Goal: Task Accomplishment & Management: Manage account settings

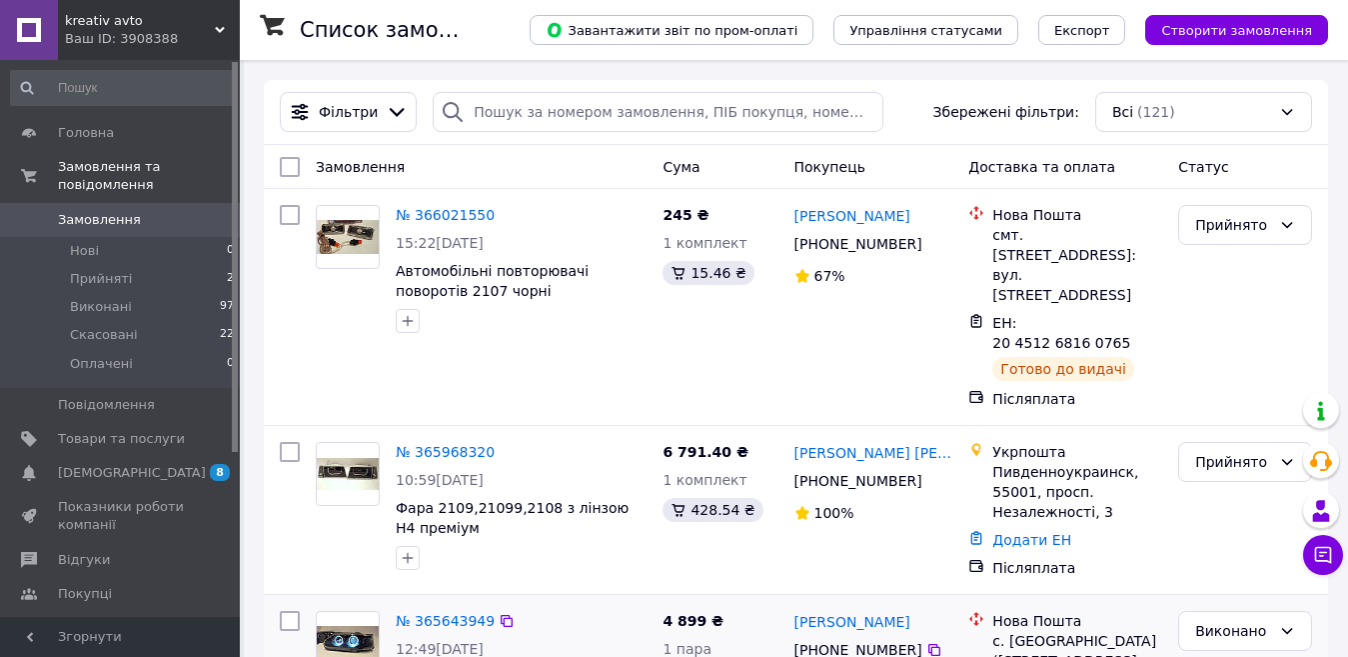
drag, startPoint x: 1102, startPoint y: 316, endPoint x: 887, endPoint y: 647, distance: 394.4
click at [1099, 357] on div "Готово до видачі" at bounding box center [1063, 369] width 142 height 24
click at [140, 430] on span "Товари та послуги" at bounding box center [121, 439] width 127 height 18
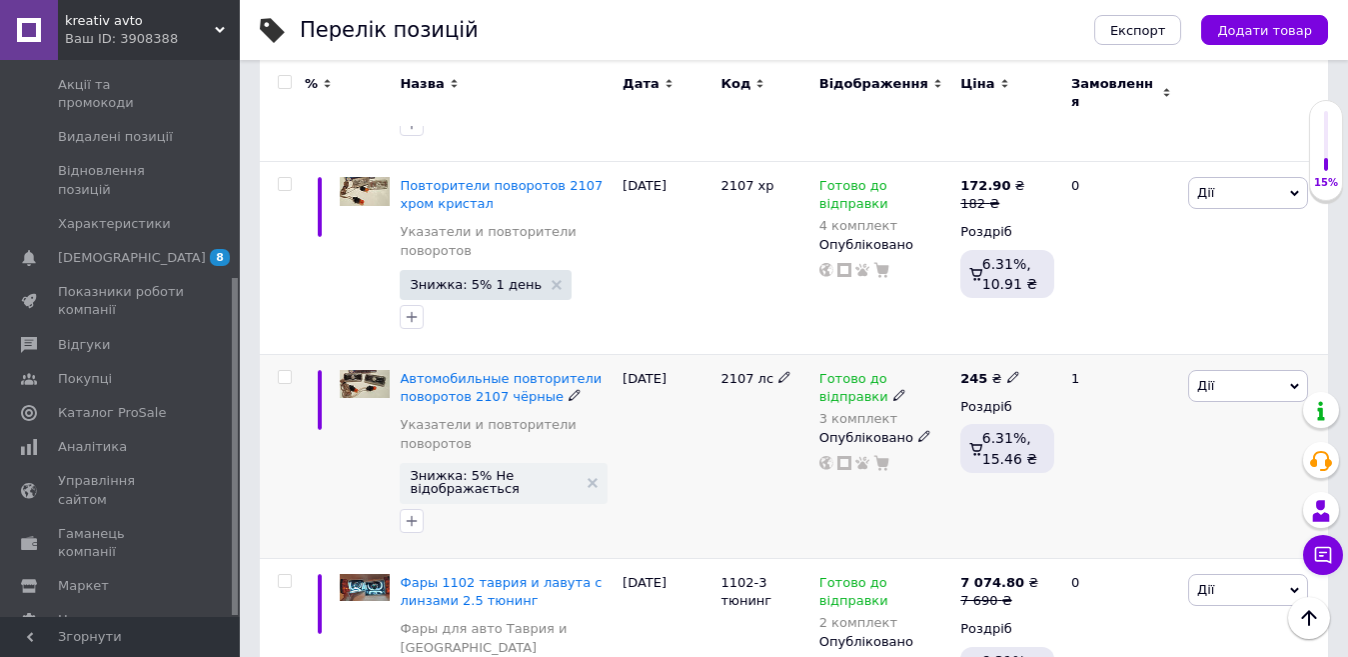
scroll to position [1799, 0]
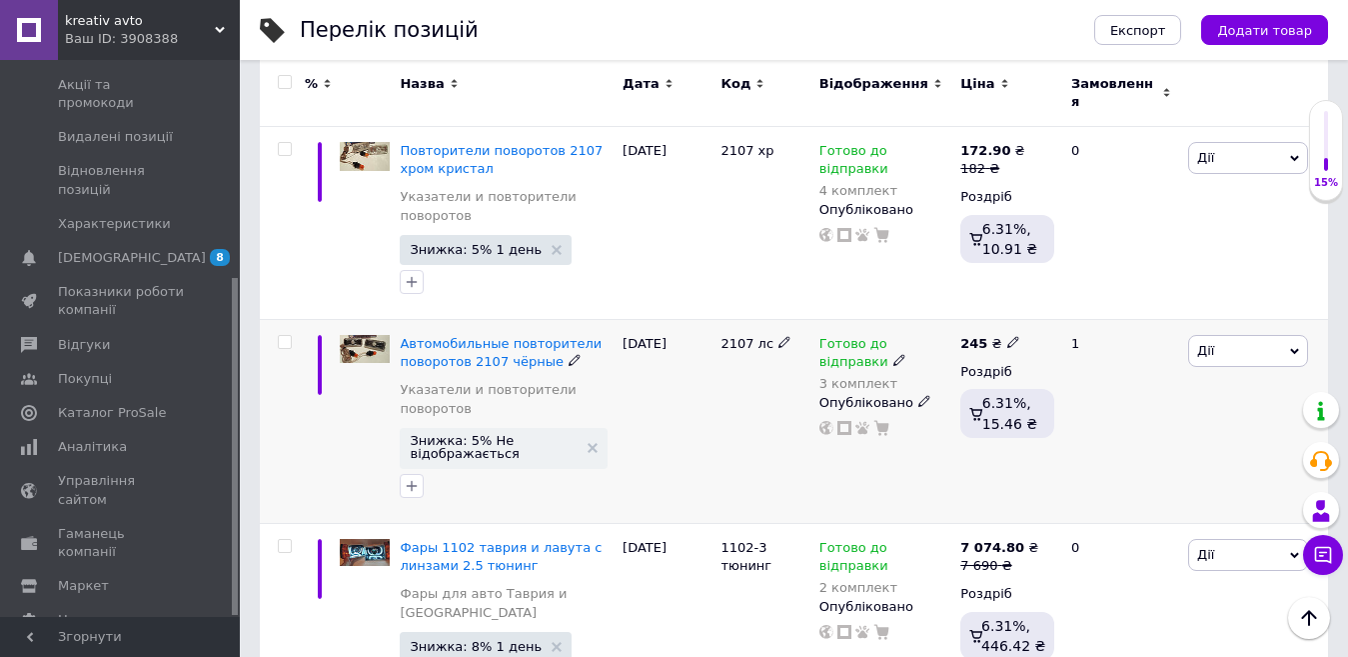
click at [1257, 335] on span "Дії" at bounding box center [1248, 351] width 120 height 32
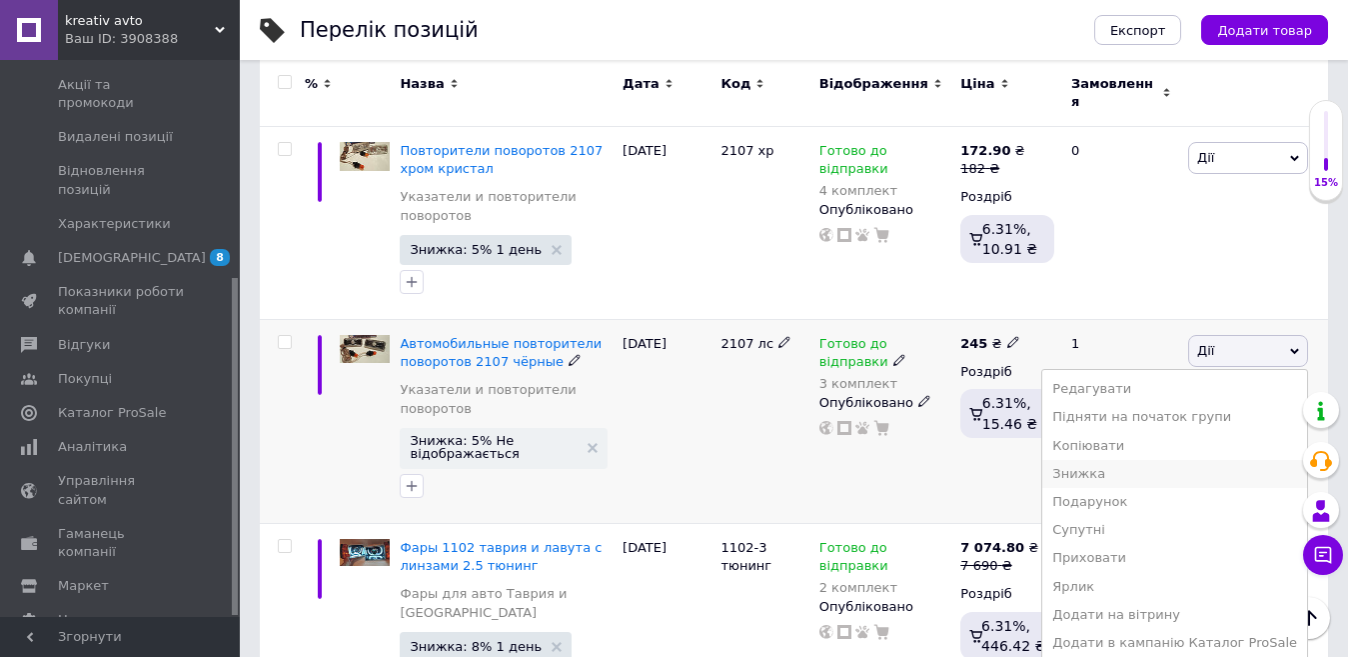
click at [1126, 460] on li "Знижка" at bounding box center [1174, 474] width 265 height 28
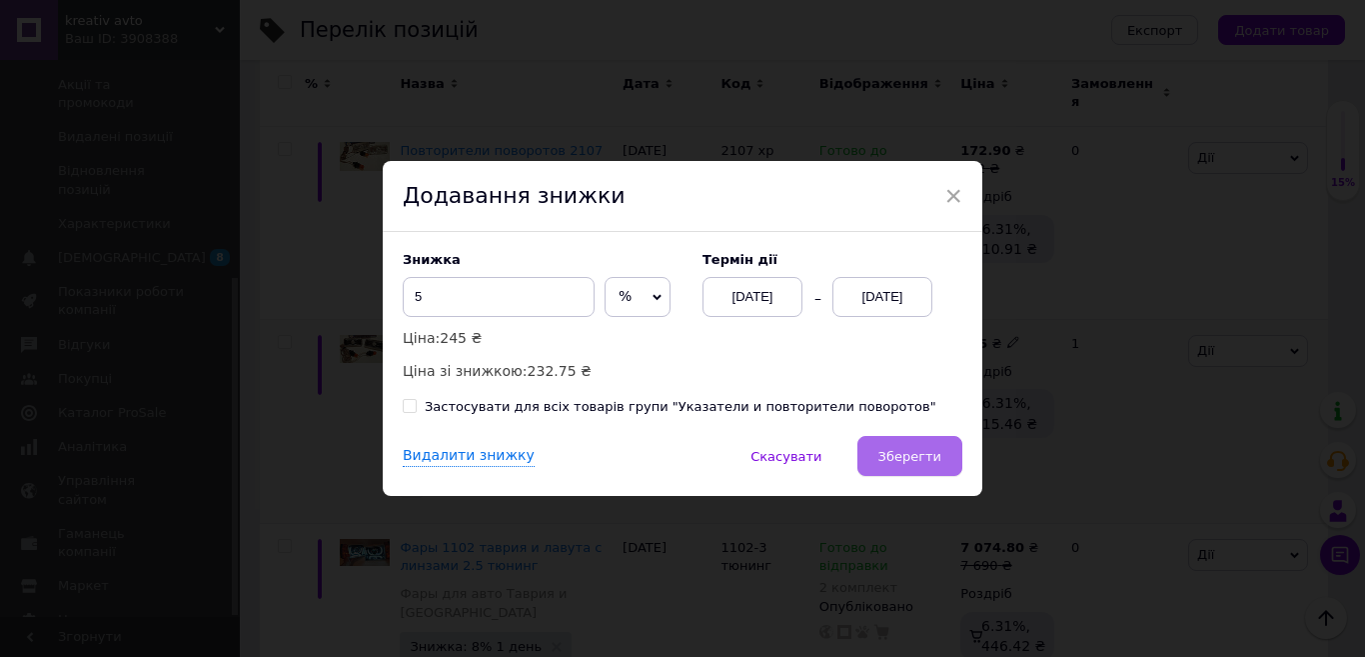
click at [900, 456] on span "Зберегти" at bounding box center [909, 456] width 63 height 15
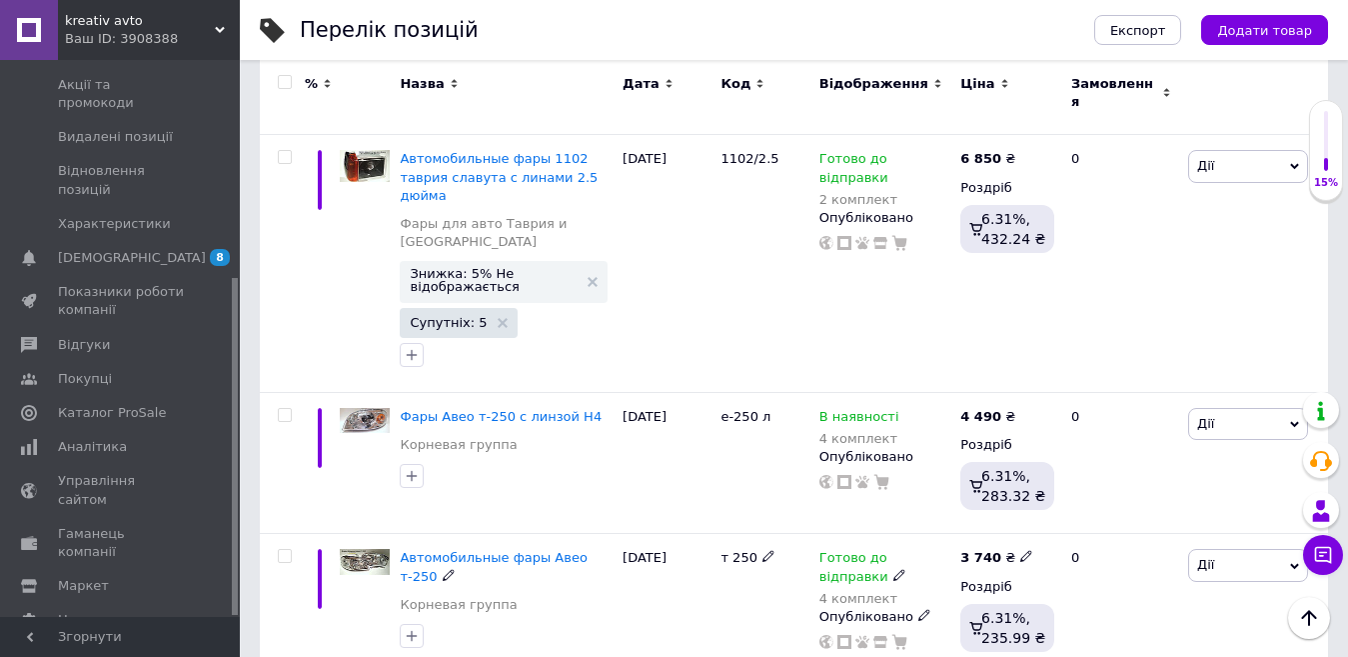
scroll to position [3355, 0]
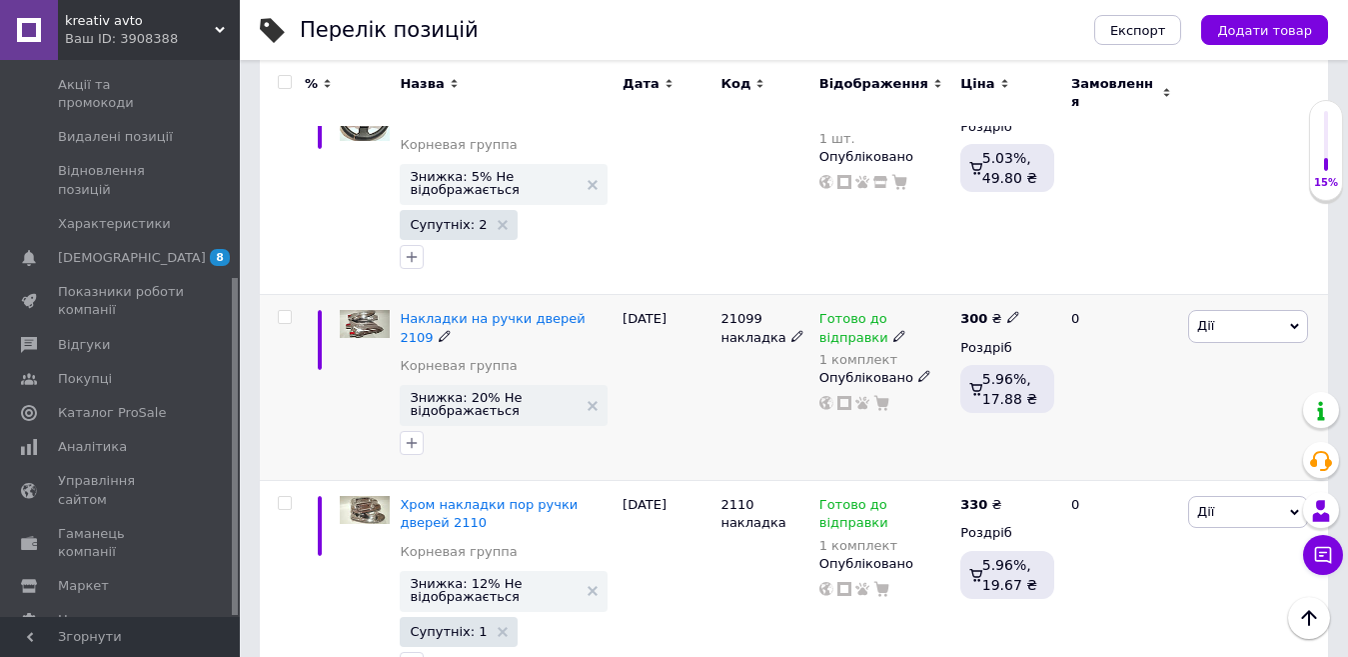
scroll to position [3485, 0]
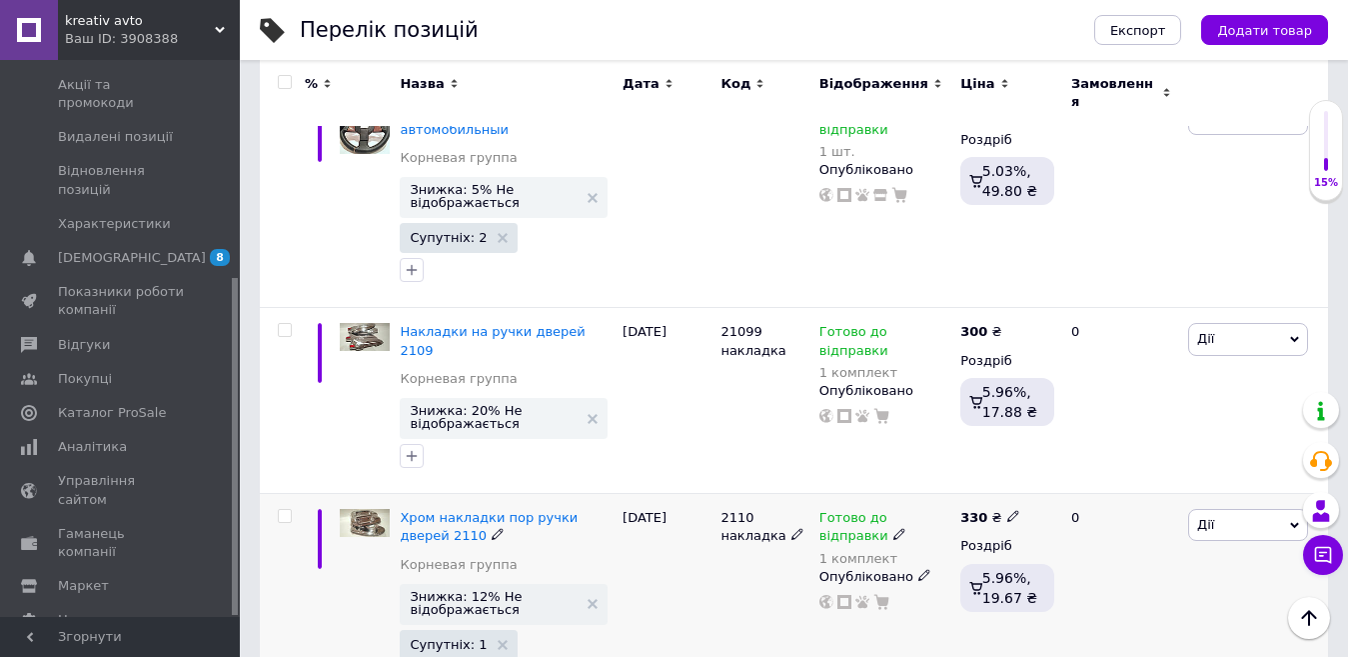
click at [1224, 509] on span "Дії" at bounding box center [1248, 525] width 120 height 32
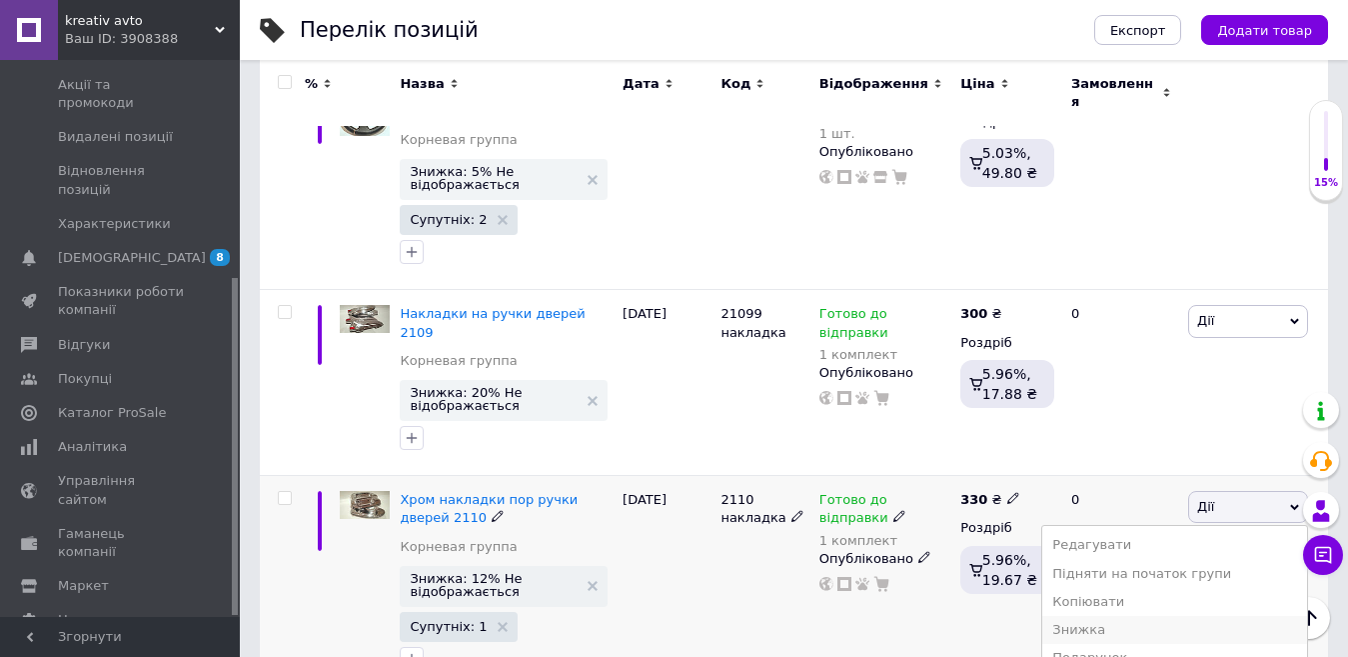
click at [1139, 616] on li "Знижка" at bounding box center [1174, 630] width 265 height 28
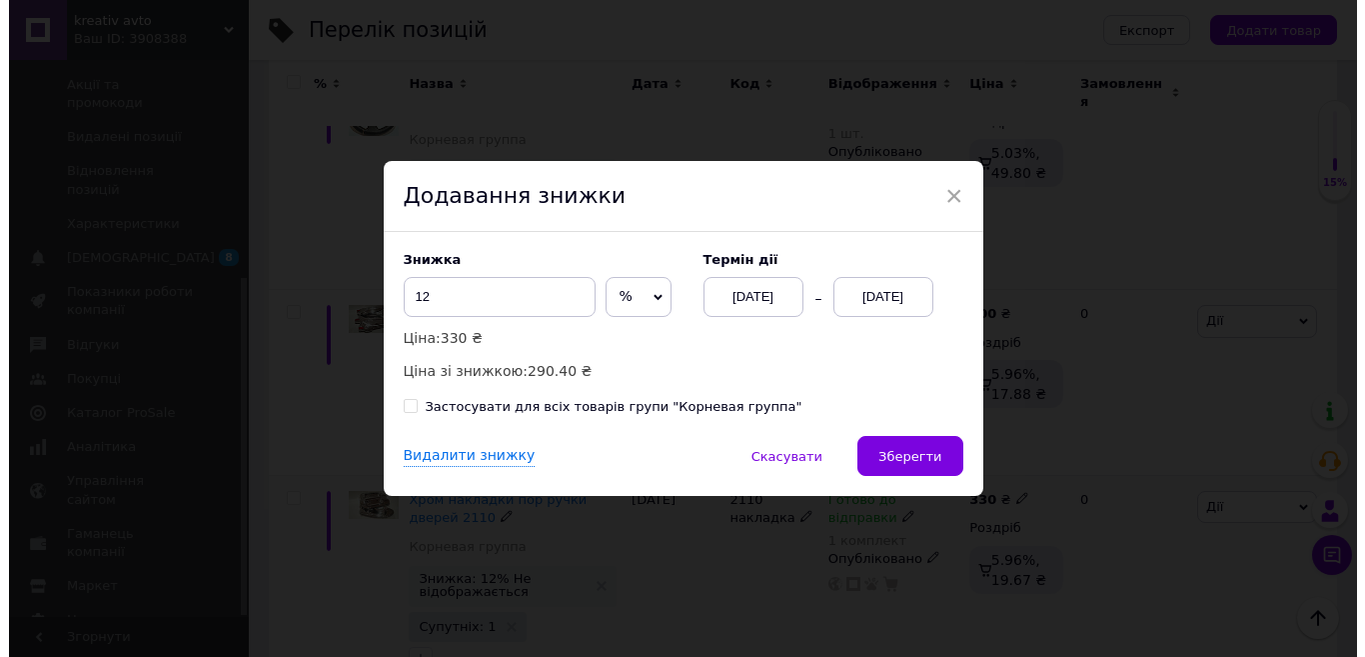
scroll to position [3485, 0]
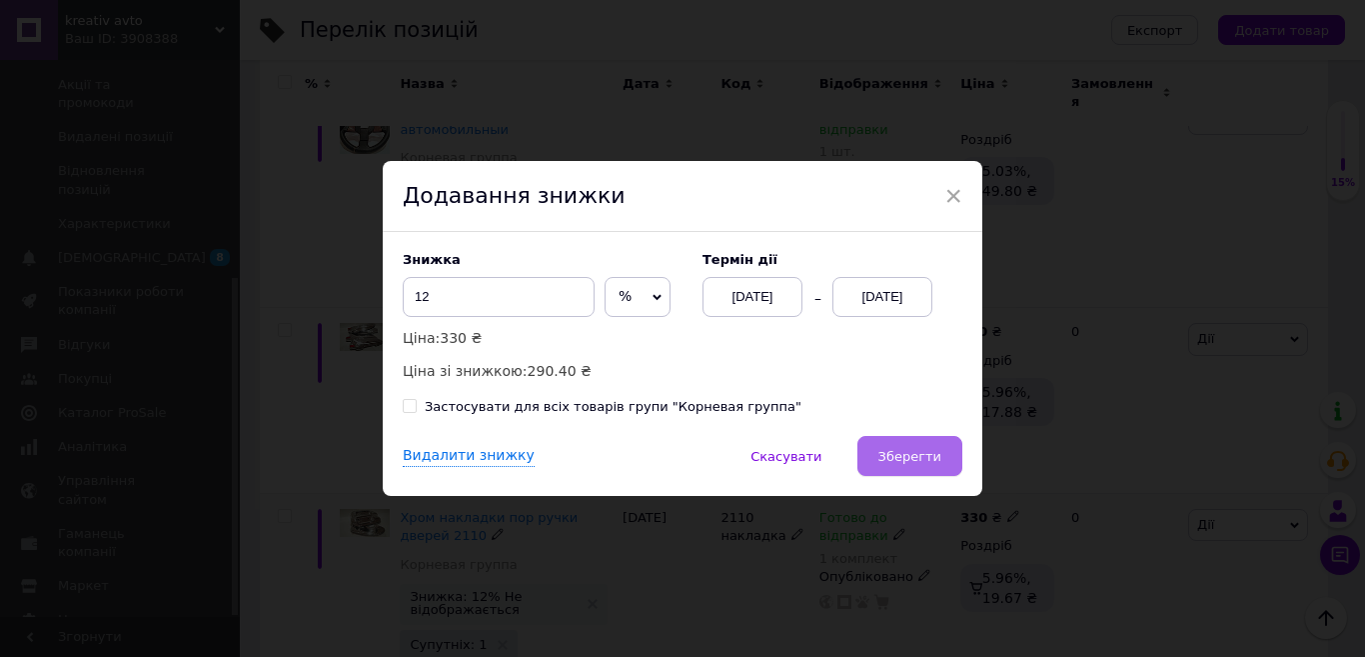
click at [908, 460] on span "Зберегти" at bounding box center [909, 456] width 63 height 15
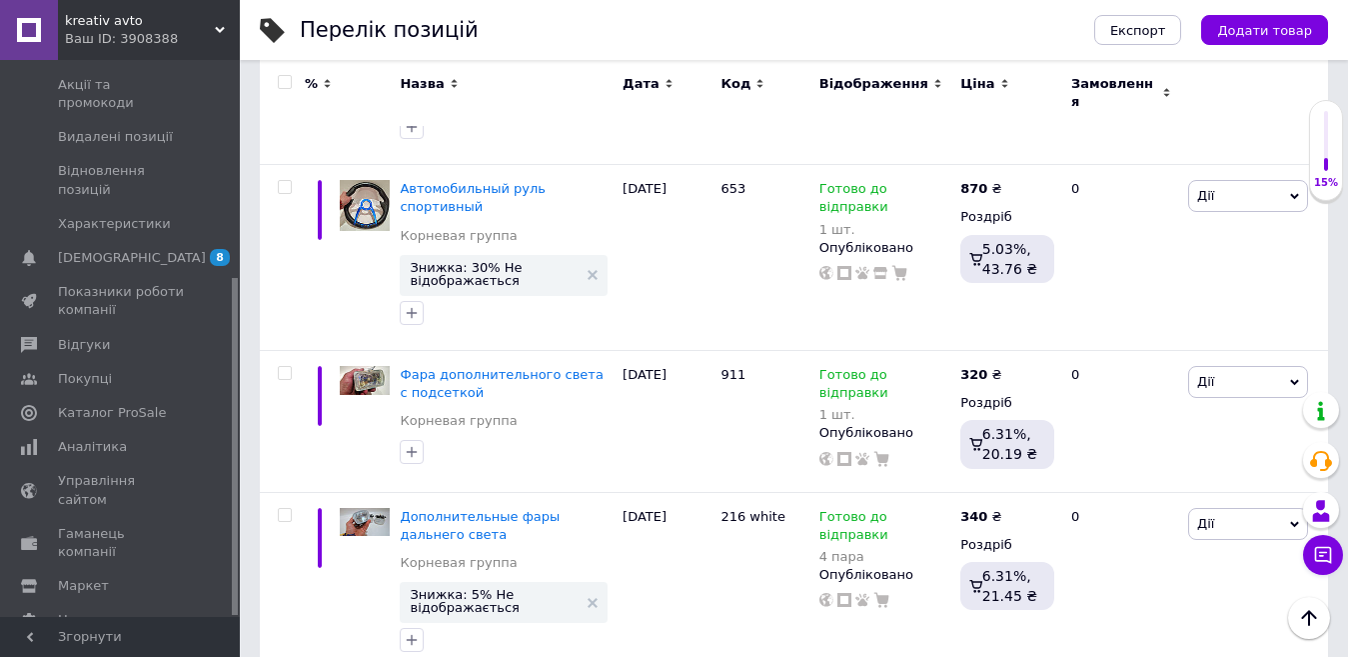
scroll to position [975, 0]
click at [1281, 509] on span "Дії" at bounding box center [1248, 525] width 120 height 32
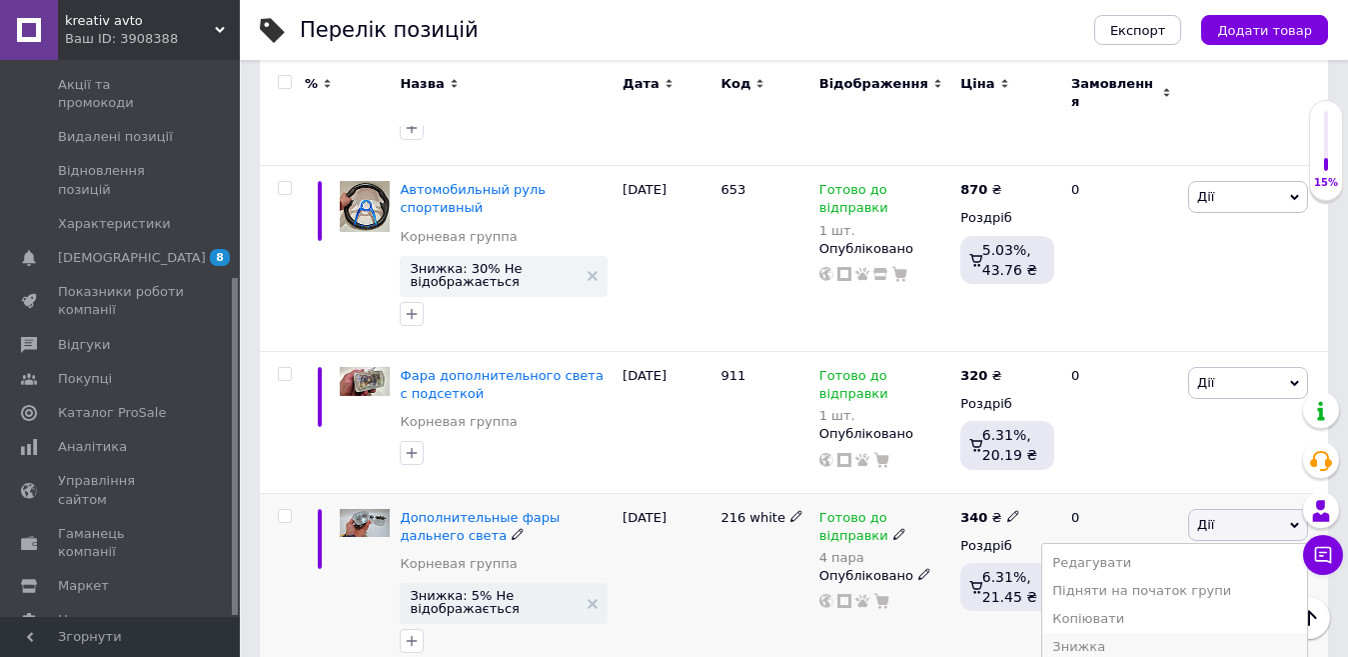
click at [1115, 633] on li "Знижка" at bounding box center [1174, 647] width 265 height 28
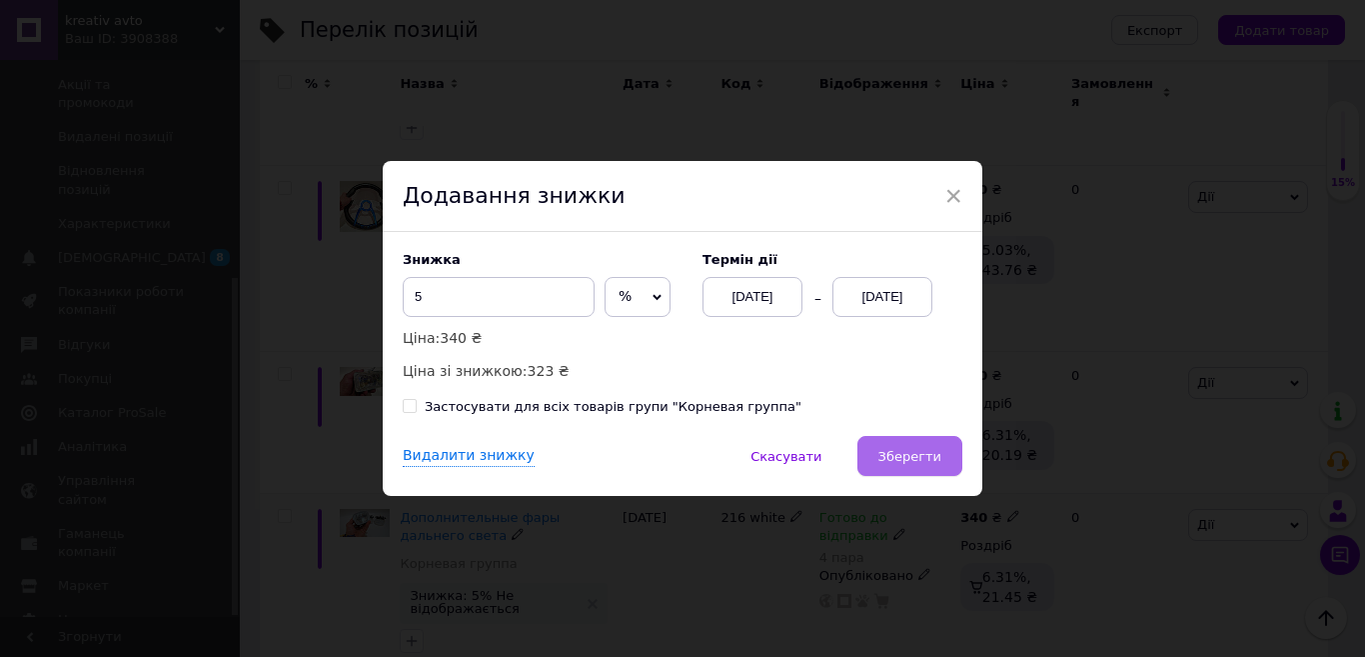
click at [930, 468] on button "Зберегти" at bounding box center [909, 456] width 105 height 40
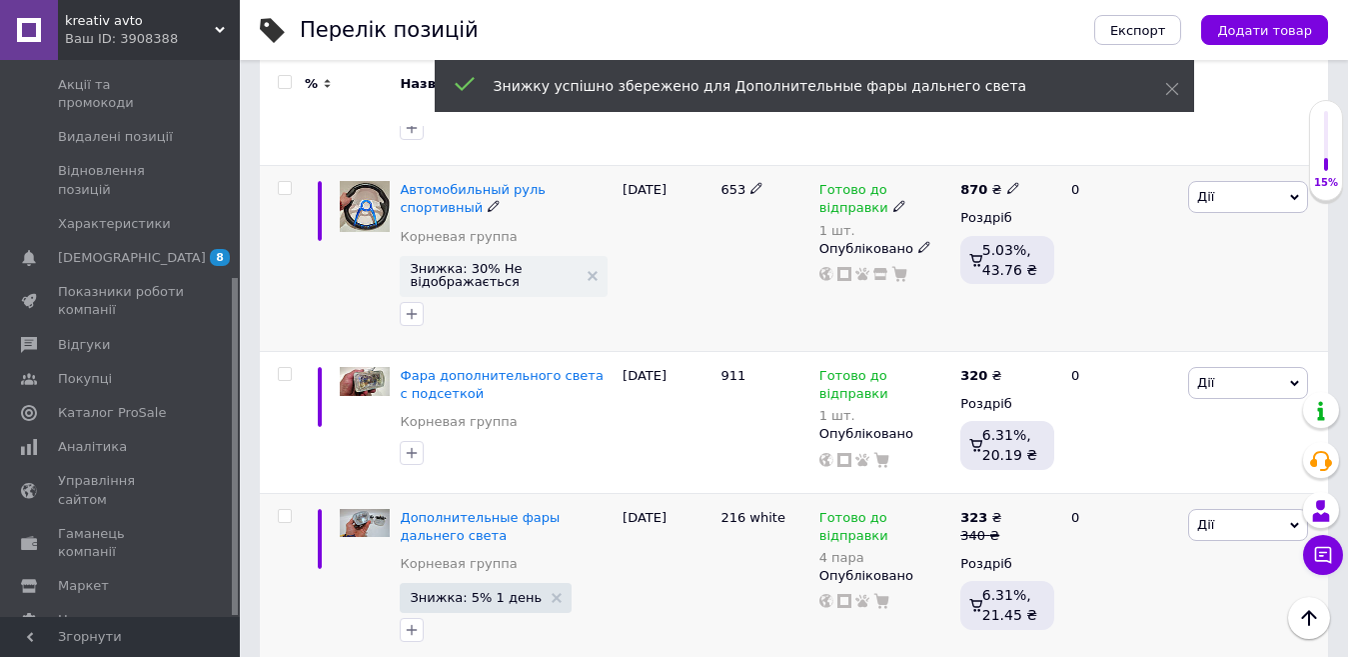
click at [1233, 181] on span "Дії" at bounding box center [1248, 197] width 120 height 32
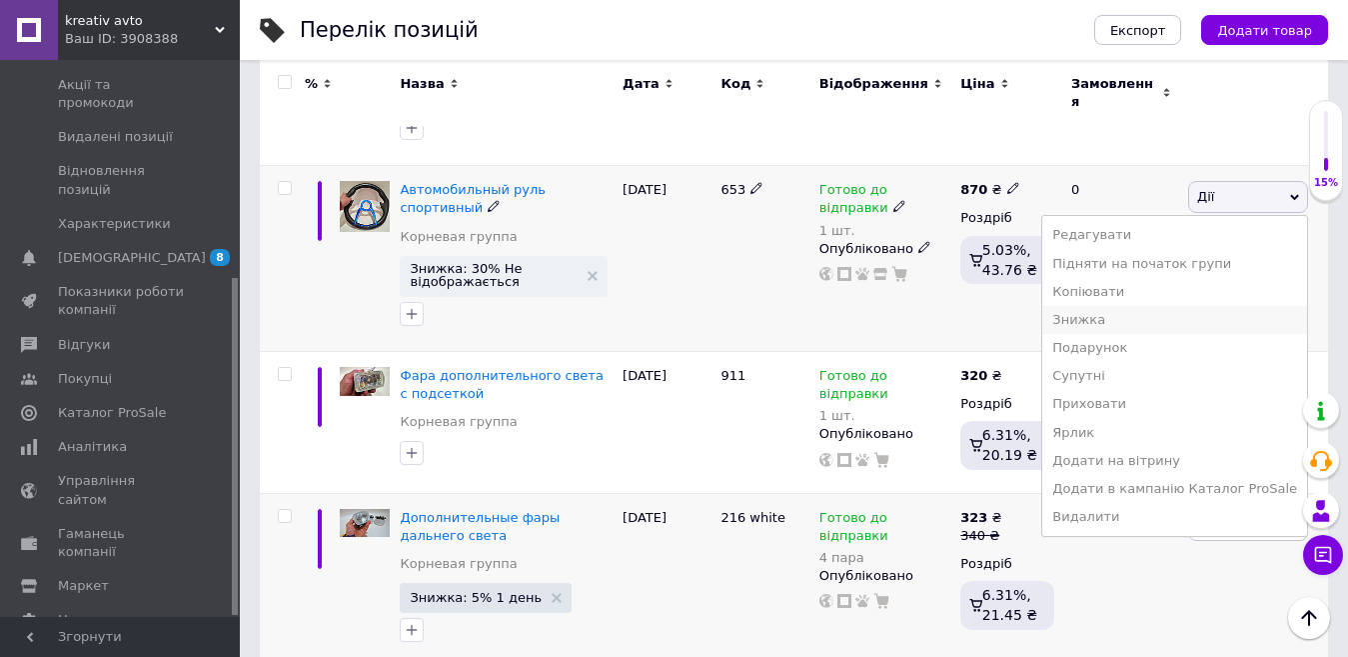
click at [1133, 306] on li "Знижка" at bounding box center [1174, 320] width 265 height 28
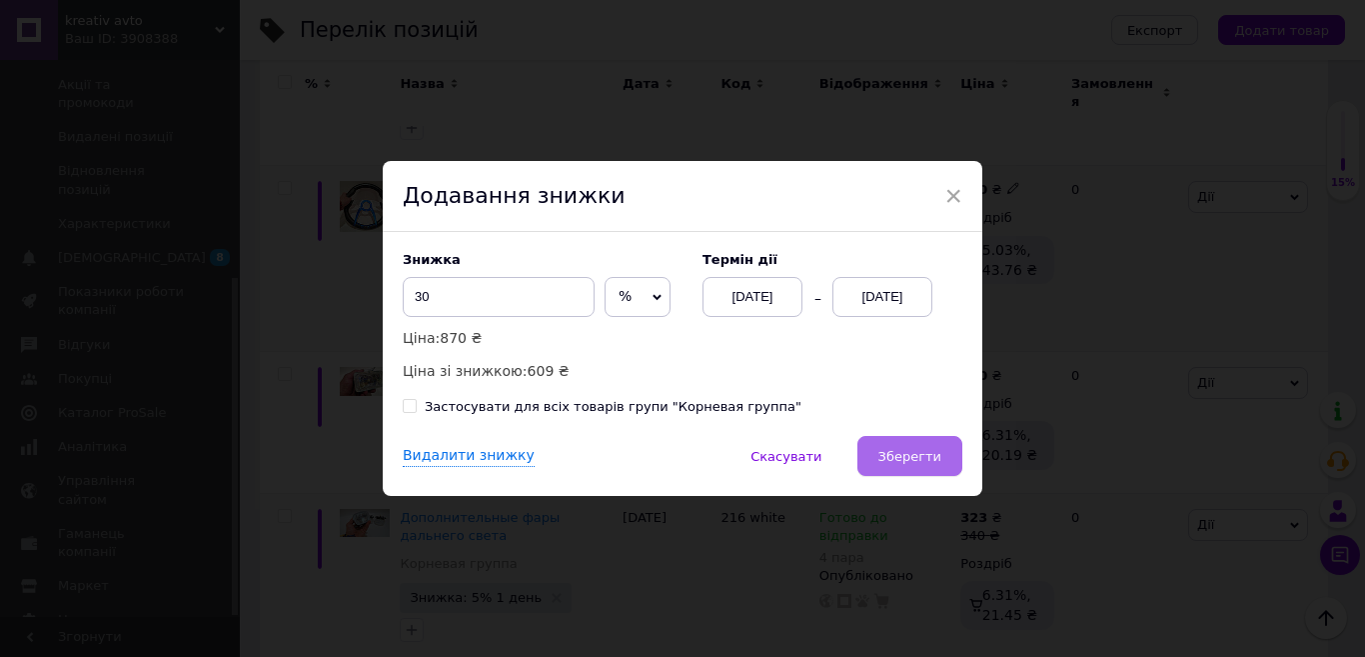
click at [901, 464] on span "Зберегти" at bounding box center [909, 456] width 63 height 15
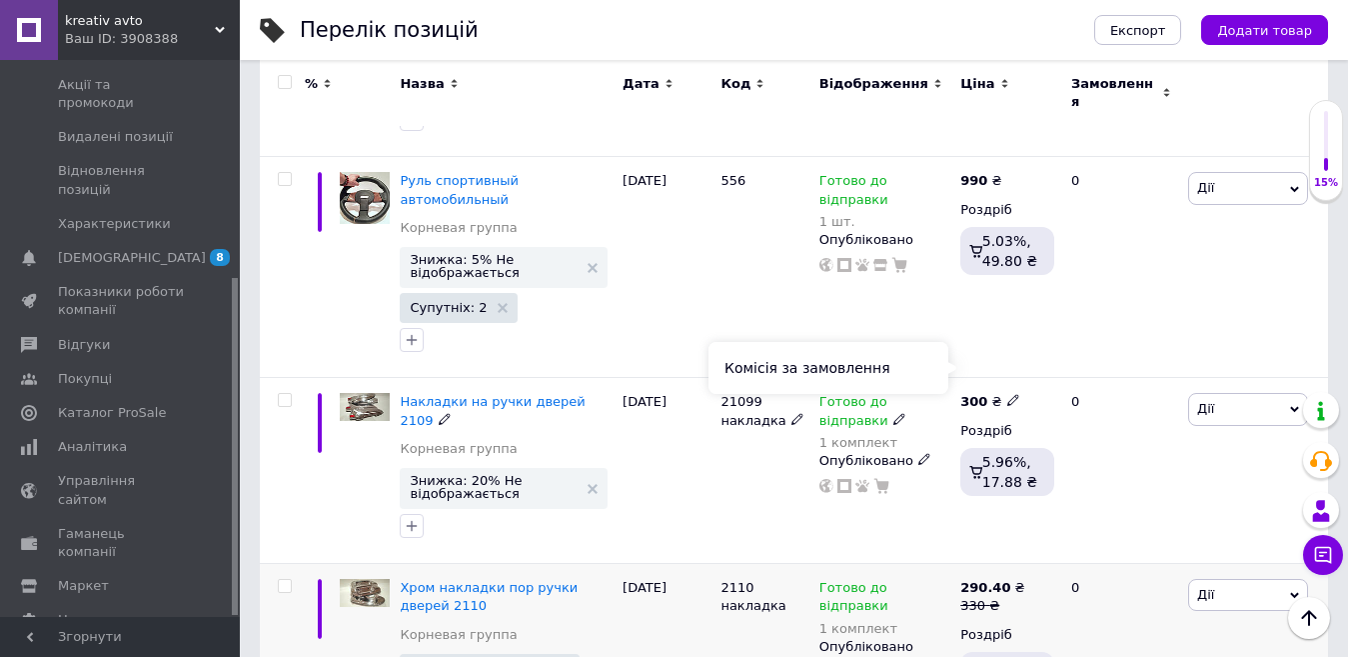
scroll to position [3470, 0]
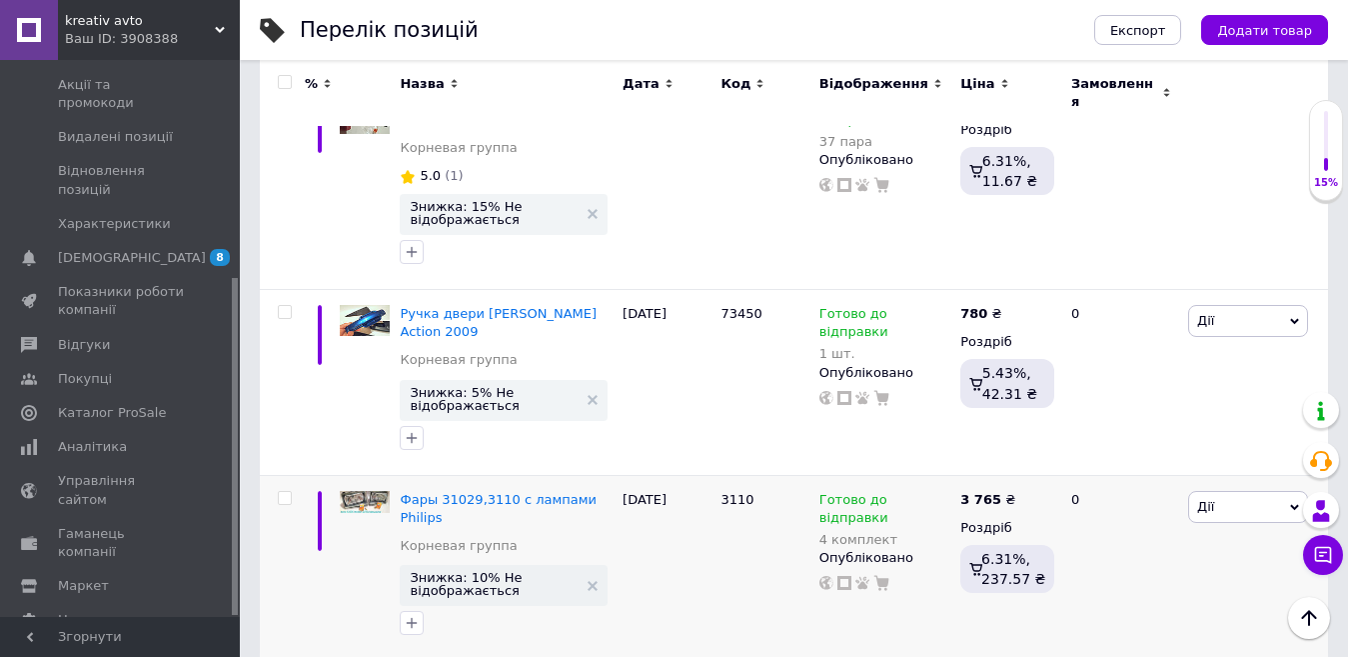
scroll to position [3264, 0]
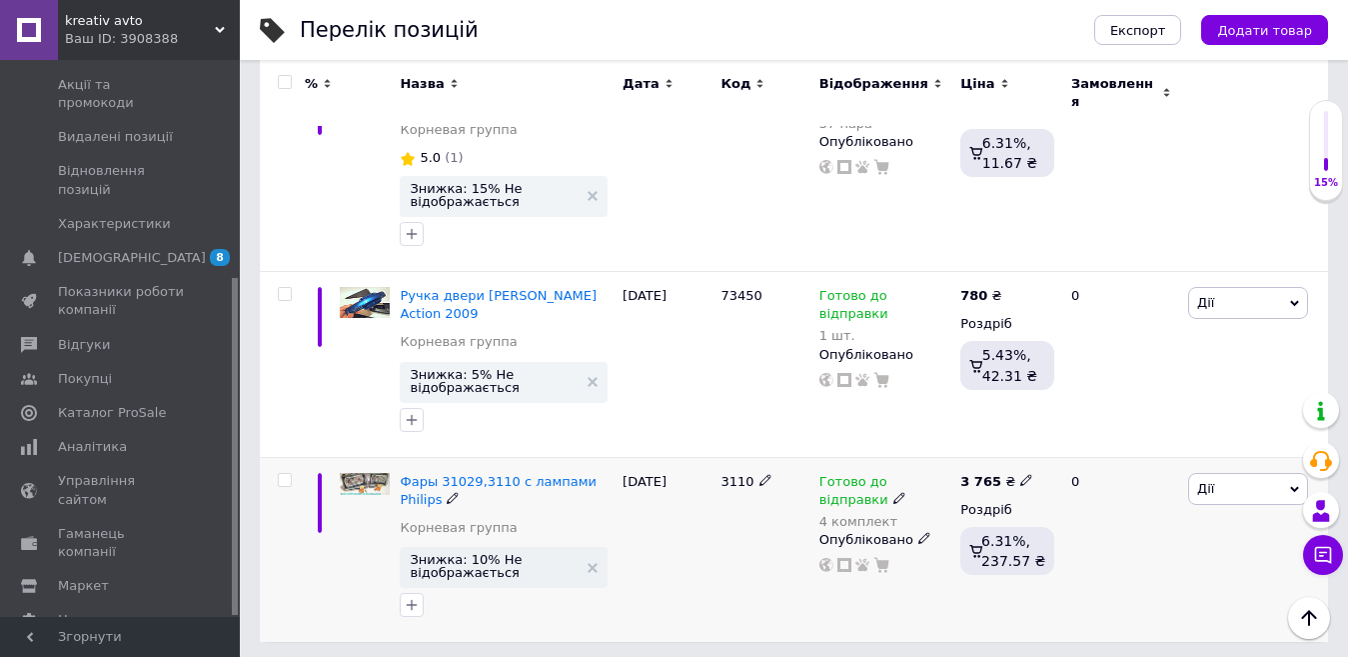
click at [1215, 457] on div "[PERSON_NAME] Підняти на початок групи Копіювати Знижка Подарунок Супутні Прихо…" at bounding box center [1255, 549] width 145 height 185
click at [1215, 473] on span "Дії" at bounding box center [1248, 489] width 120 height 32
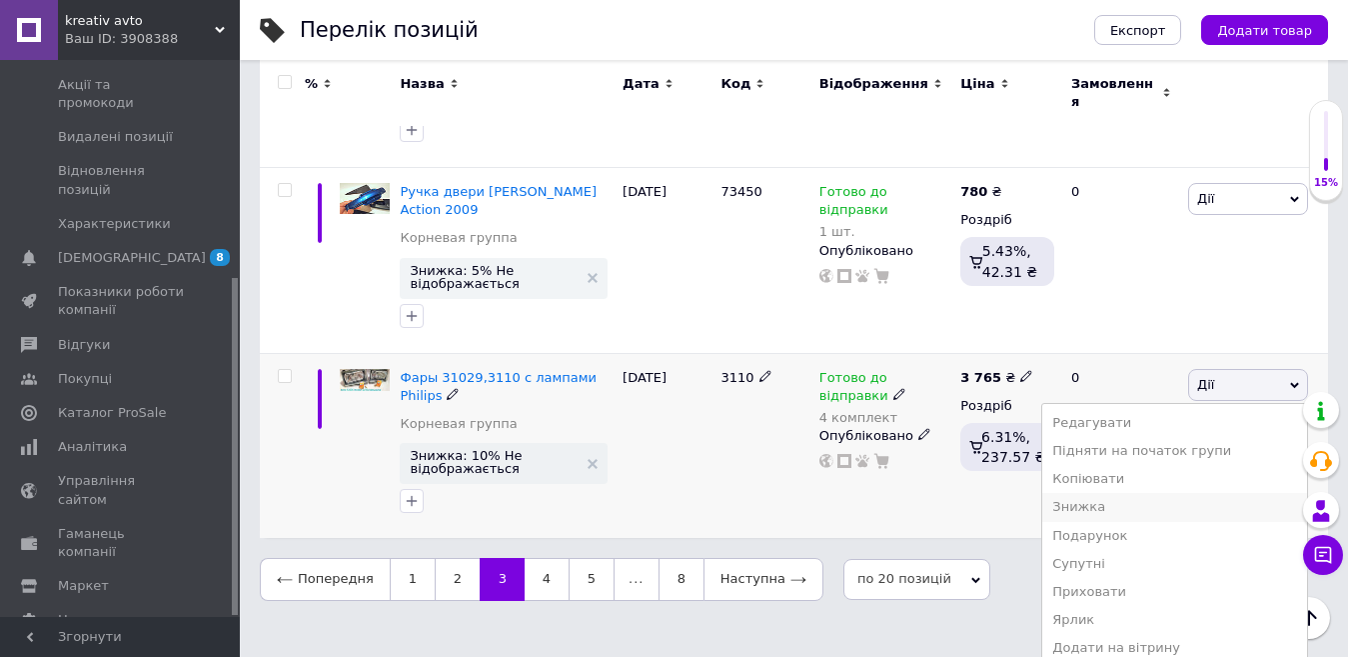
click at [1120, 493] on li "Знижка" at bounding box center [1174, 507] width 265 height 28
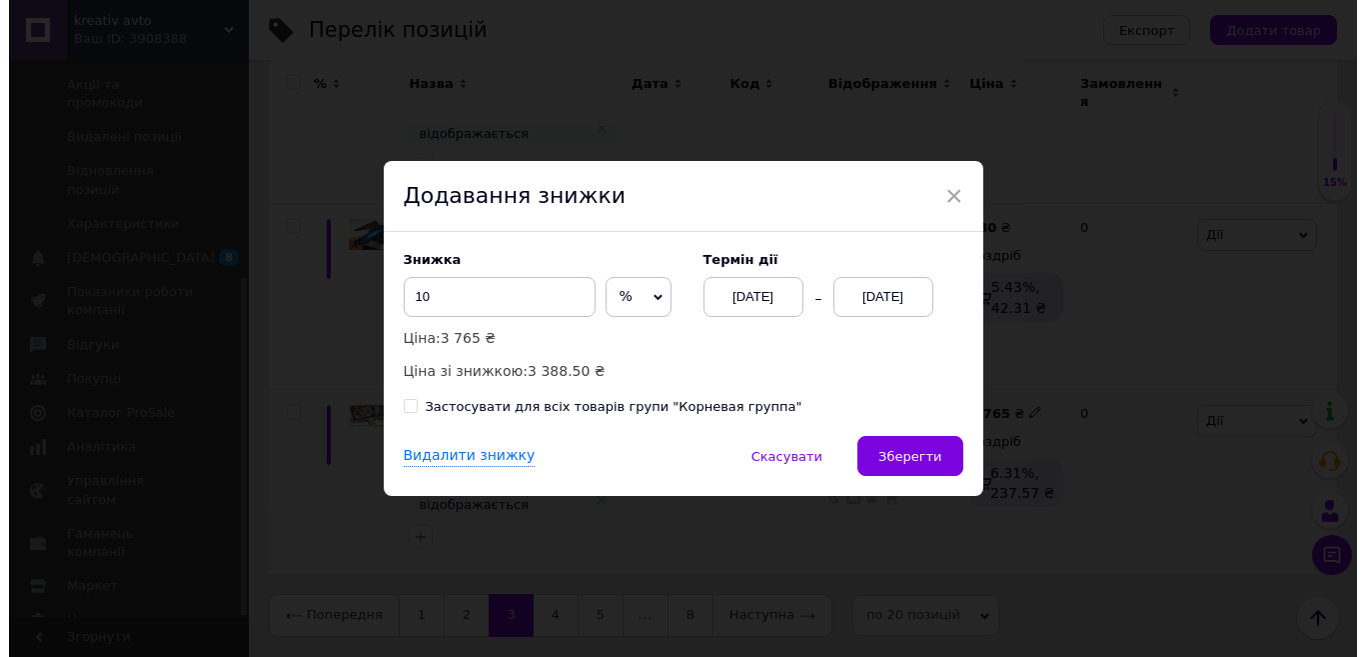
scroll to position [3264, 0]
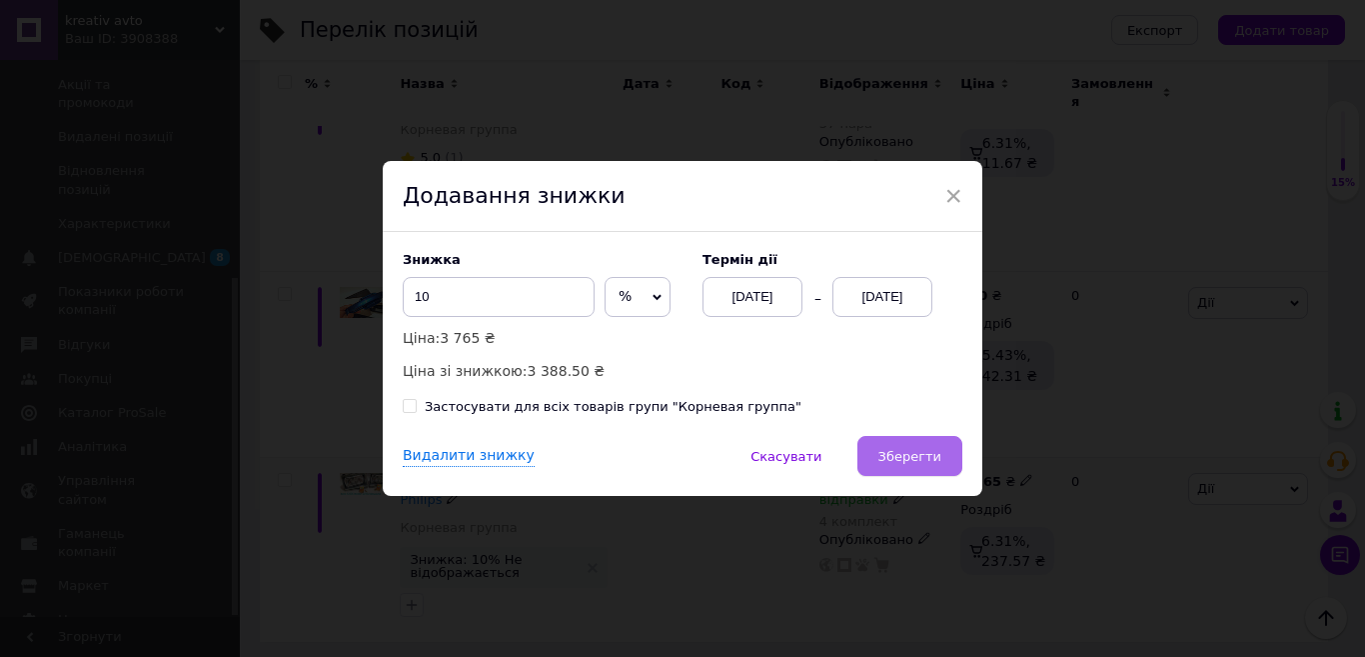
click at [937, 461] on span "Зберегти" at bounding box center [909, 456] width 63 height 15
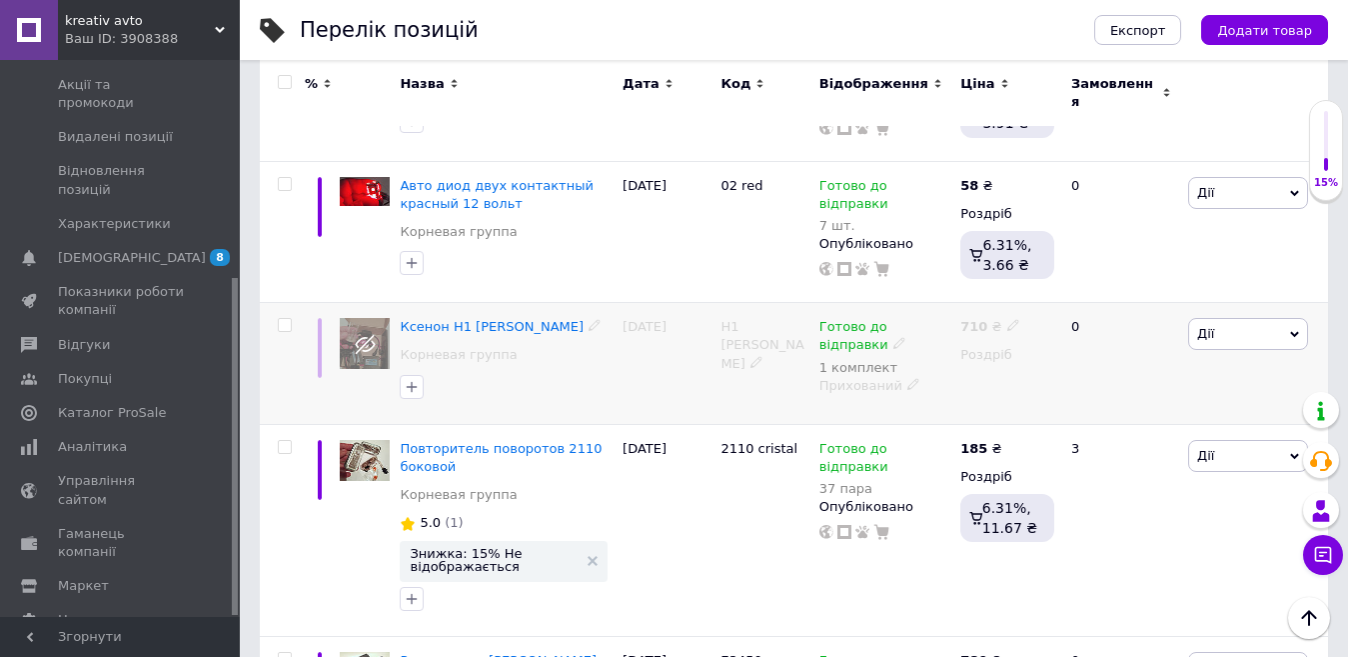
scroll to position [2935, 0]
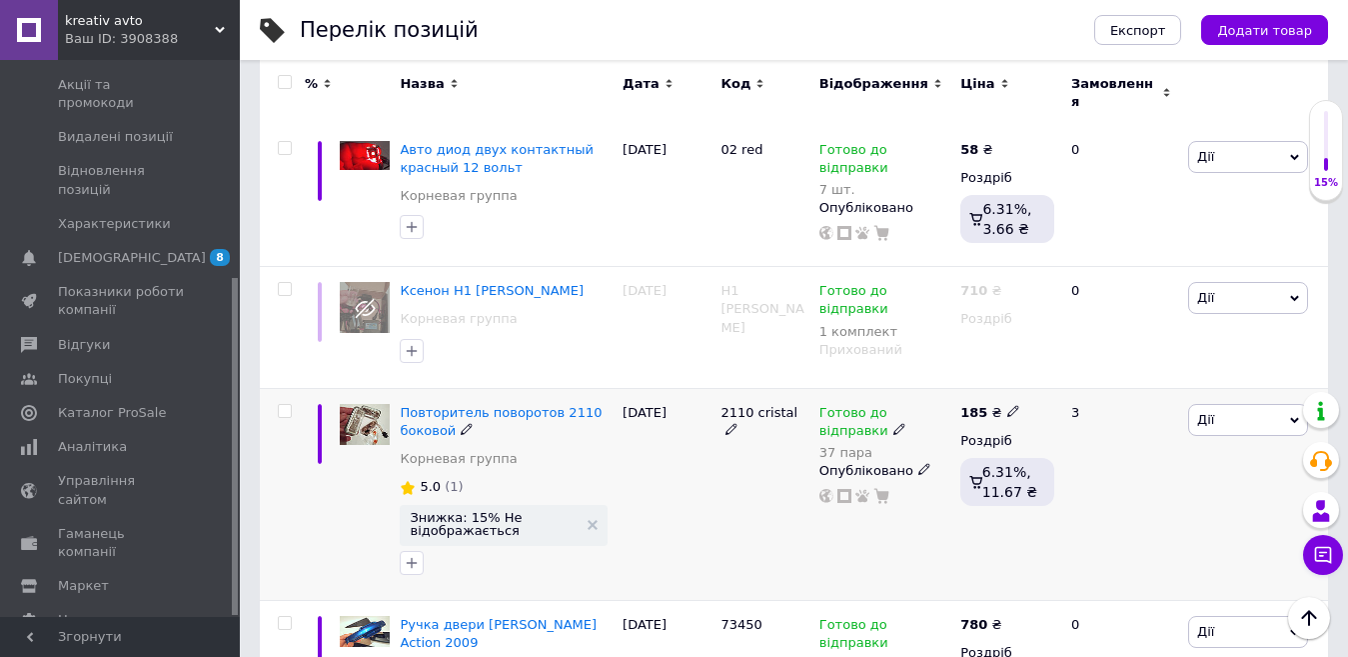
click at [1216, 404] on span "Дії" at bounding box center [1248, 420] width 120 height 32
click at [1158, 528] on li "Знижка" at bounding box center [1174, 542] width 265 height 28
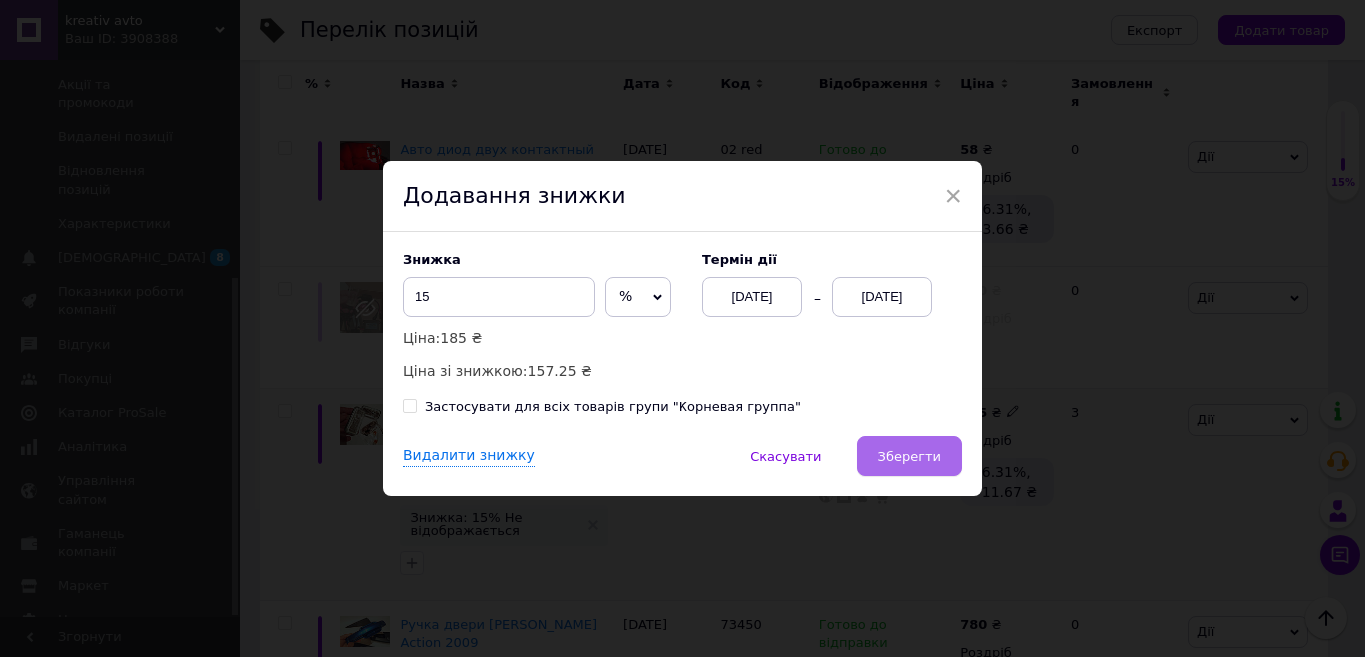
click at [890, 439] on button "Зберегти" at bounding box center [909, 456] width 105 height 40
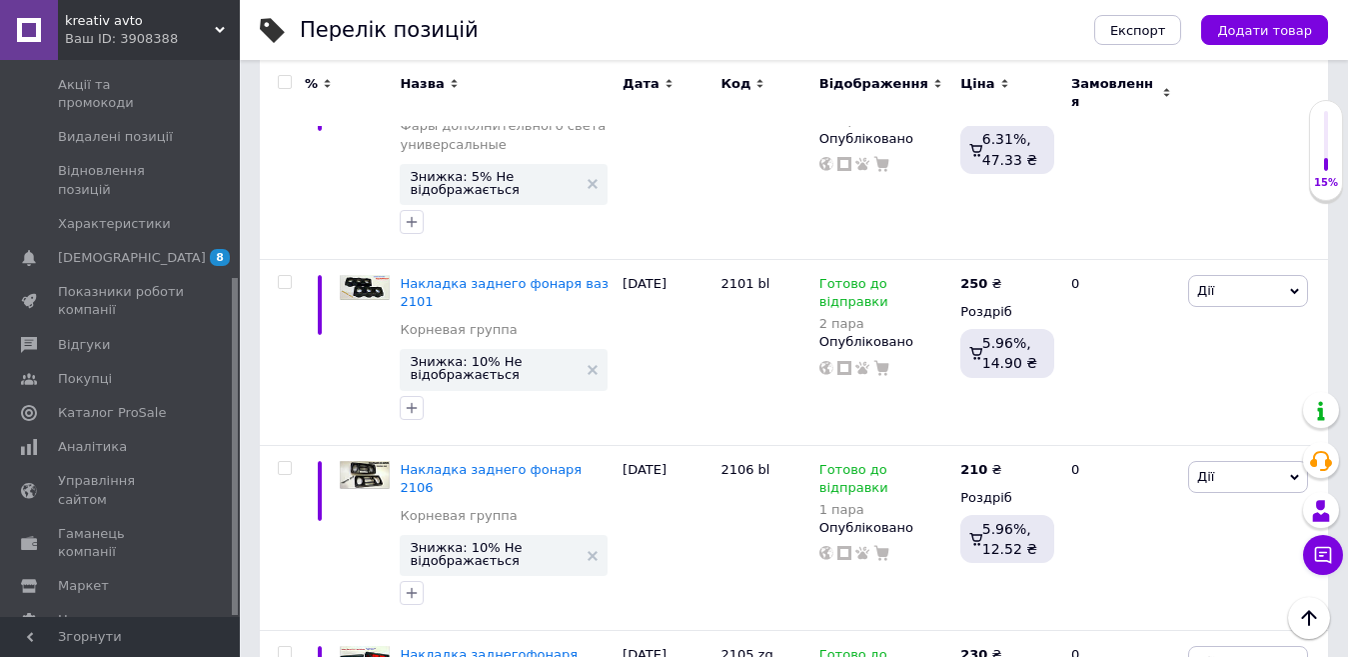
scroll to position [1636, 0]
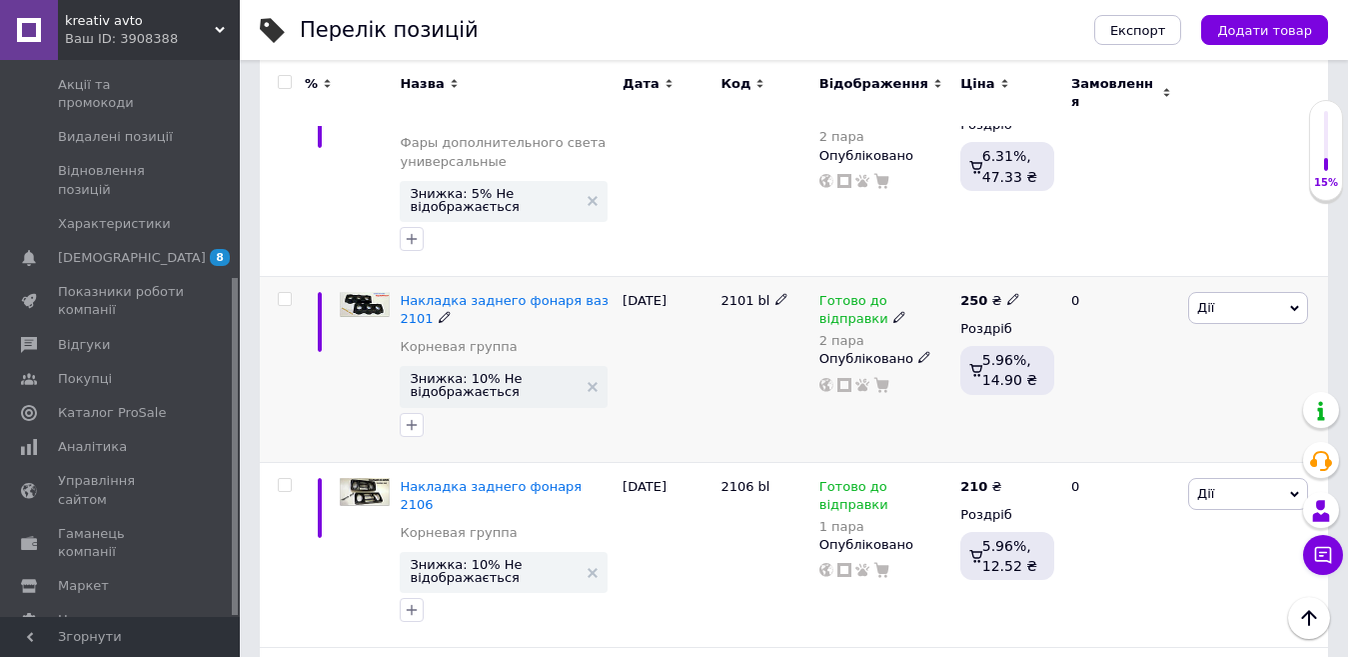
click at [1228, 298] on div "[PERSON_NAME] Підняти на початок групи Копіювати Знижка Подарунок Супутні Прихо…" at bounding box center [1255, 369] width 145 height 186
click at [1227, 292] on span "Дії" at bounding box center [1248, 308] width 120 height 32
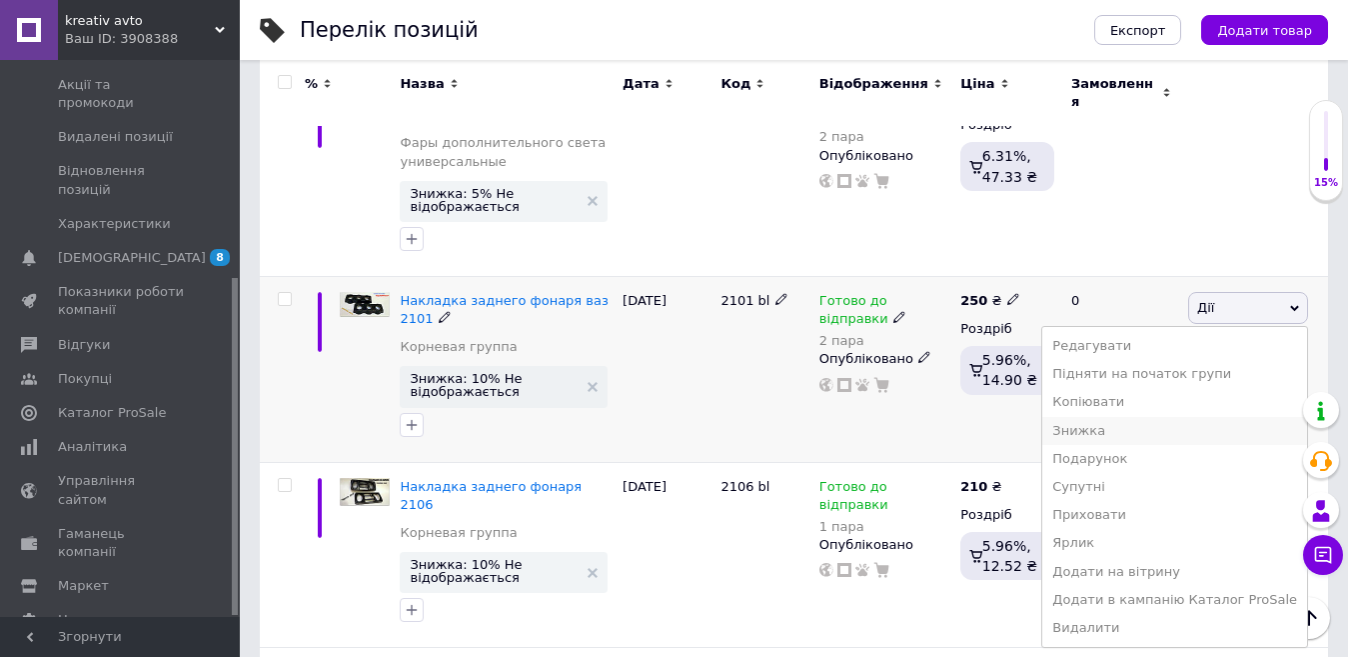
click at [1161, 417] on li "Знижка" at bounding box center [1174, 431] width 265 height 28
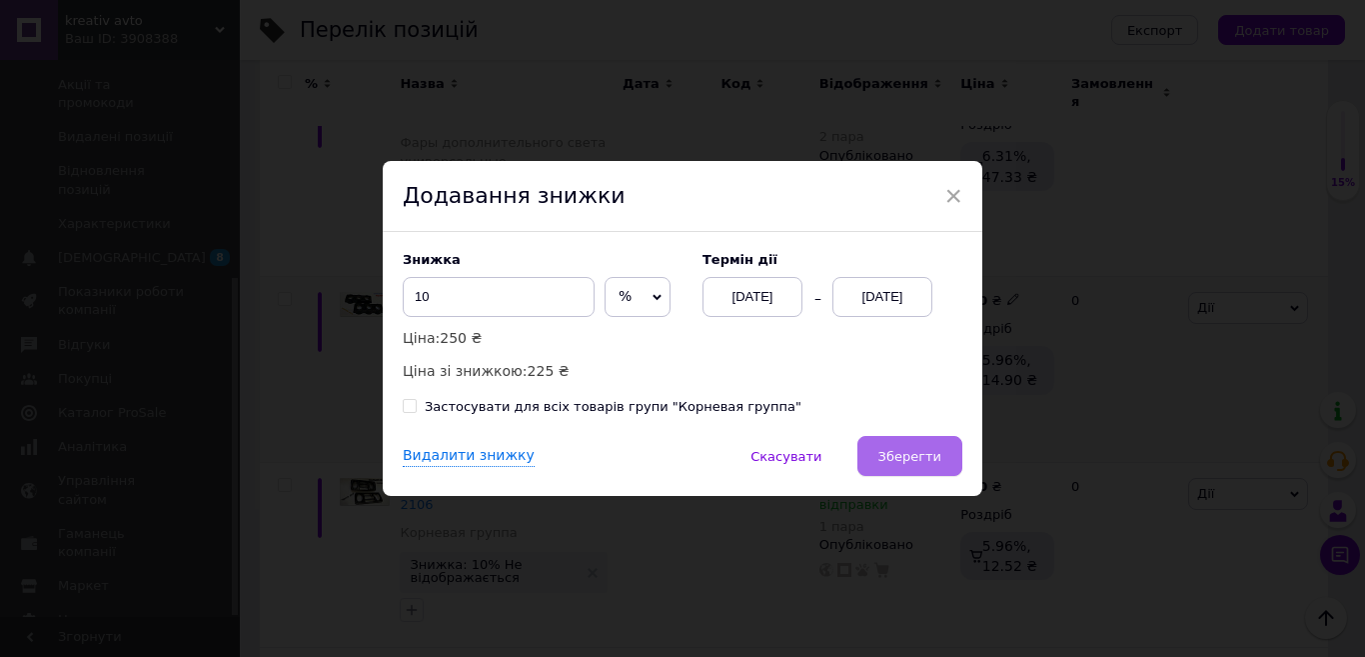
click at [917, 456] on span "Зберегти" at bounding box center [909, 456] width 63 height 15
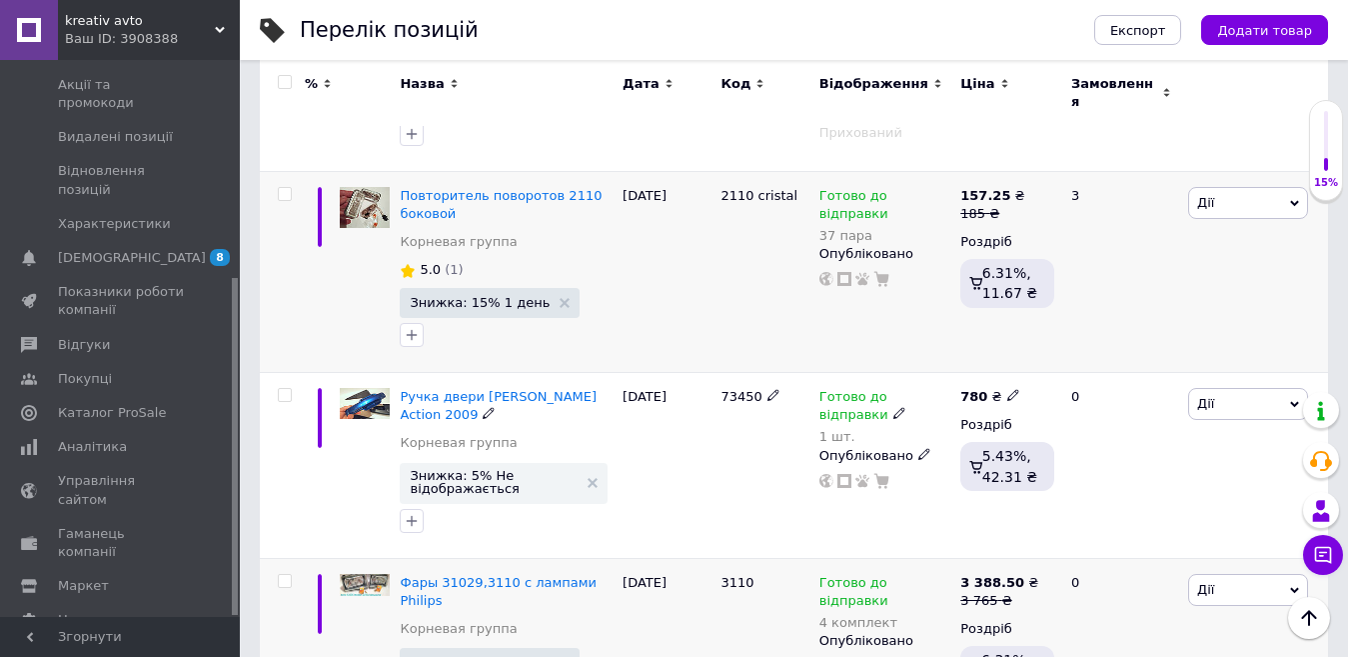
scroll to position [3234, 0]
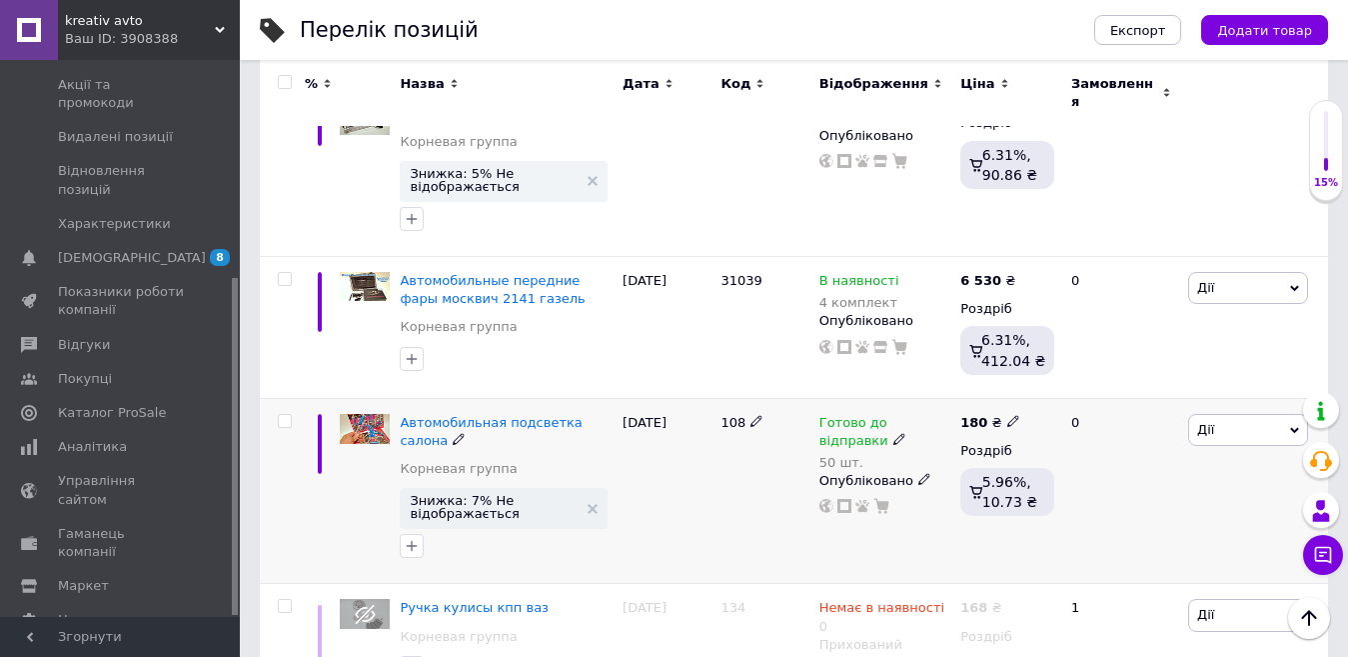
click at [1228, 414] on span "Дії" at bounding box center [1248, 430] width 120 height 32
click at [1144, 538] on li "Знижка" at bounding box center [1174, 552] width 265 height 28
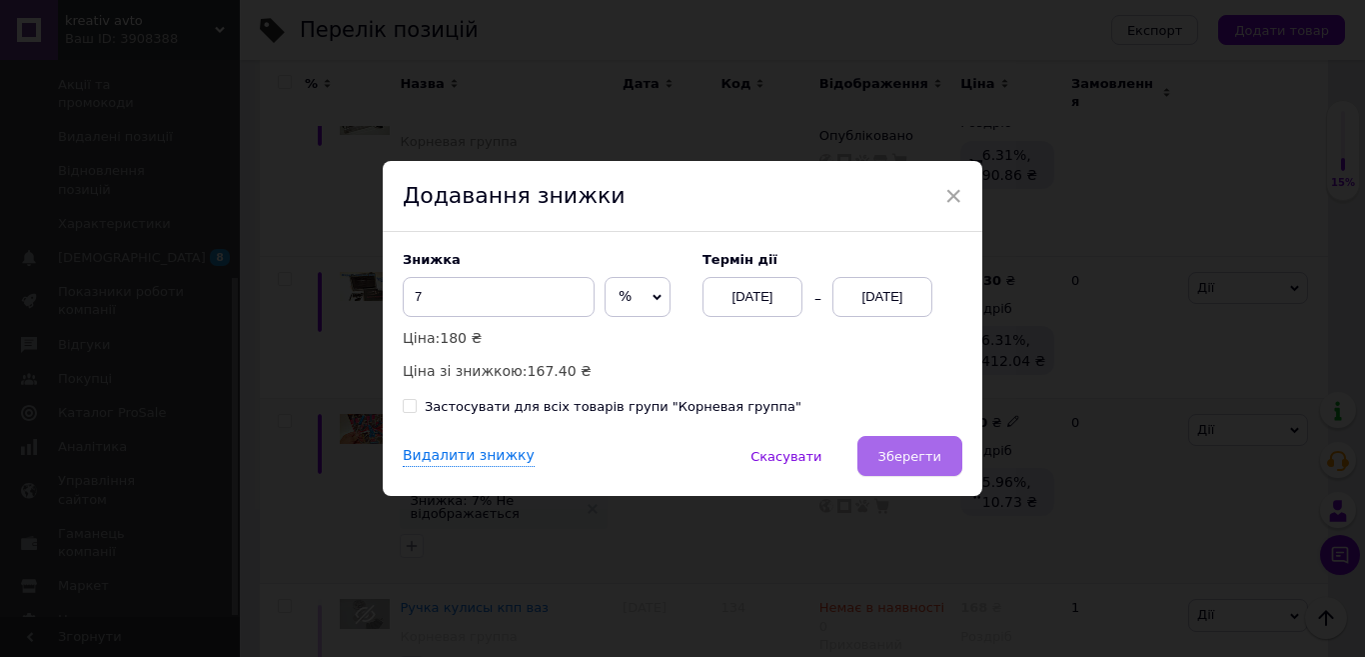
click at [898, 474] on button "Зберегти" at bounding box center [909, 456] width 105 height 40
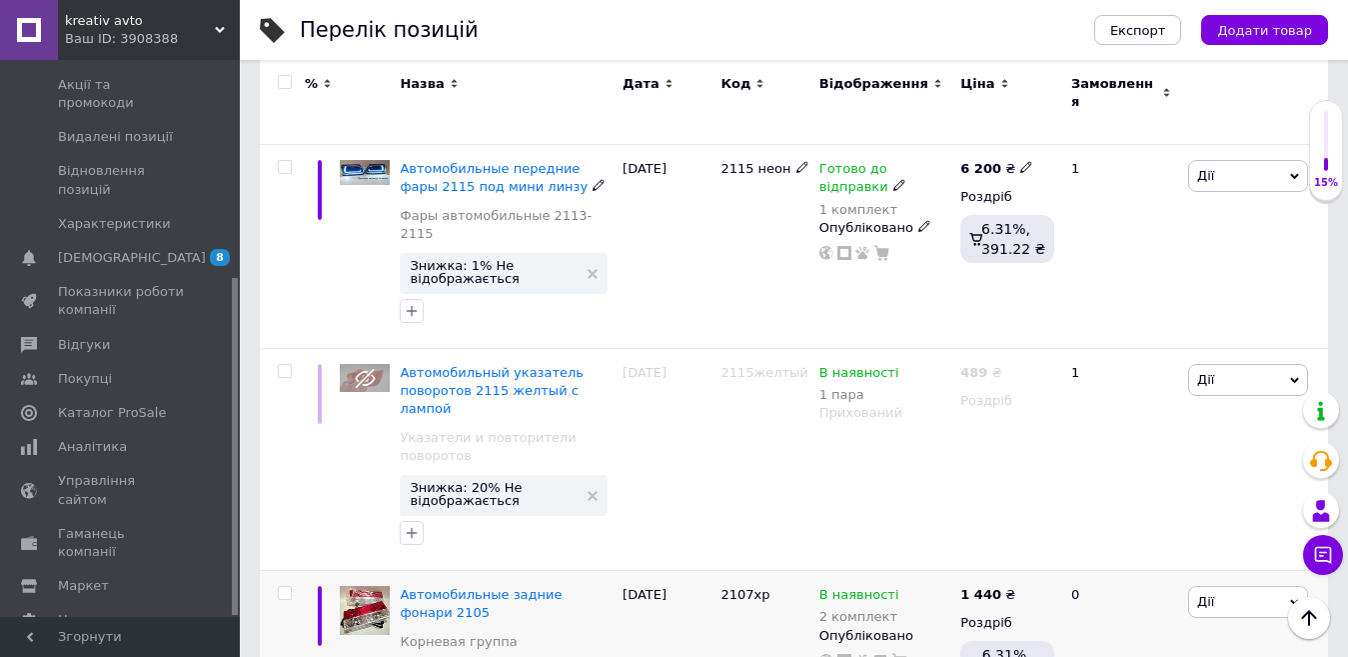
scroll to position [2135, 0]
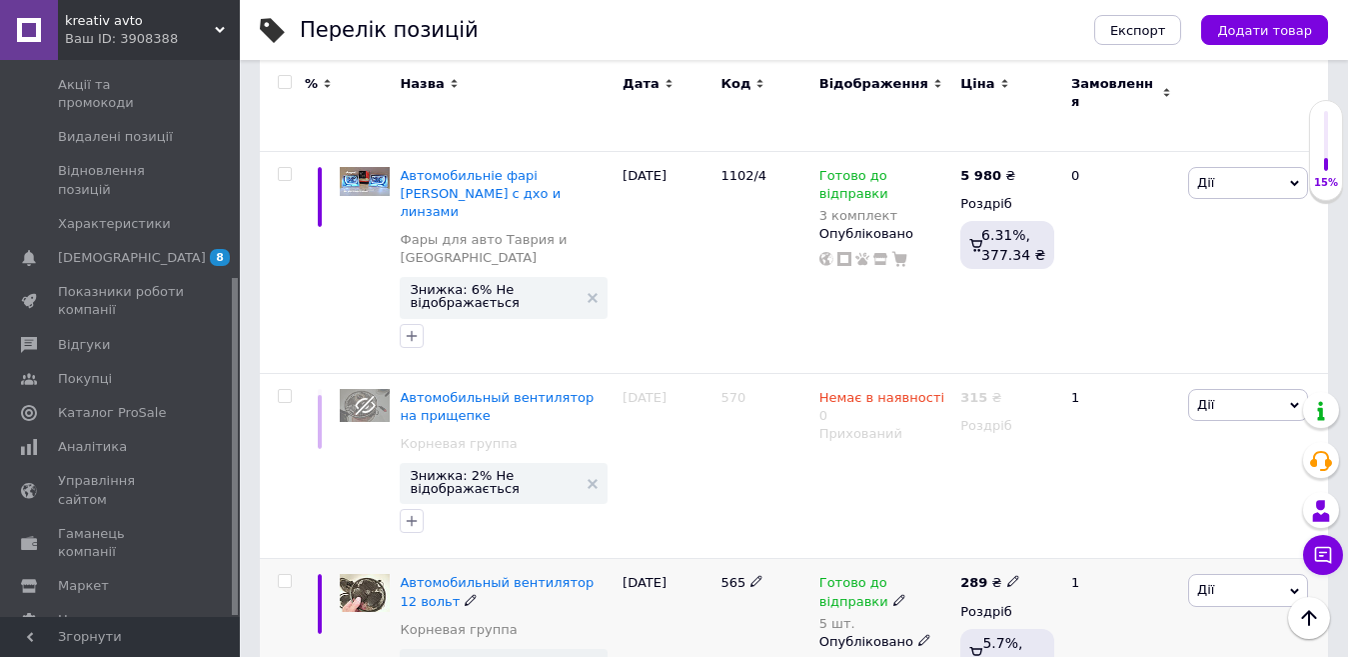
click at [1216, 574] on span "Дії" at bounding box center [1248, 590] width 120 height 32
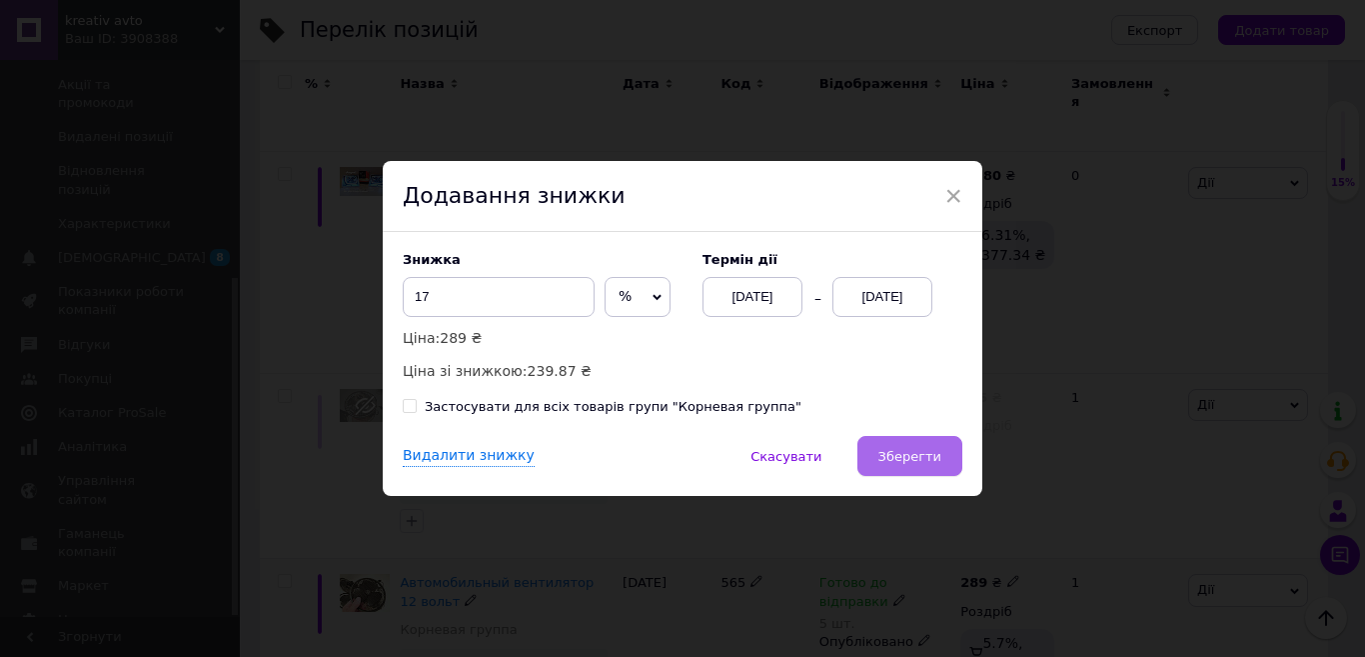
click at [907, 458] on span "Зберегти" at bounding box center [909, 456] width 63 height 15
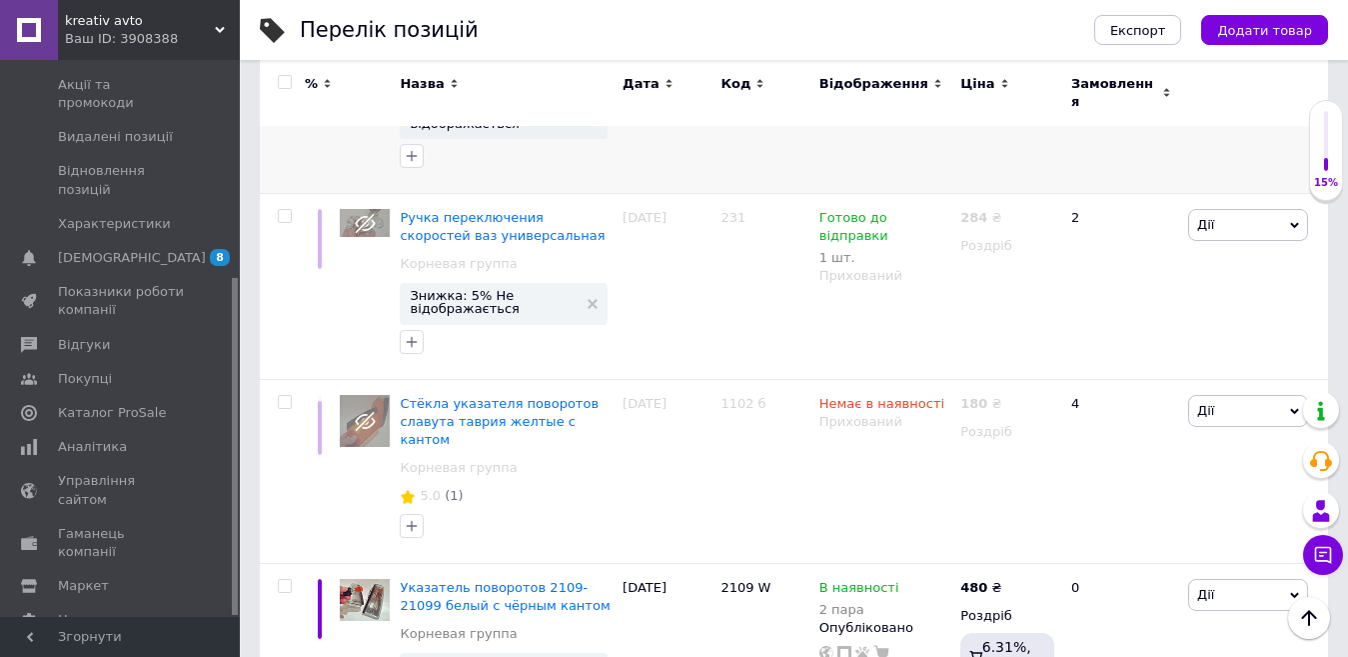
scroll to position [1135, 0]
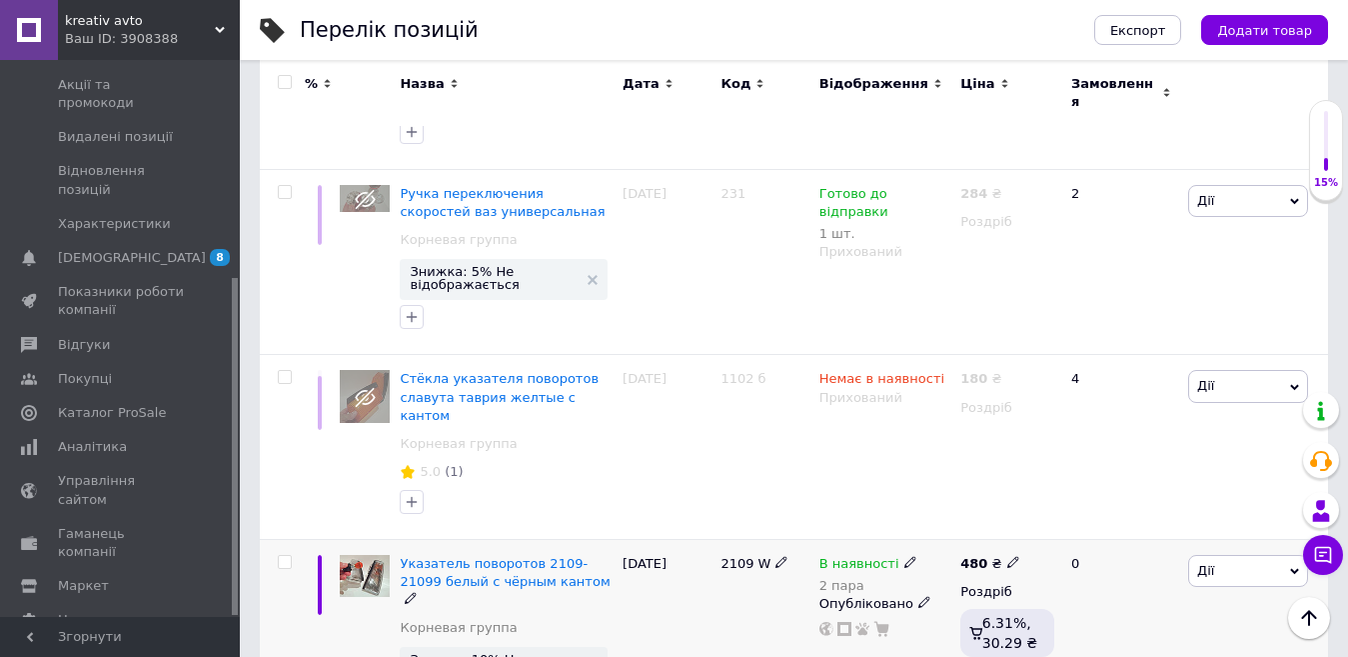
click at [1217, 555] on span "Дії" at bounding box center [1248, 571] width 120 height 32
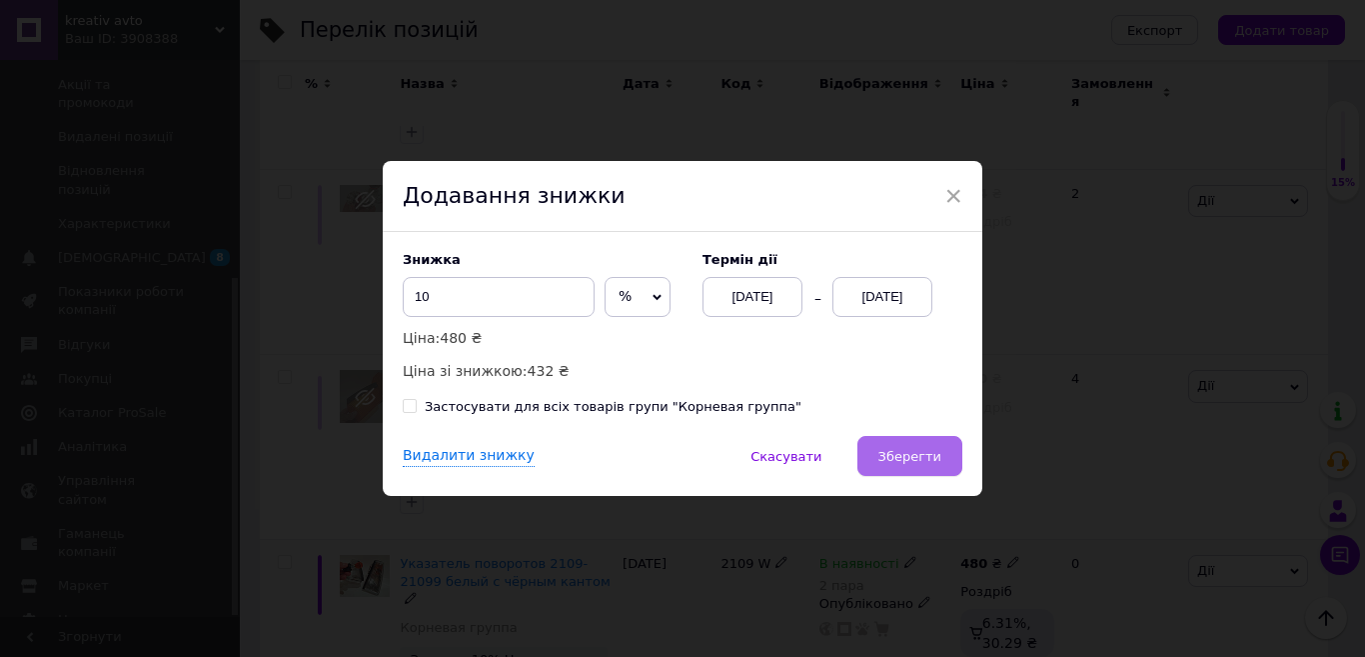
click at [900, 469] on button "Зберегти" at bounding box center [909, 456] width 105 height 40
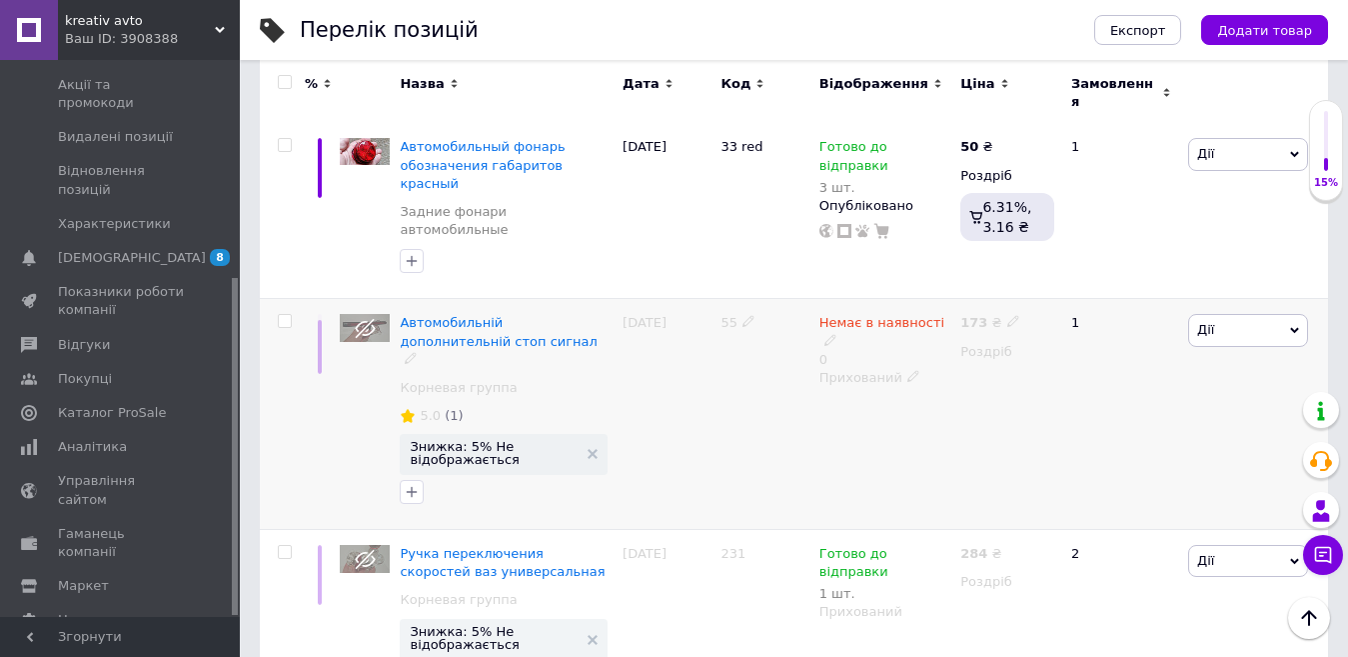
scroll to position [100, 0]
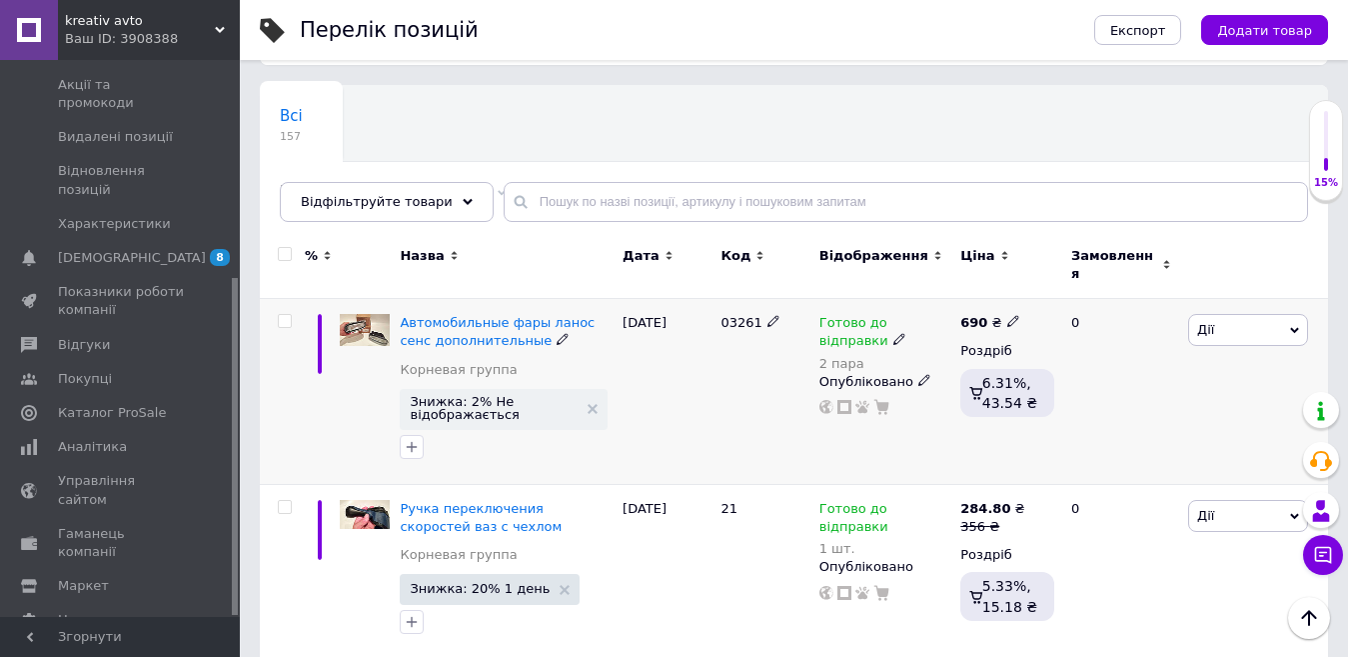
click at [1219, 299] on div "[PERSON_NAME] Підняти на початок групи Копіювати Знижка Подарунок Супутні Прихо…" at bounding box center [1255, 392] width 145 height 186
click at [1219, 314] on span "Дії" at bounding box center [1248, 330] width 120 height 32
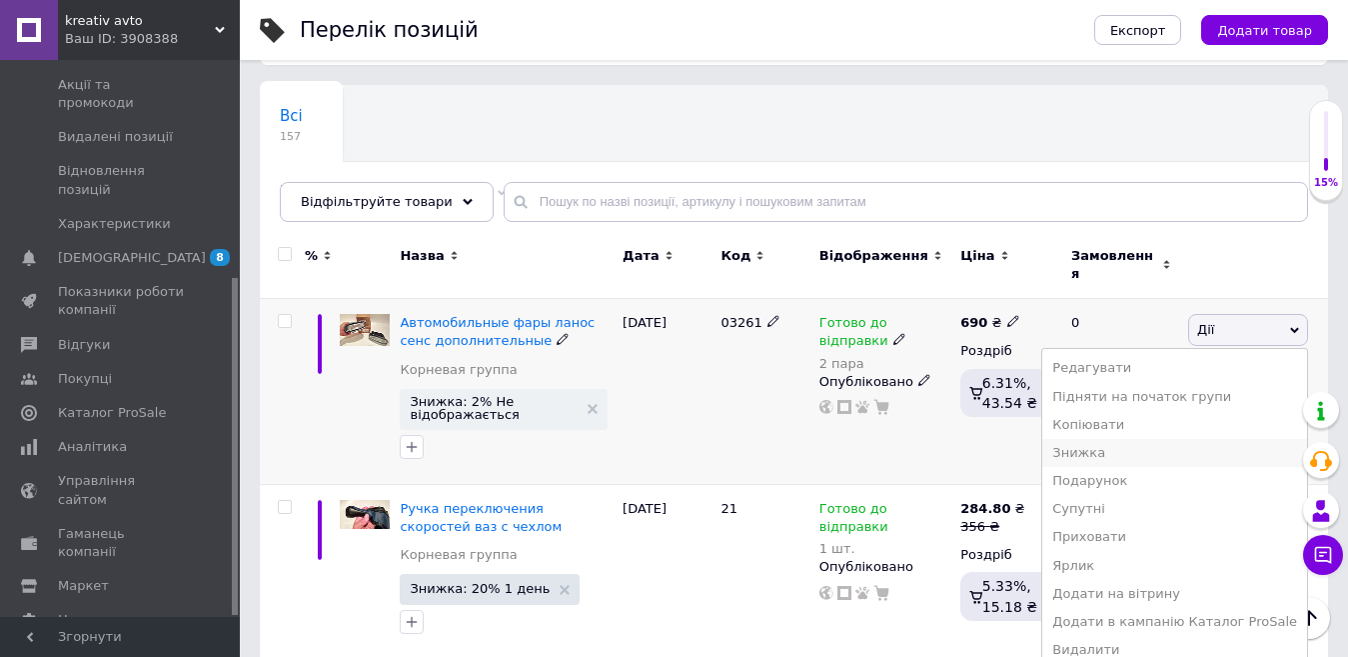
click at [1161, 443] on li "Знижка" at bounding box center [1174, 453] width 265 height 28
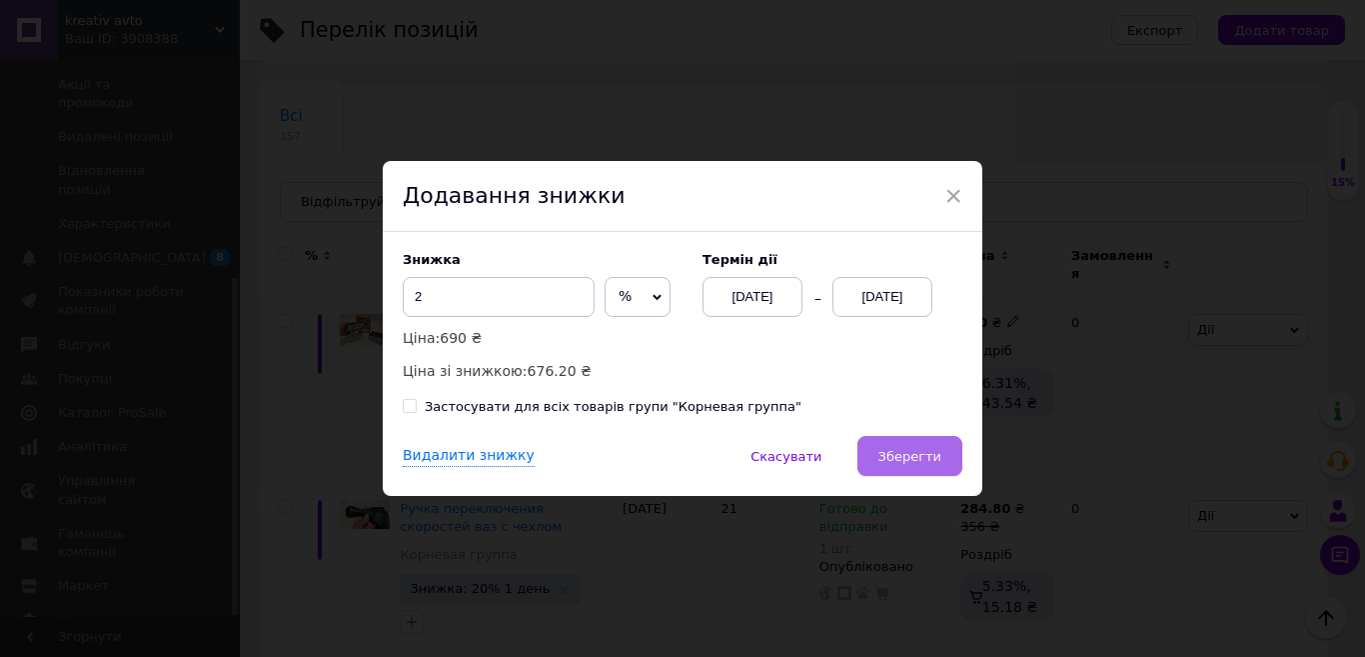
click at [884, 450] on span "Зберегти" at bounding box center [909, 456] width 63 height 15
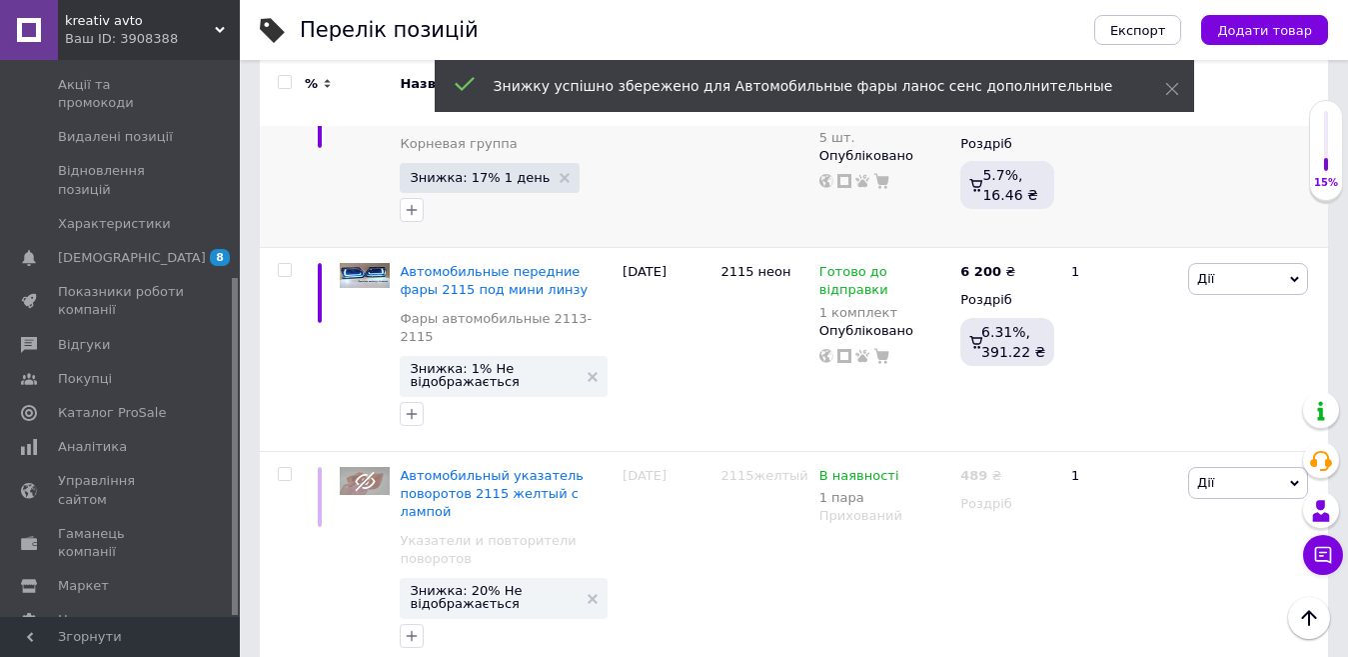
scroll to position [3306, 0]
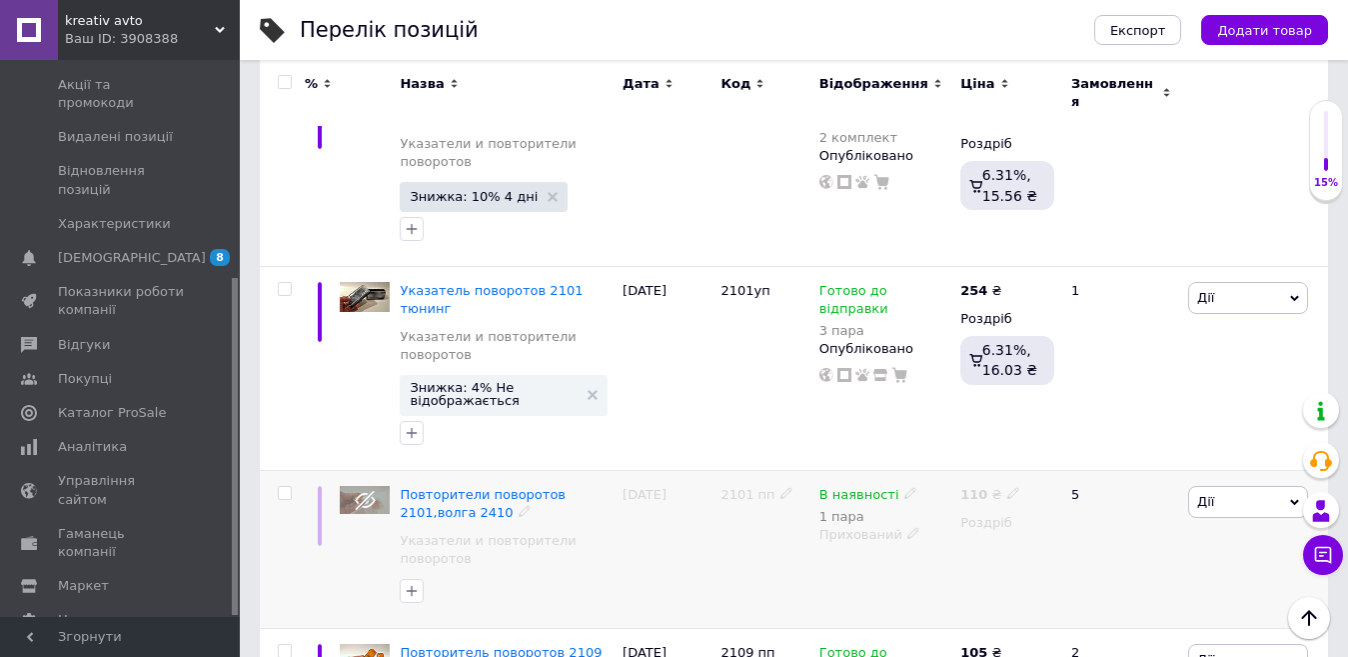
scroll to position [2506, 0]
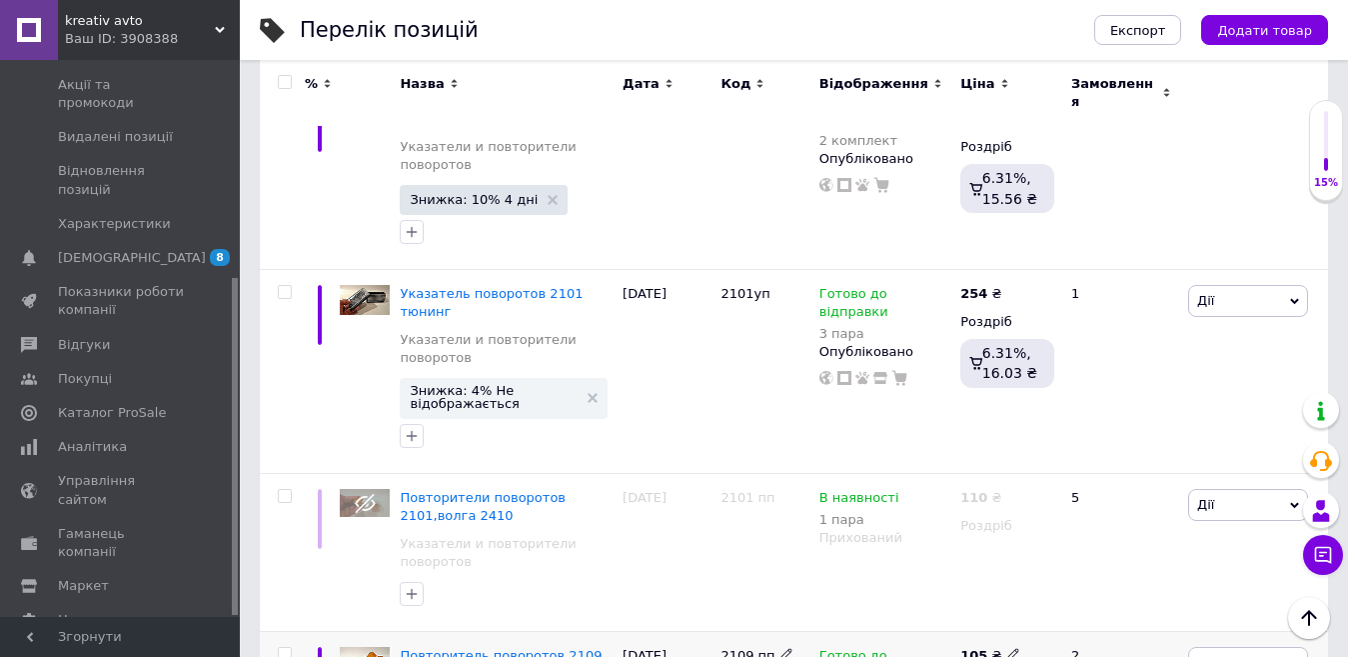
click at [1214, 647] on span "Дії" at bounding box center [1248, 663] width 120 height 32
click at [1204, 655] on span "Дії" at bounding box center [1205, 662] width 17 height 15
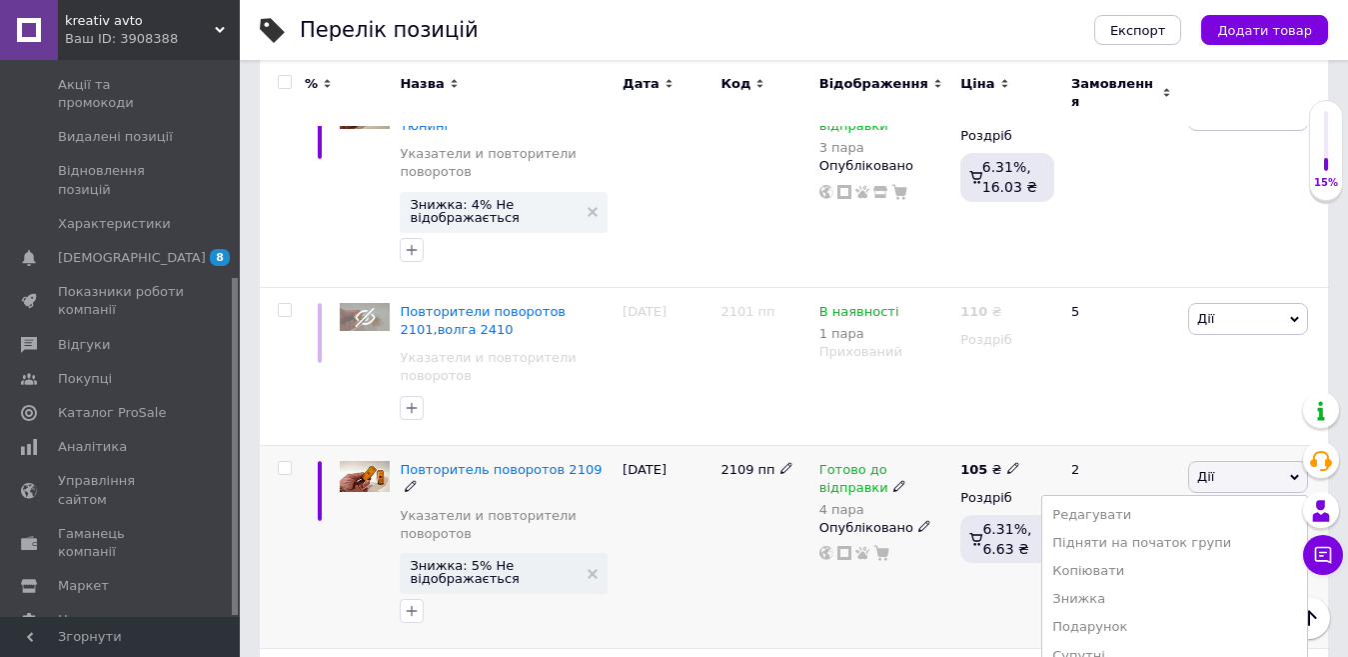
scroll to position [2706, 0]
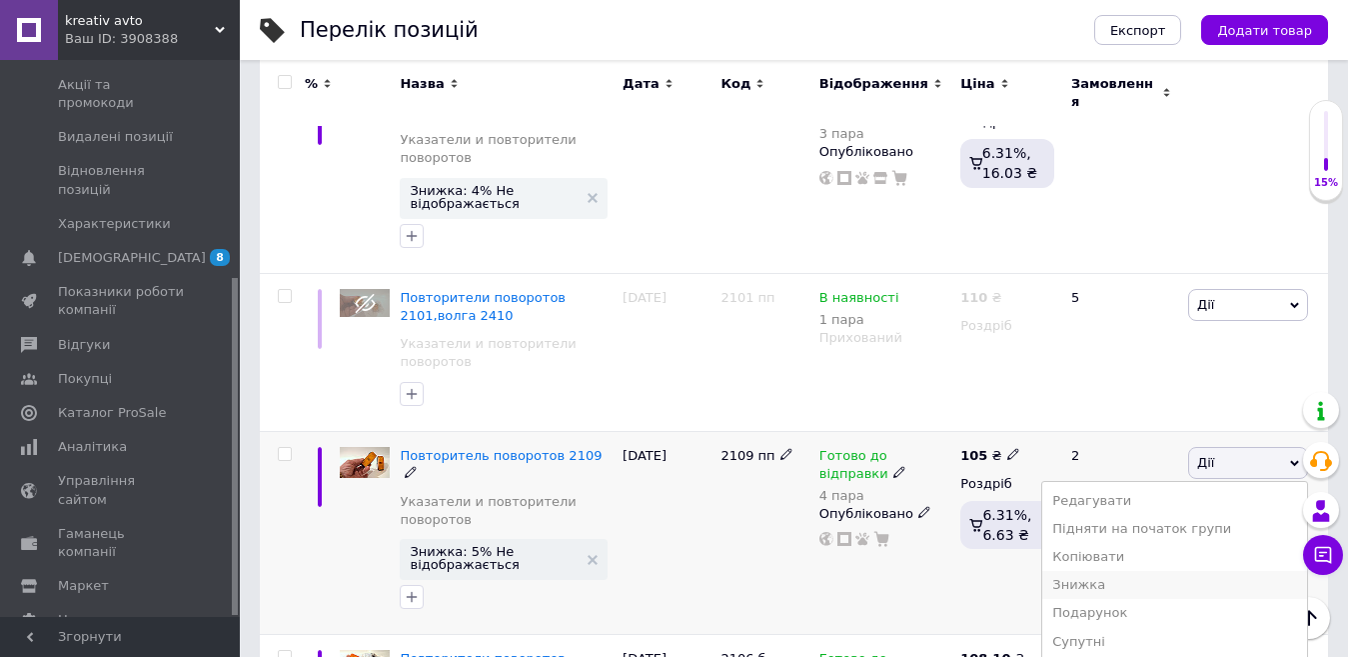
click at [1126, 571] on li "Знижка" at bounding box center [1174, 585] width 265 height 28
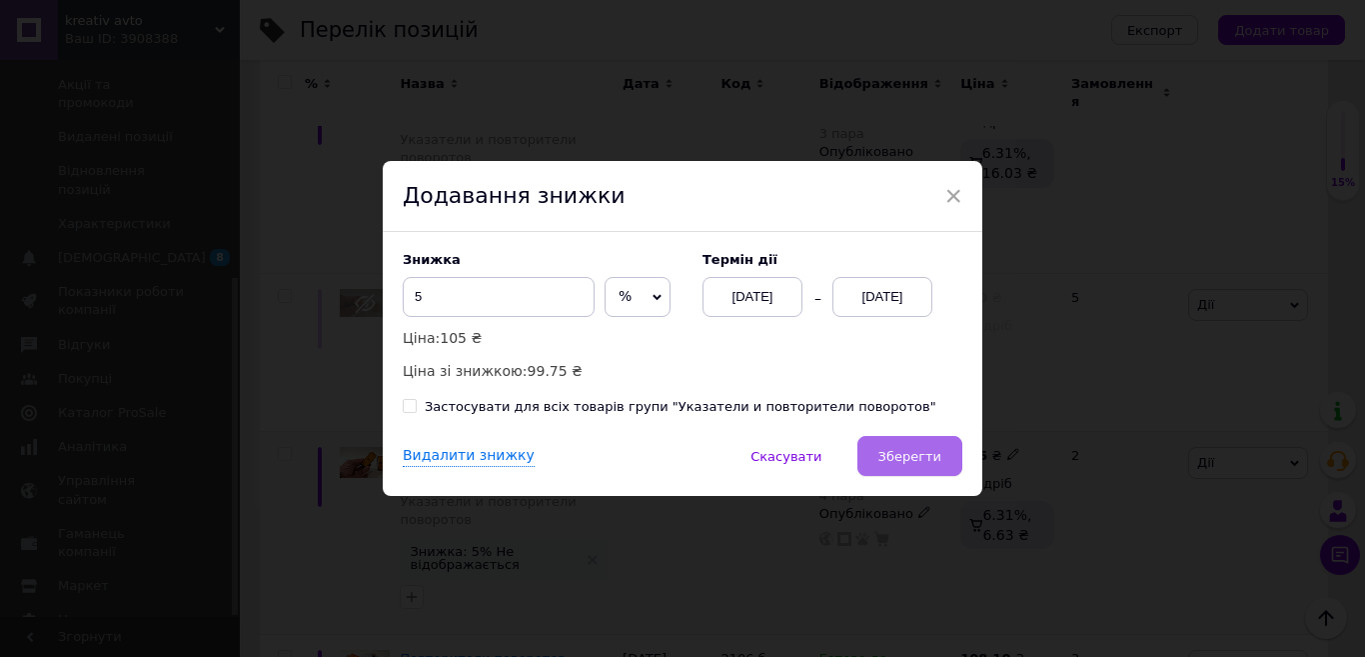
click at [908, 464] on span "Зберегти" at bounding box center [909, 456] width 63 height 15
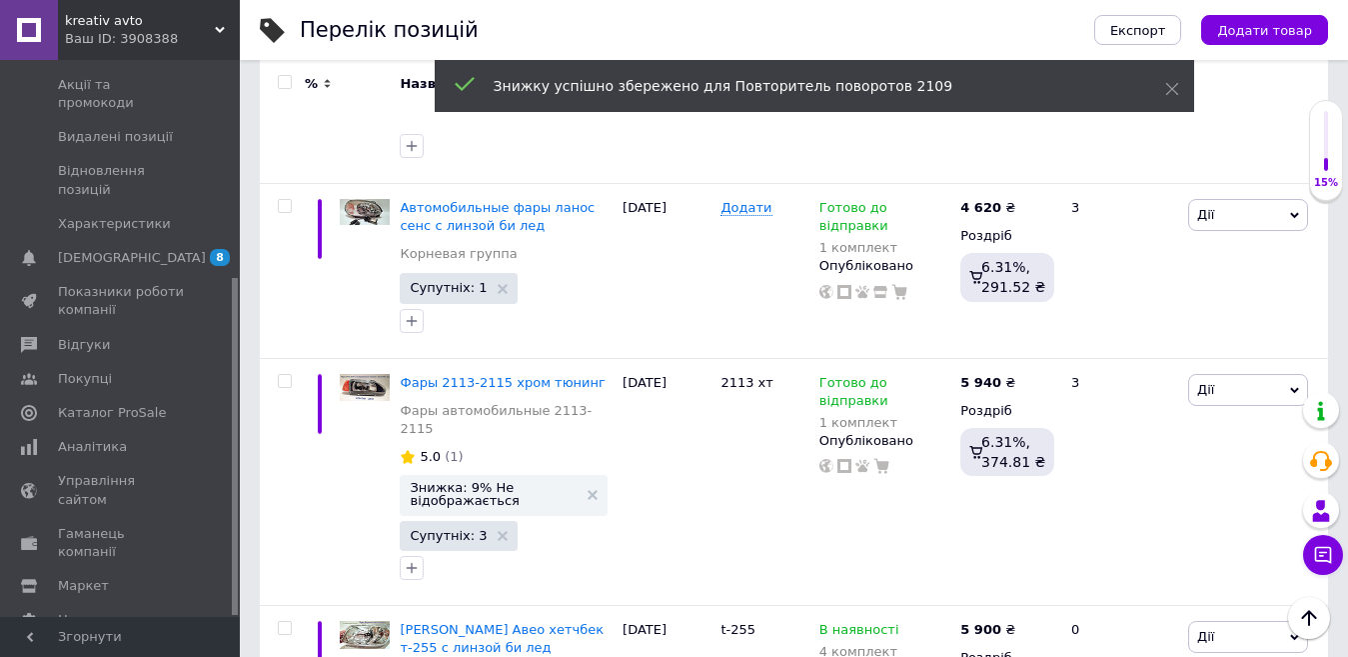
scroll to position [1807, 0]
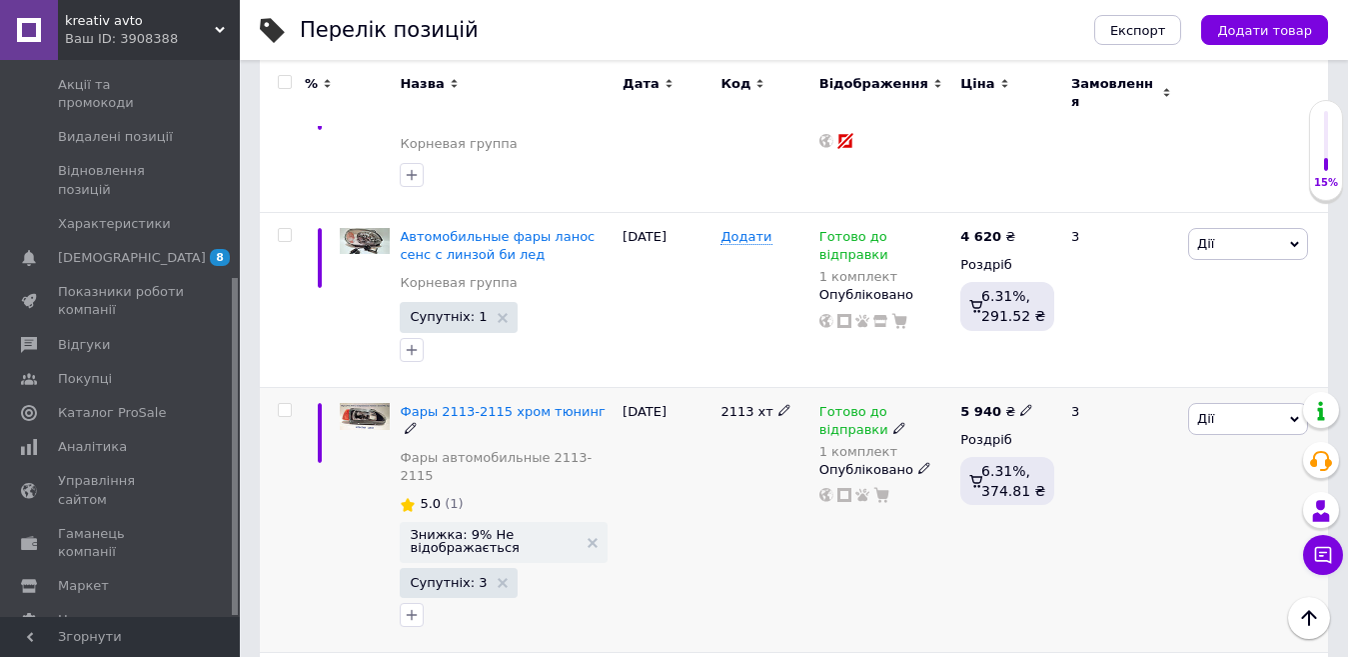
click at [1270, 403] on span "Дії" at bounding box center [1248, 419] width 120 height 32
click at [1168, 527] on li "Знижка" at bounding box center [1174, 541] width 265 height 28
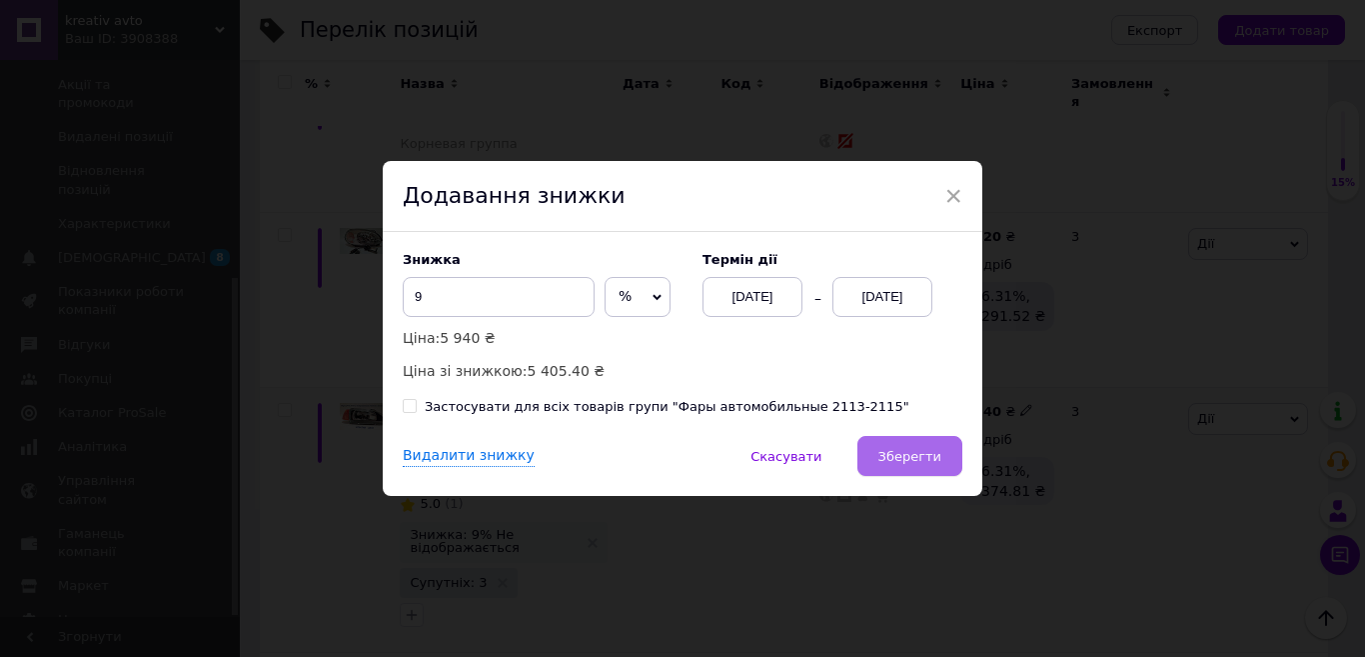
click at [911, 467] on button "Зберегти" at bounding box center [909, 456] width 105 height 40
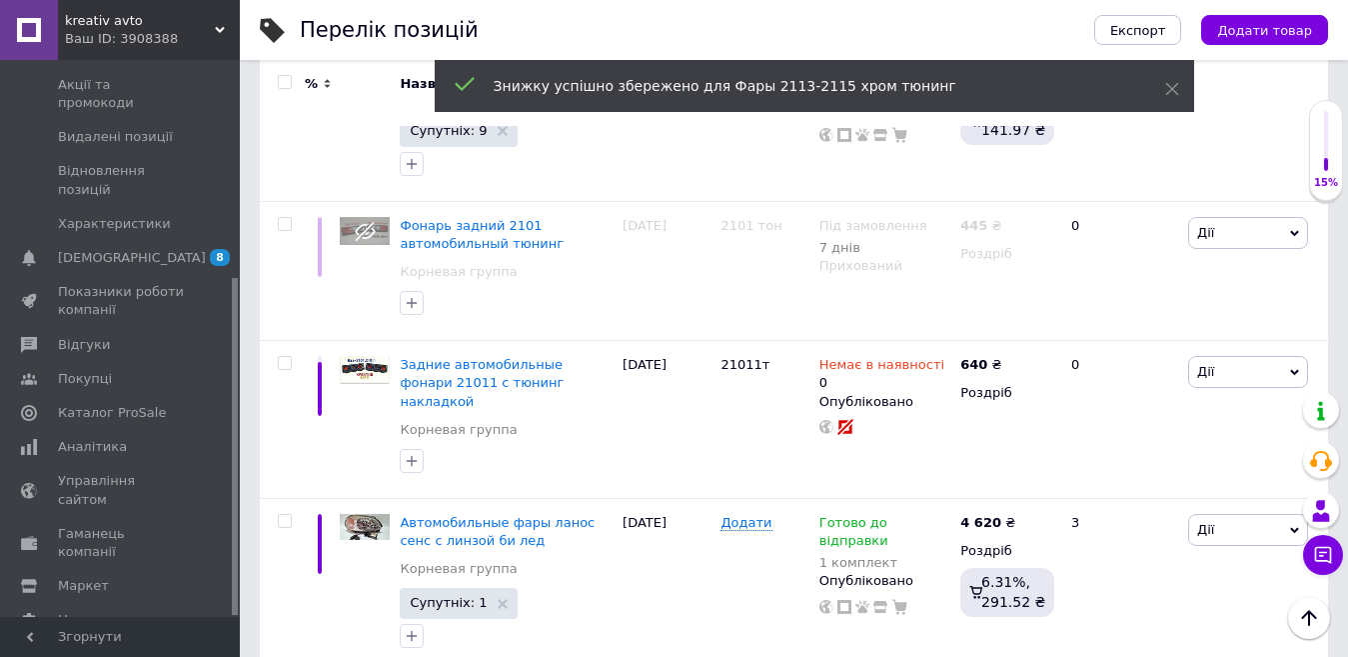
scroll to position [1507, 0]
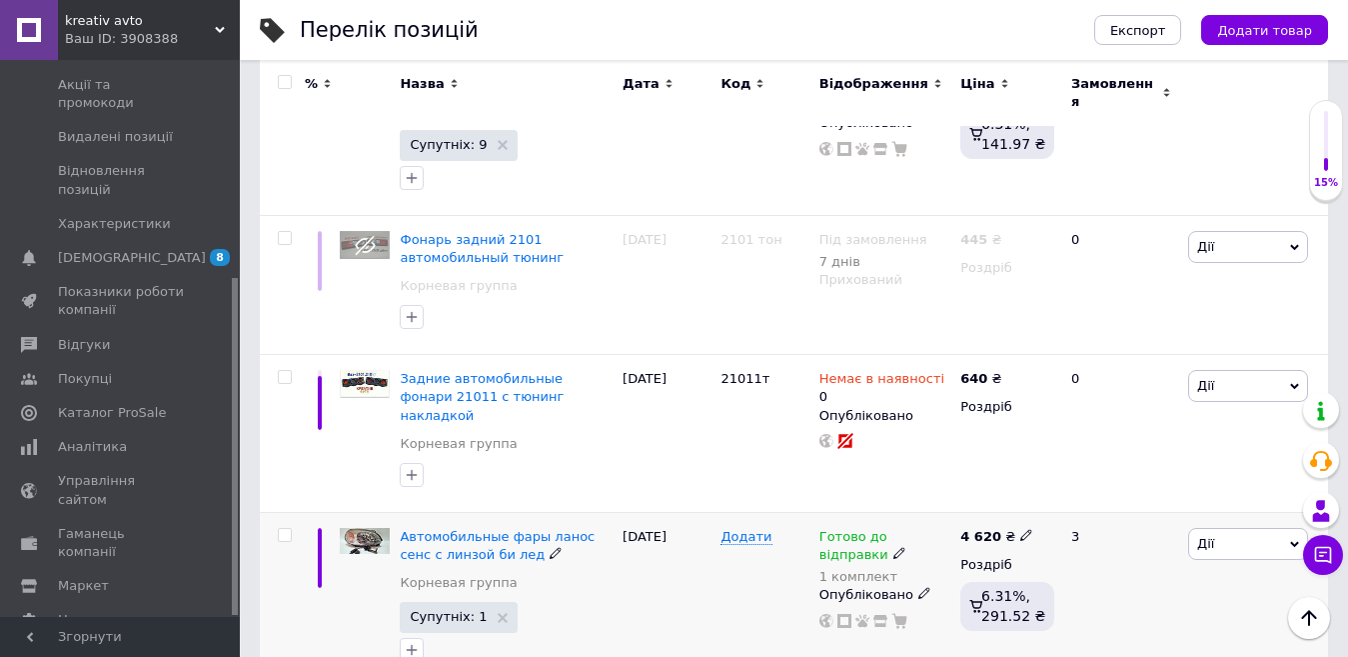
click at [1208, 536] on span "Дії" at bounding box center [1205, 543] width 17 height 15
click at [1139, 653] on li "Знижка" at bounding box center [1174, 667] width 265 height 28
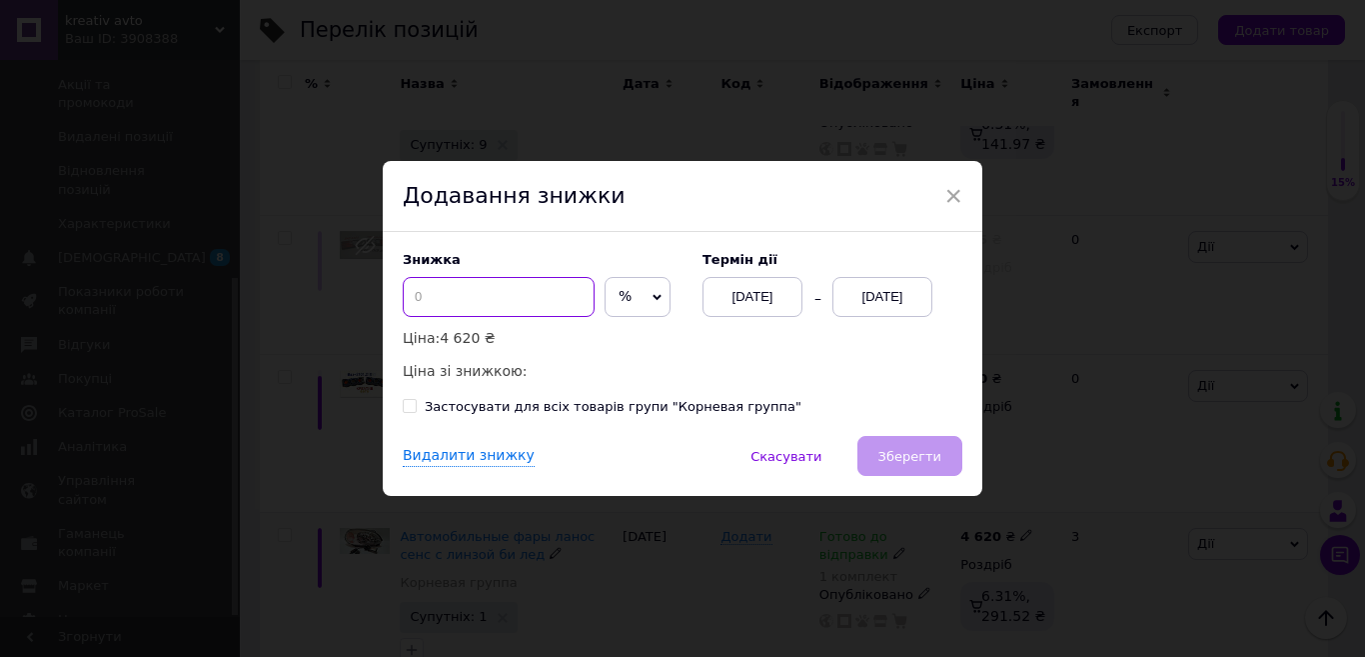
click at [465, 297] on input at bounding box center [499, 297] width 192 height 40
type input "2"
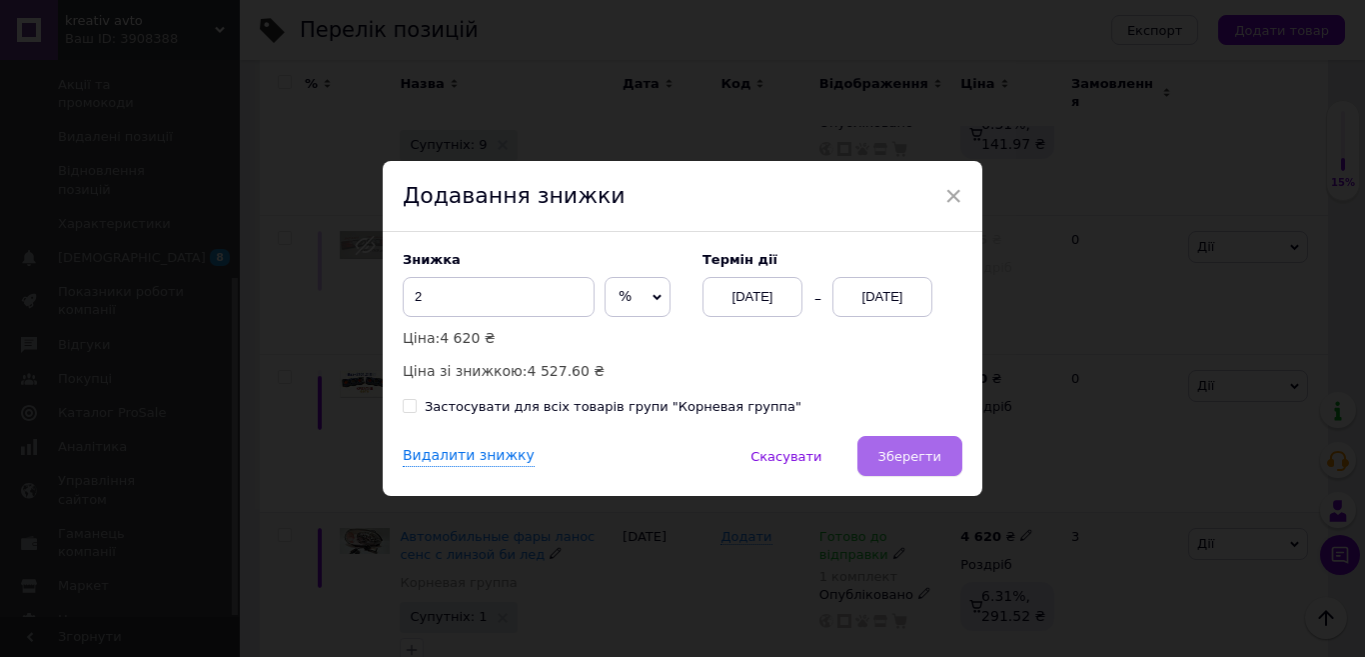
click at [908, 452] on span "Зберегти" at bounding box center [909, 456] width 63 height 15
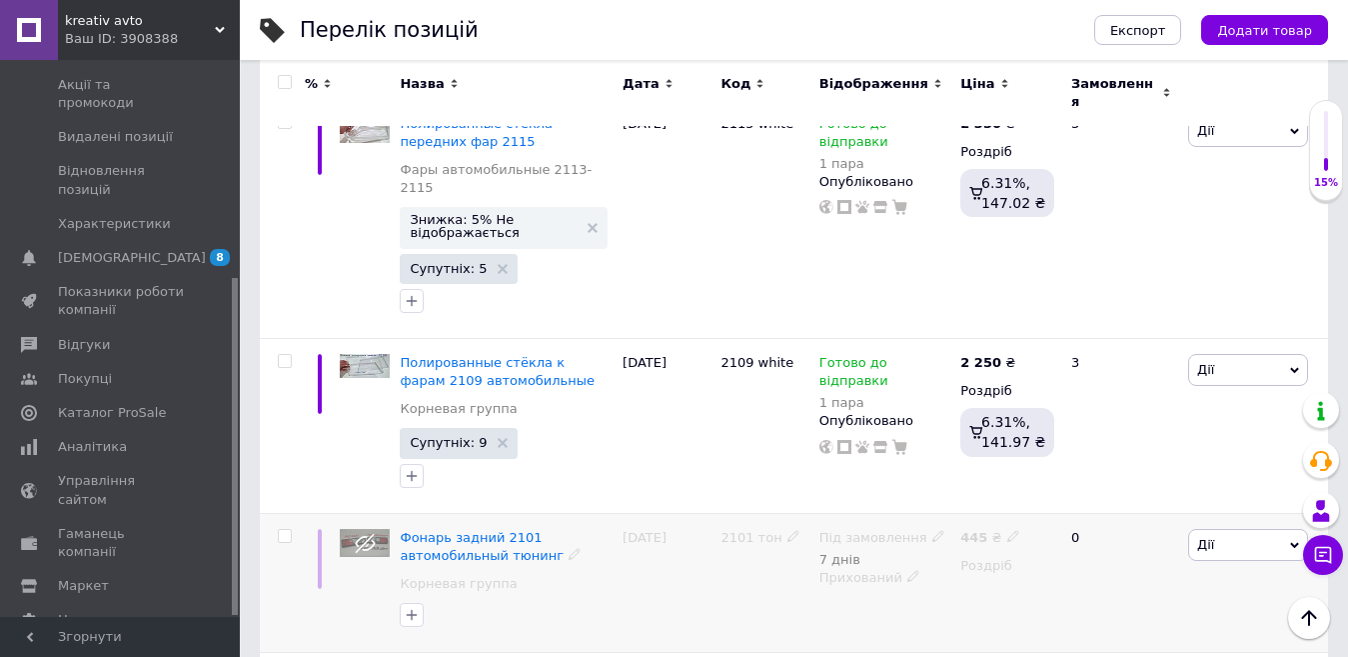
scroll to position [907, 0]
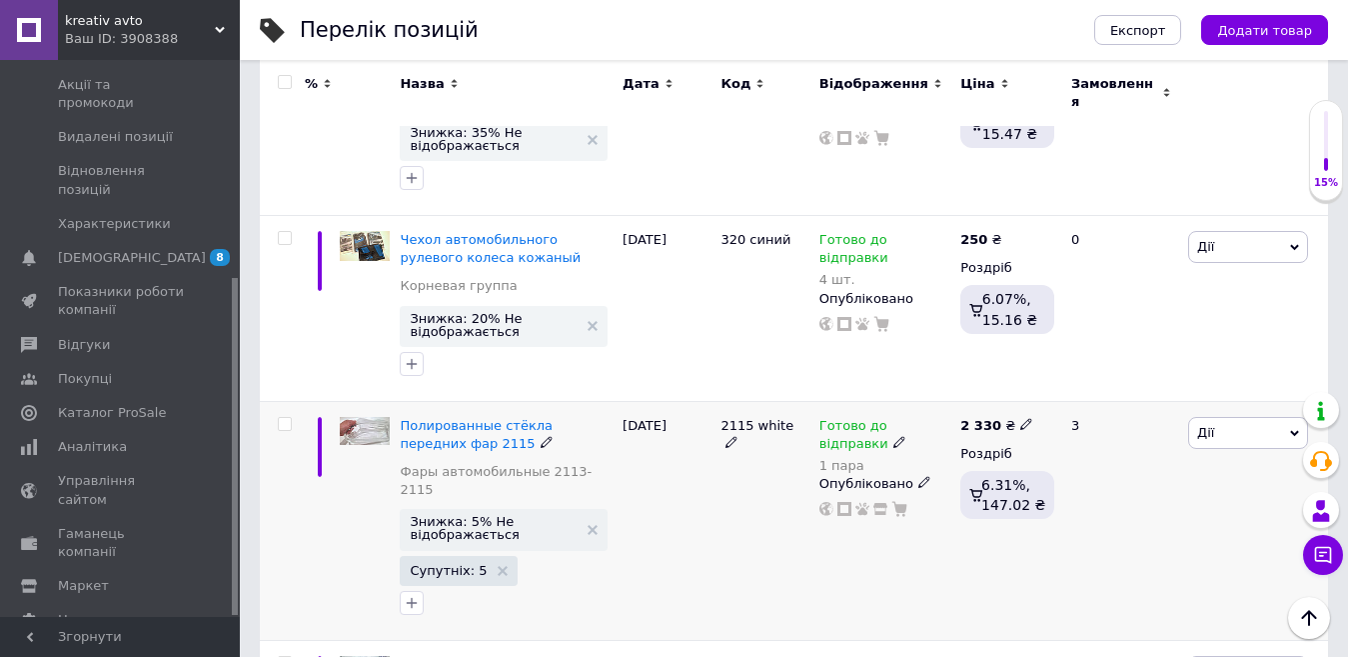
click at [1234, 417] on span "Дії" at bounding box center [1248, 433] width 120 height 32
click at [1137, 541] on li "Знижка" at bounding box center [1174, 555] width 265 height 28
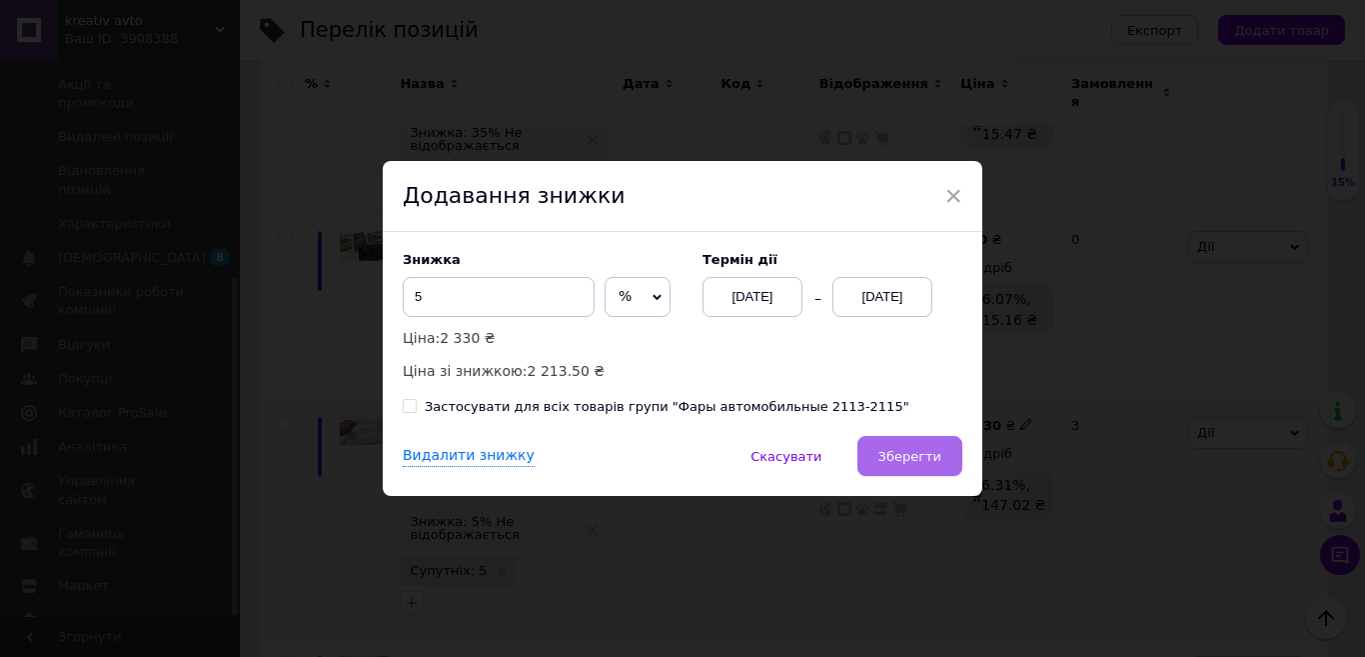
click at [900, 447] on button "Зберегти" at bounding box center [909, 456] width 105 height 40
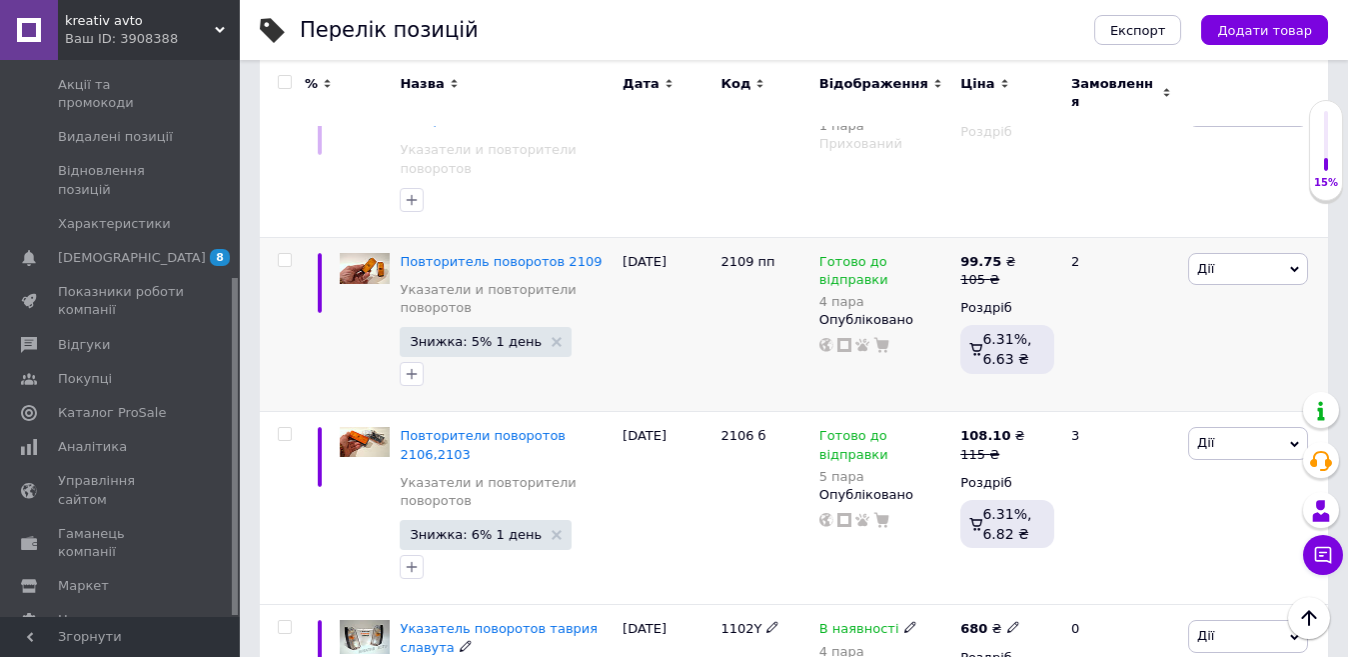
scroll to position [3351, 0]
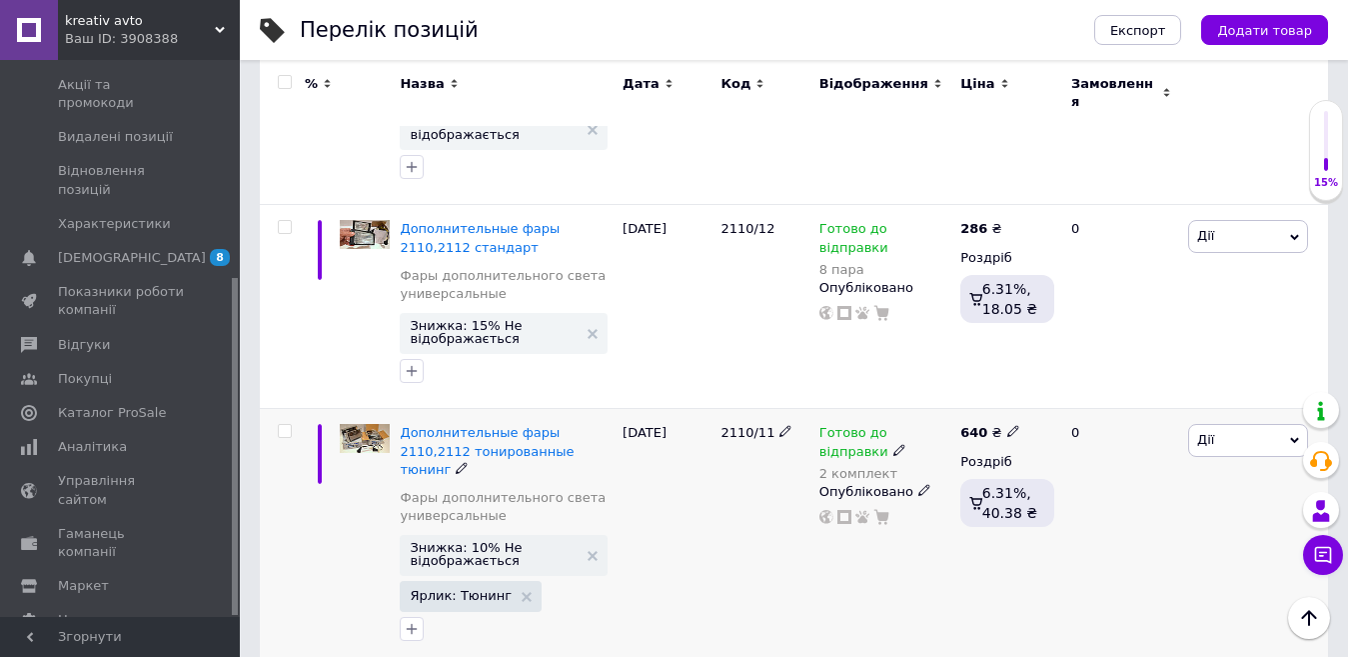
click at [1232, 424] on span "Дії" at bounding box center [1248, 440] width 120 height 32
click at [1133, 549] on li "Знижка" at bounding box center [1174, 563] width 265 height 28
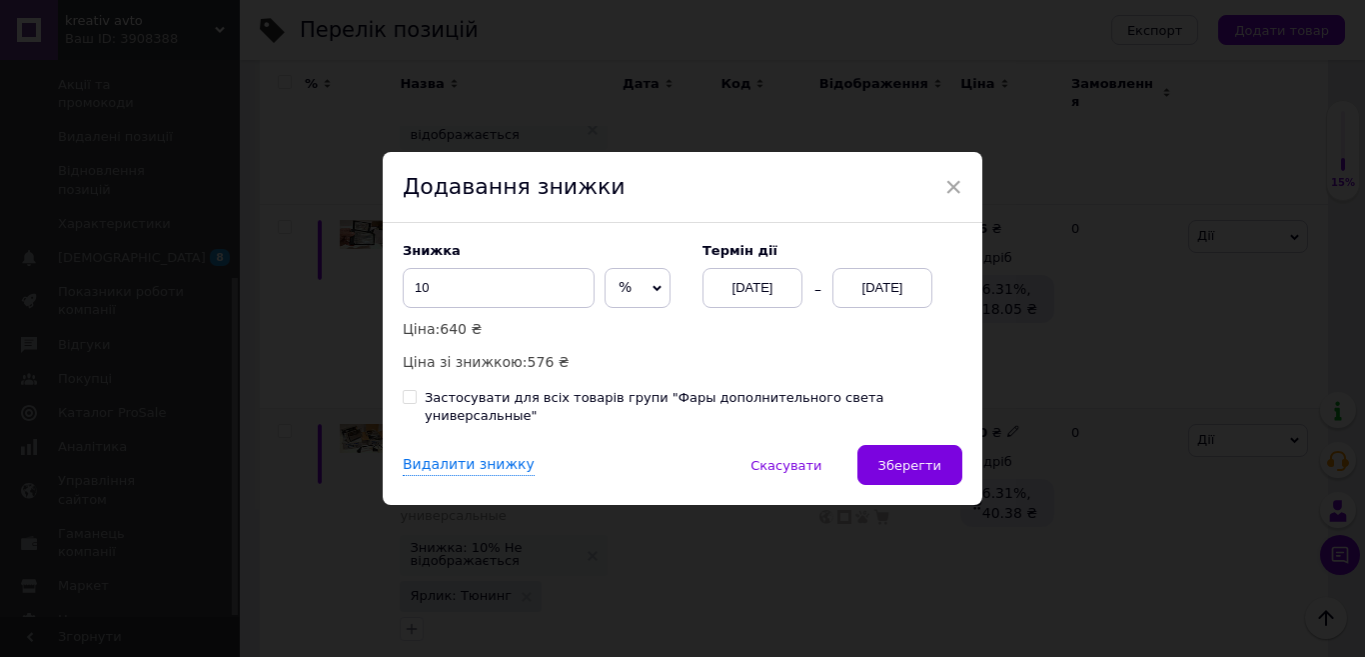
click at [907, 305] on div "[DATE]" at bounding box center [882, 288] width 100 height 40
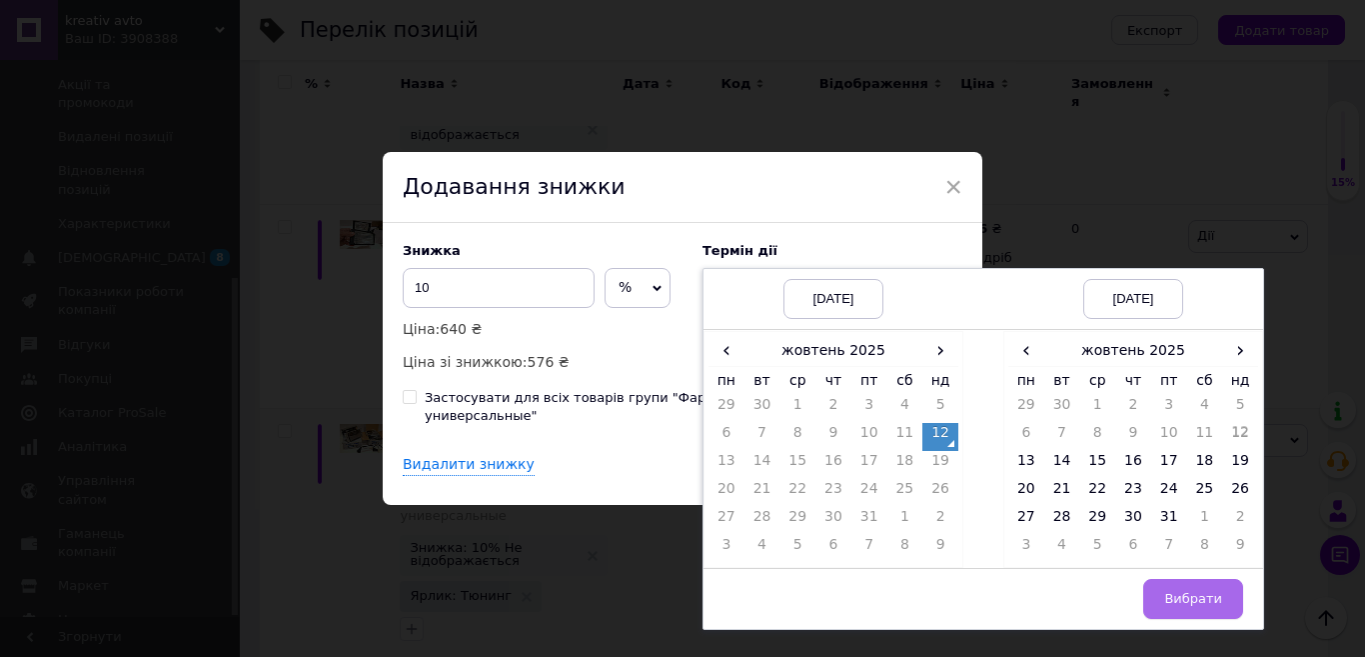
click at [1204, 619] on button "Вибрати" at bounding box center [1193, 599] width 100 height 40
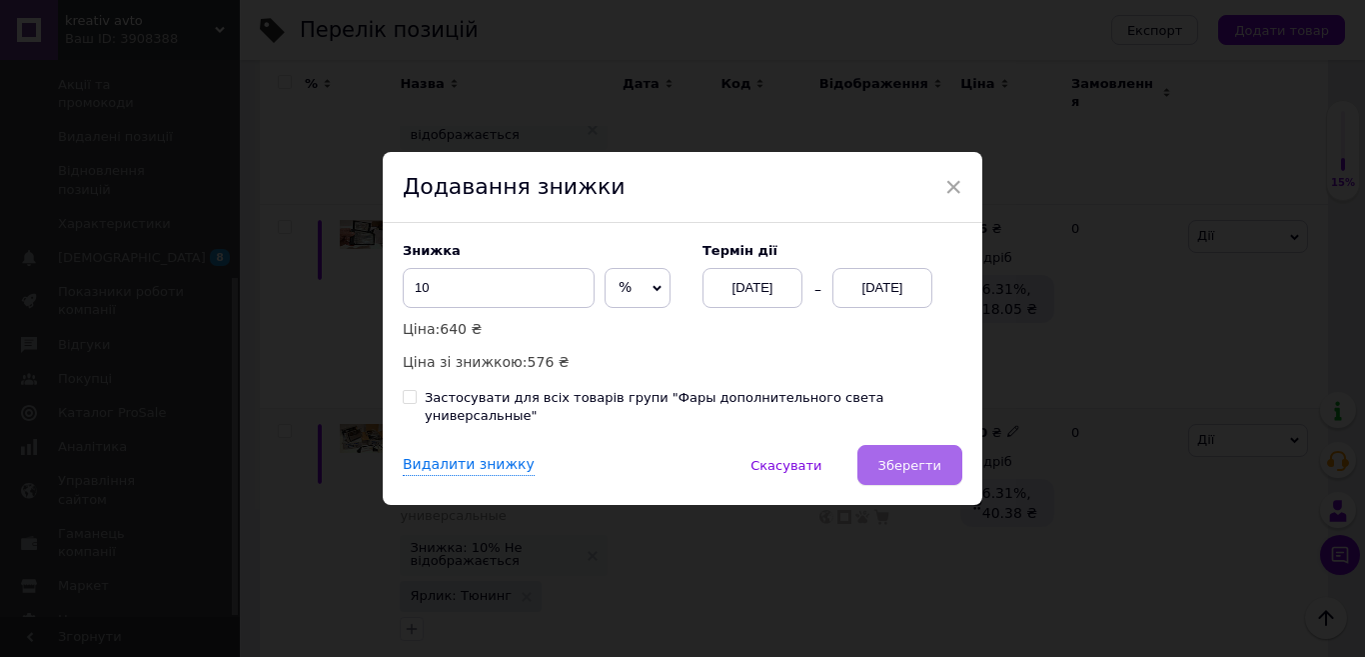
click at [919, 445] on button "Зберегти" at bounding box center [909, 465] width 105 height 40
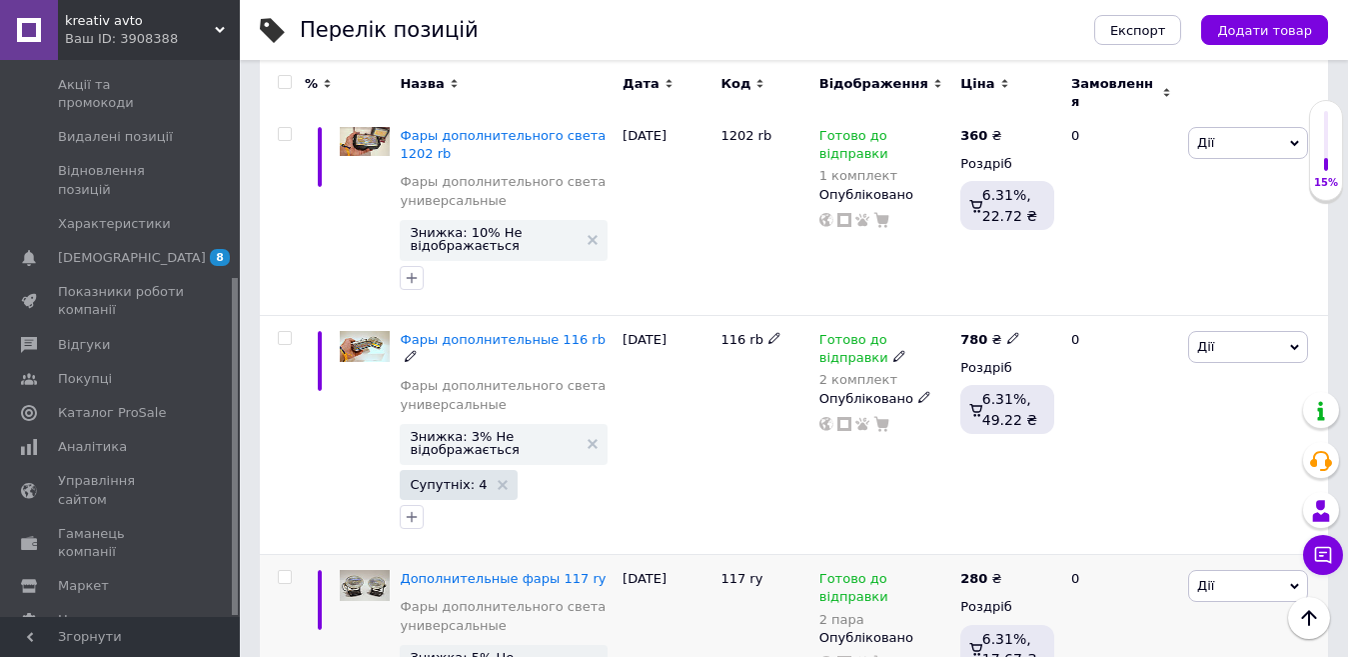
scroll to position [2651, 0]
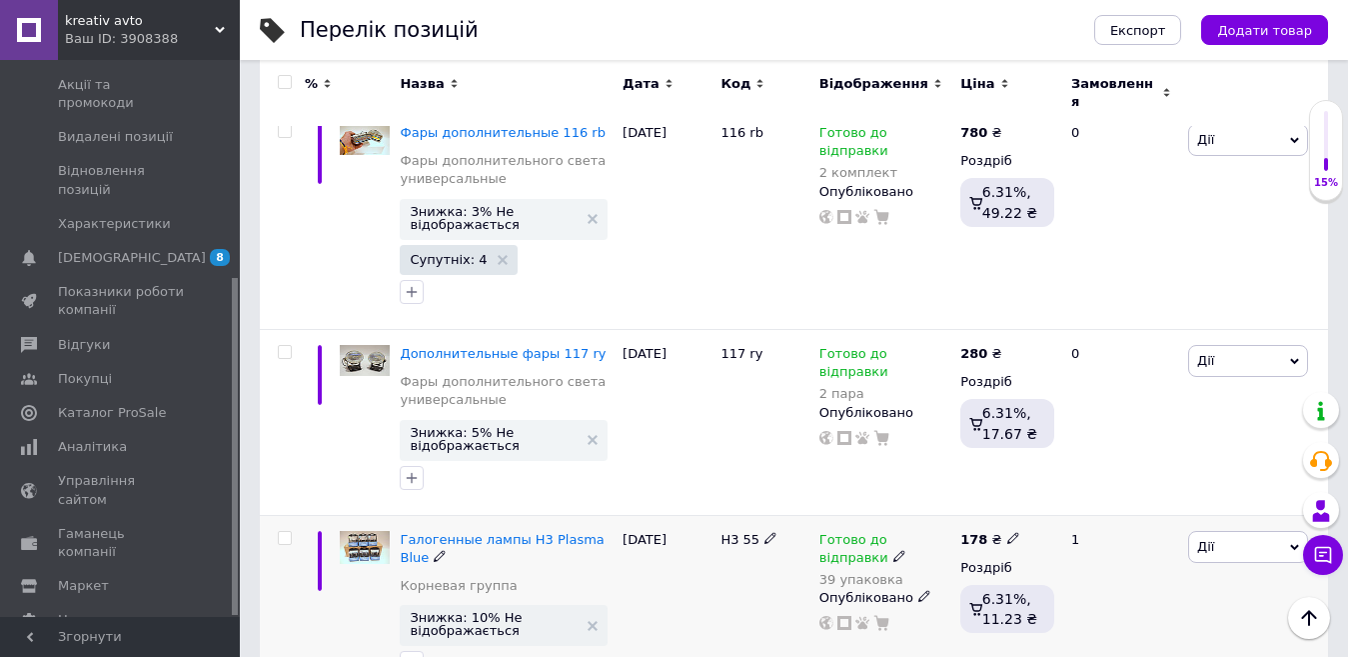
click at [1252, 531] on span "Дії" at bounding box center [1248, 547] width 120 height 32
click at [1148, 655] on li "Знижка" at bounding box center [1174, 669] width 265 height 28
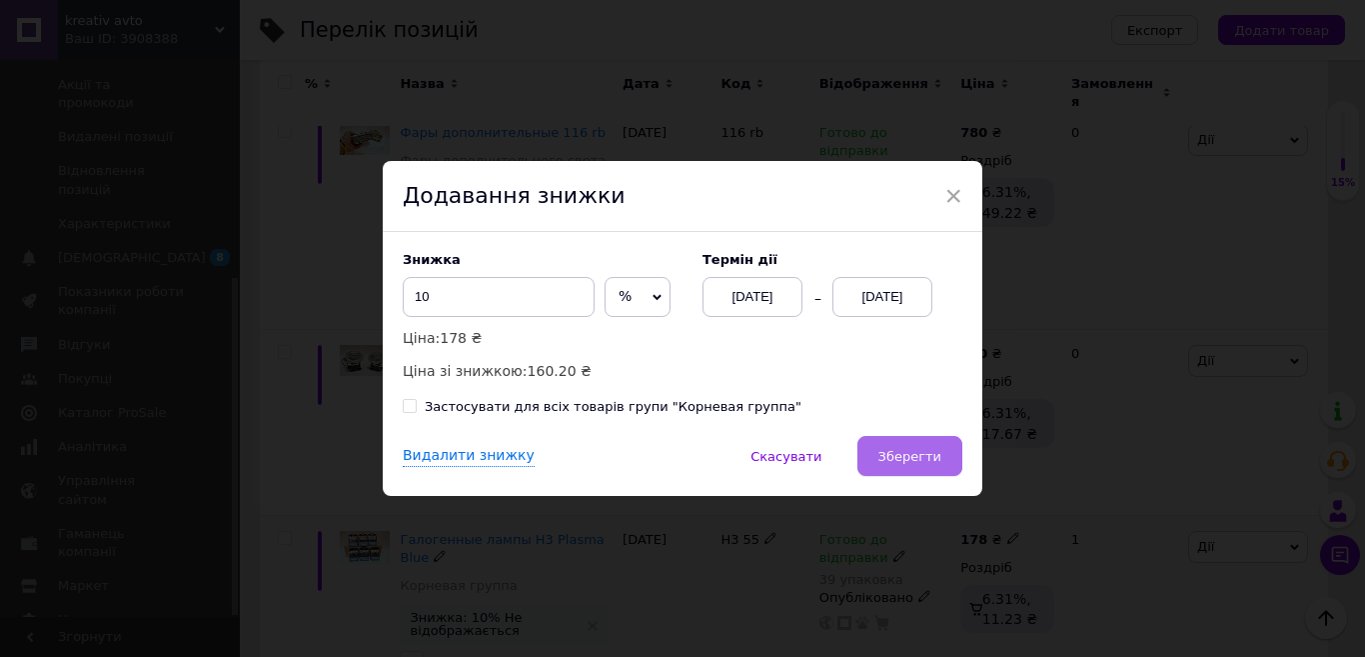
click at [910, 468] on button "Зберегти" at bounding box center [909, 456] width 105 height 40
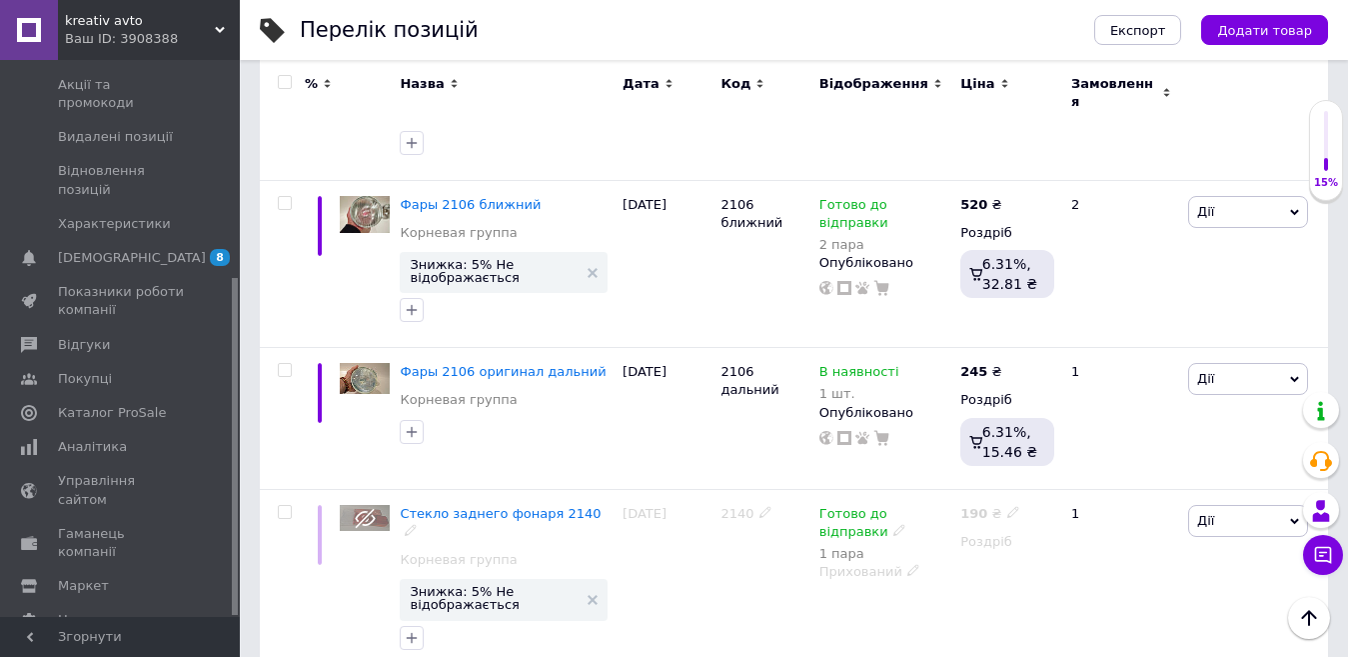
scroll to position [1252, 0]
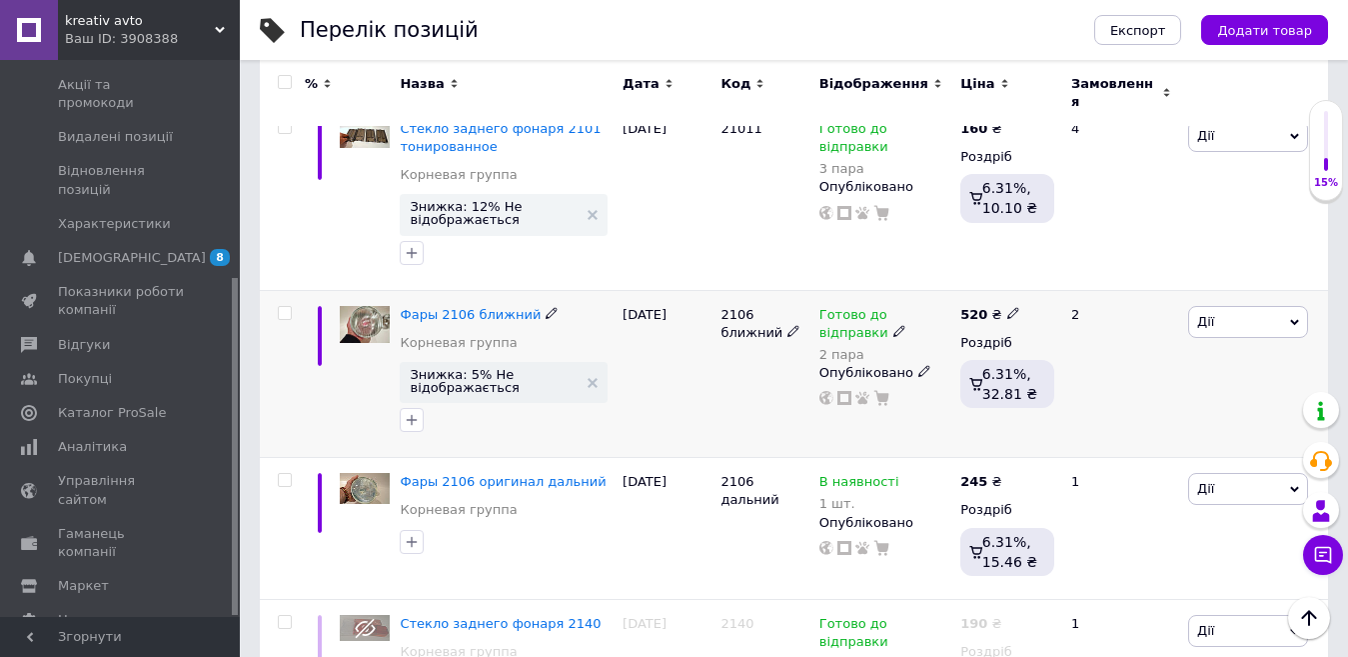
click at [1201, 314] on span "Дії" at bounding box center [1205, 321] width 17 height 15
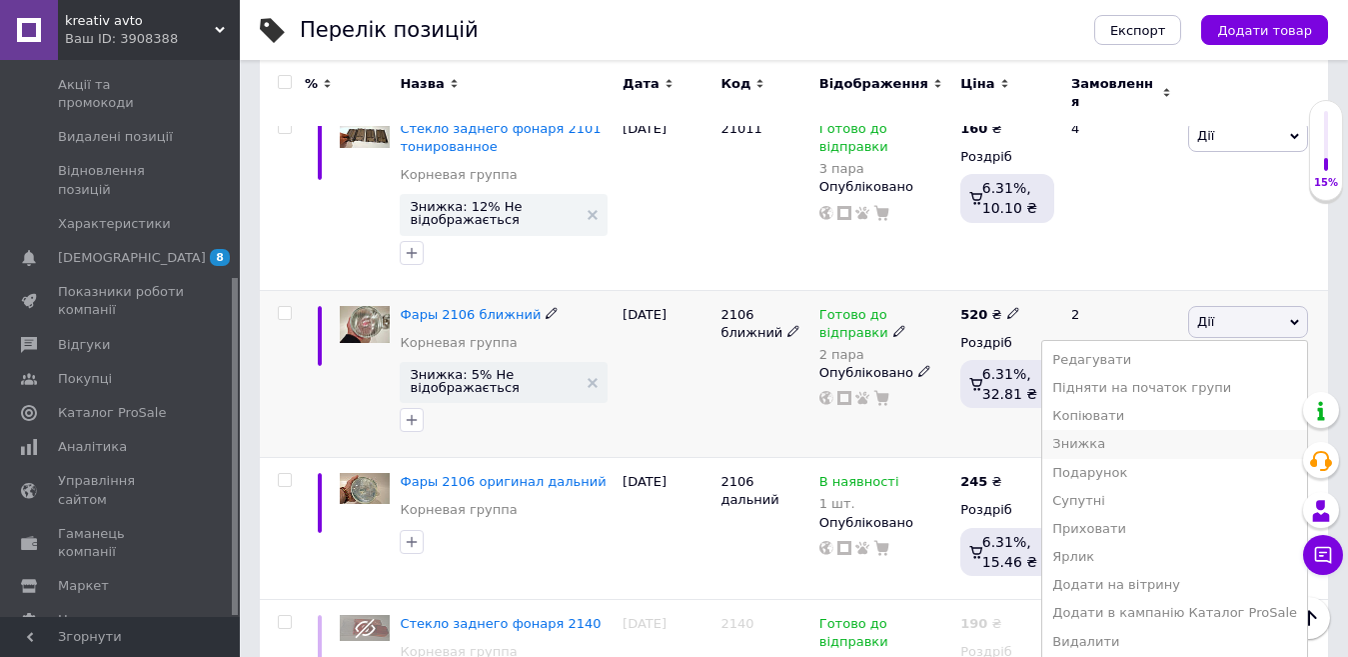
click at [1149, 430] on li "Знижка" at bounding box center [1174, 444] width 265 height 28
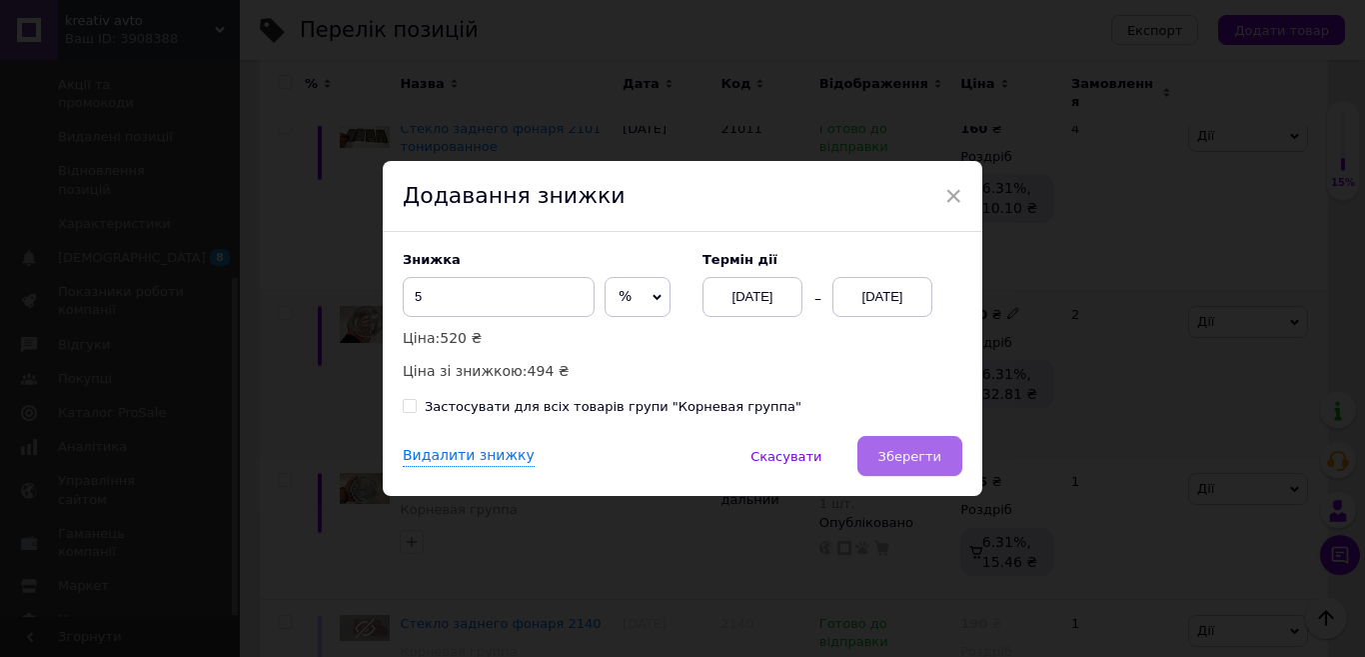
click at [893, 459] on span "Зберегти" at bounding box center [909, 456] width 63 height 15
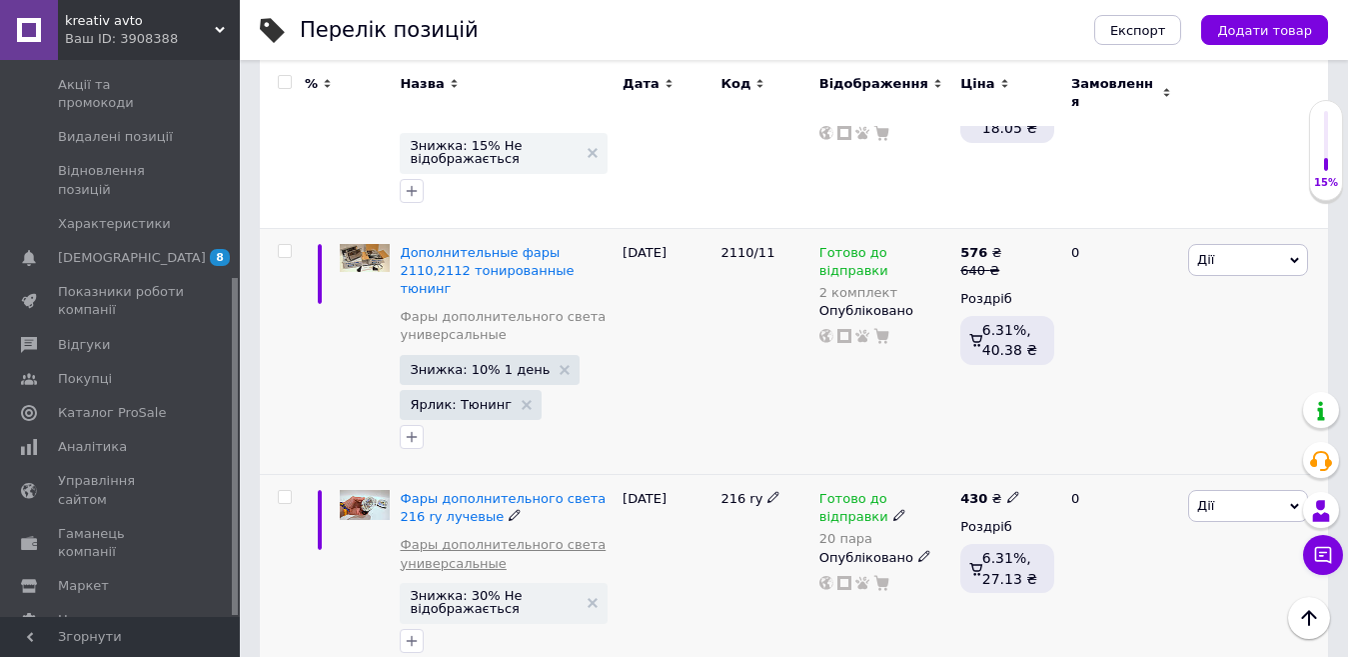
scroll to position [3516, 0]
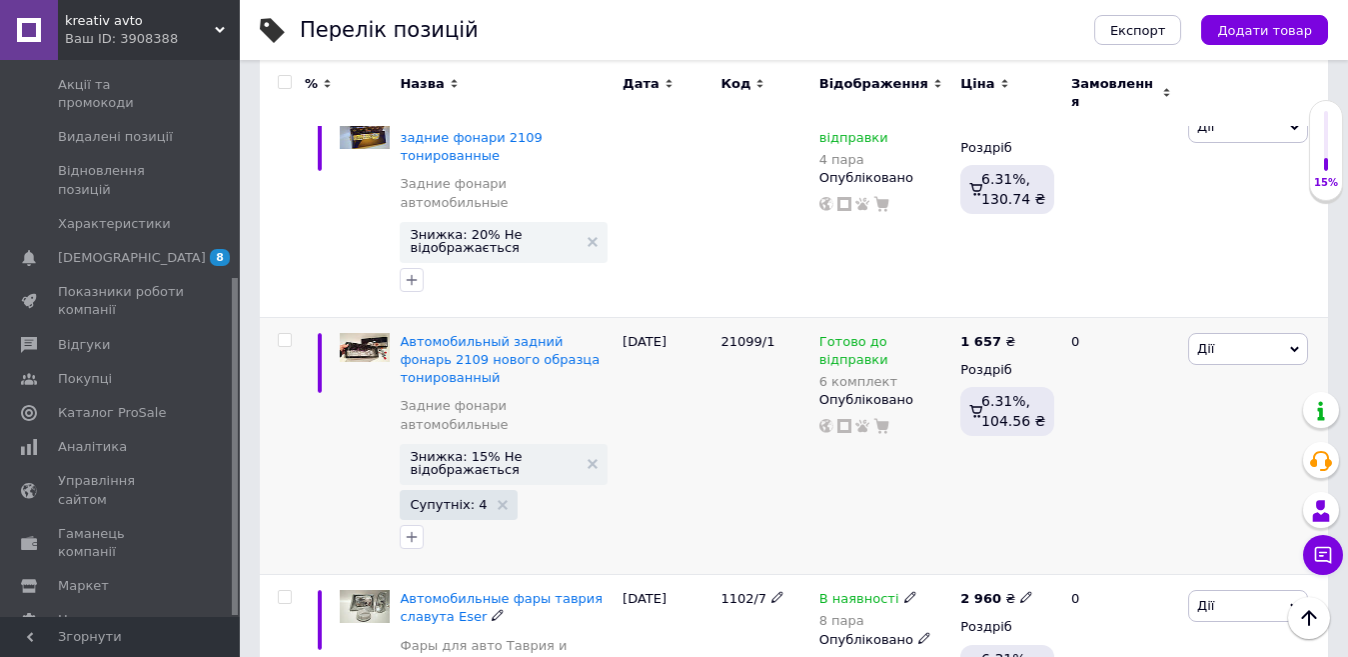
scroll to position [3016, 0]
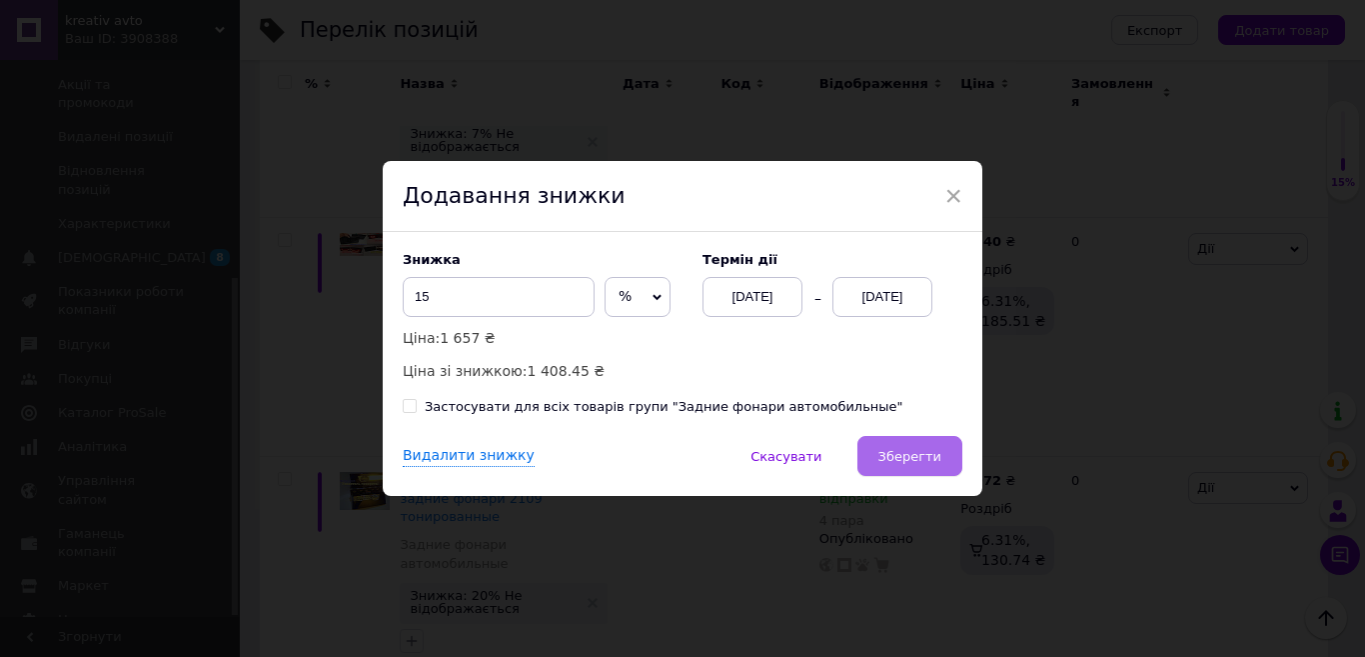
click at [901, 455] on span "Зберегти" at bounding box center [909, 456] width 63 height 15
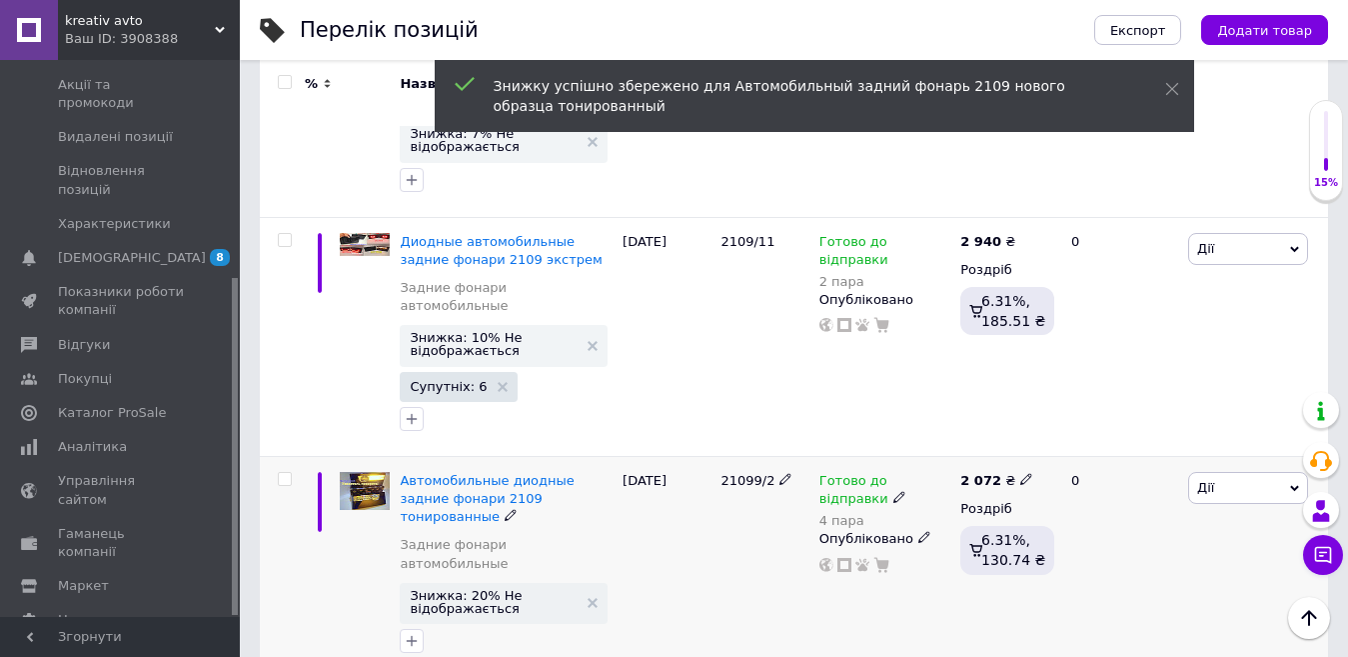
scroll to position [2716, 0]
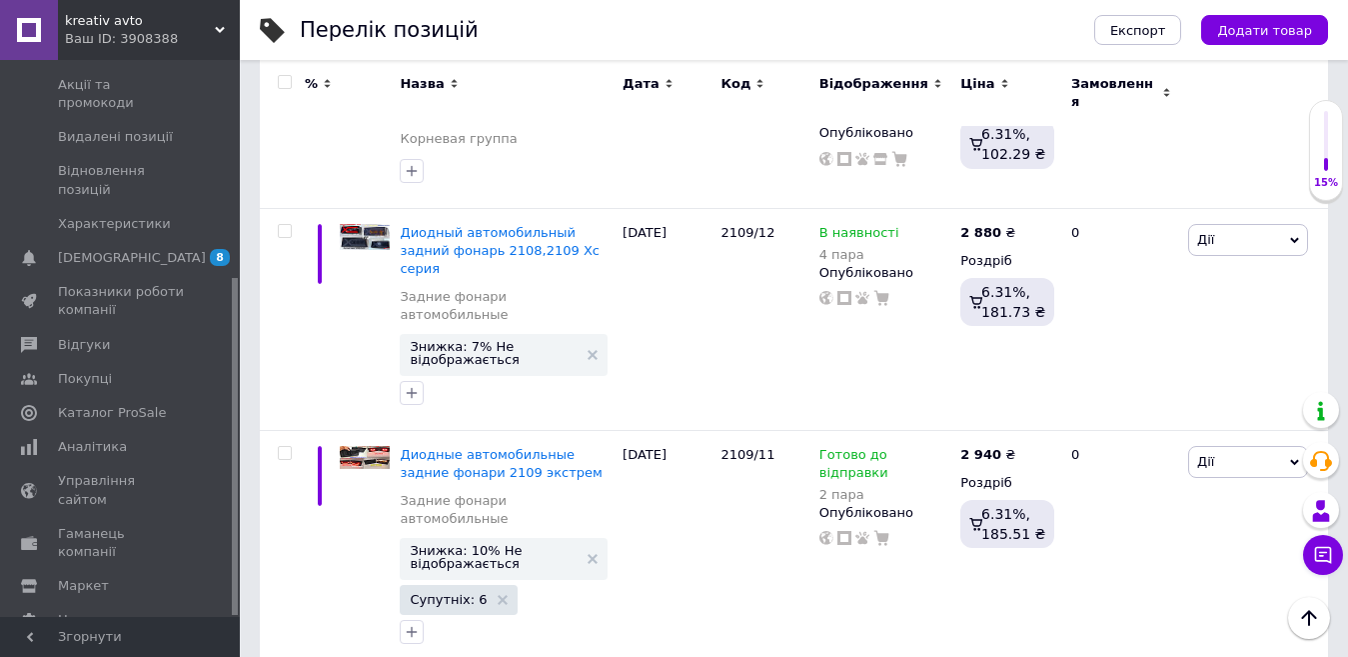
scroll to position [2916, 0]
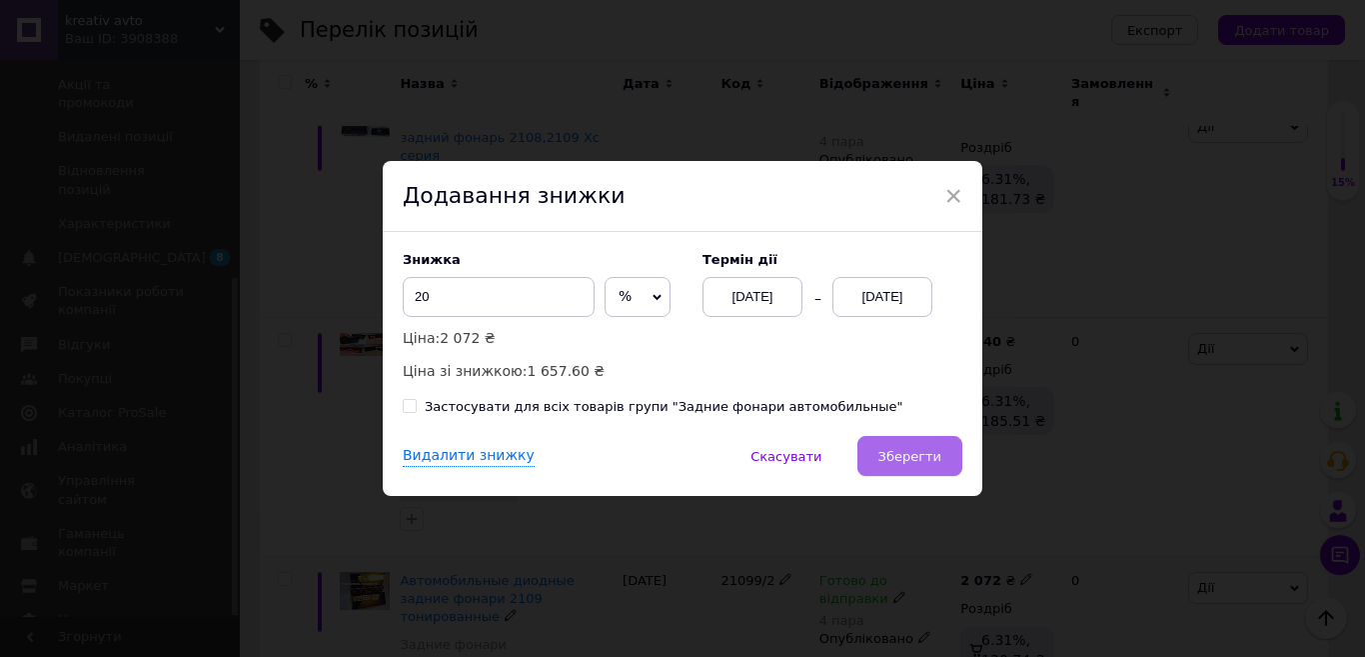
click at [904, 467] on button "Зберегти" at bounding box center [909, 456] width 105 height 40
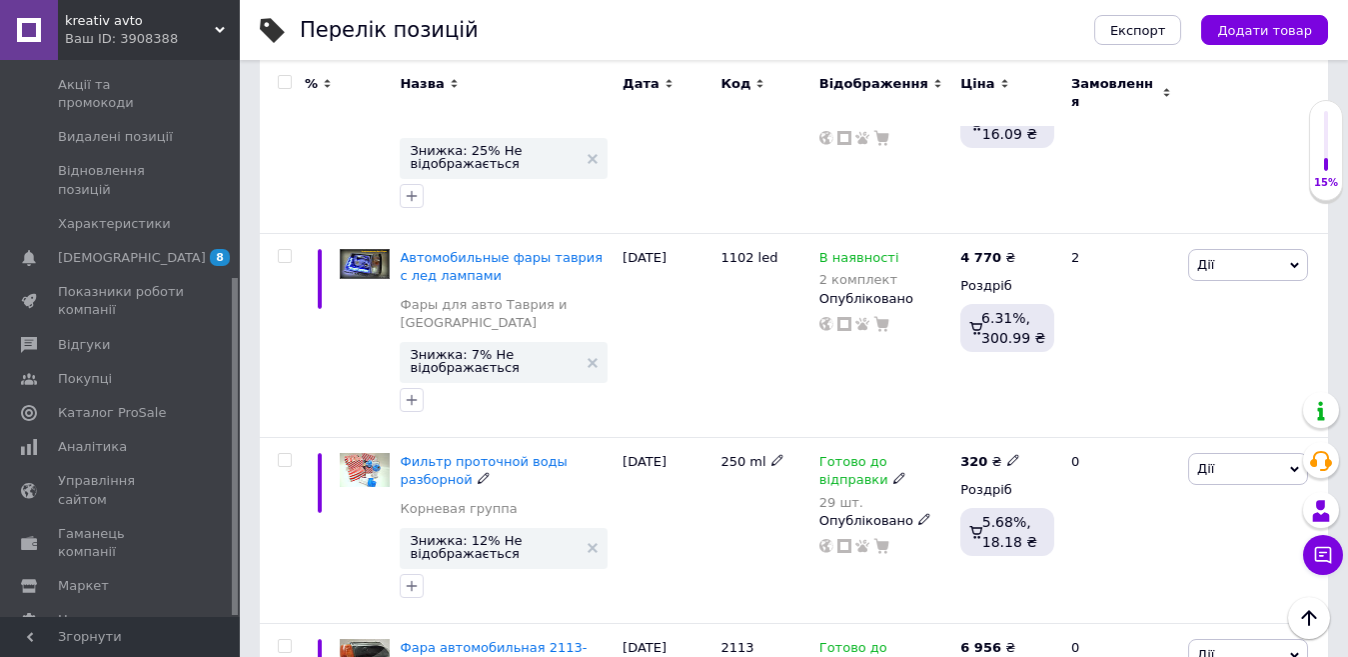
scroll to position [1717, 0]
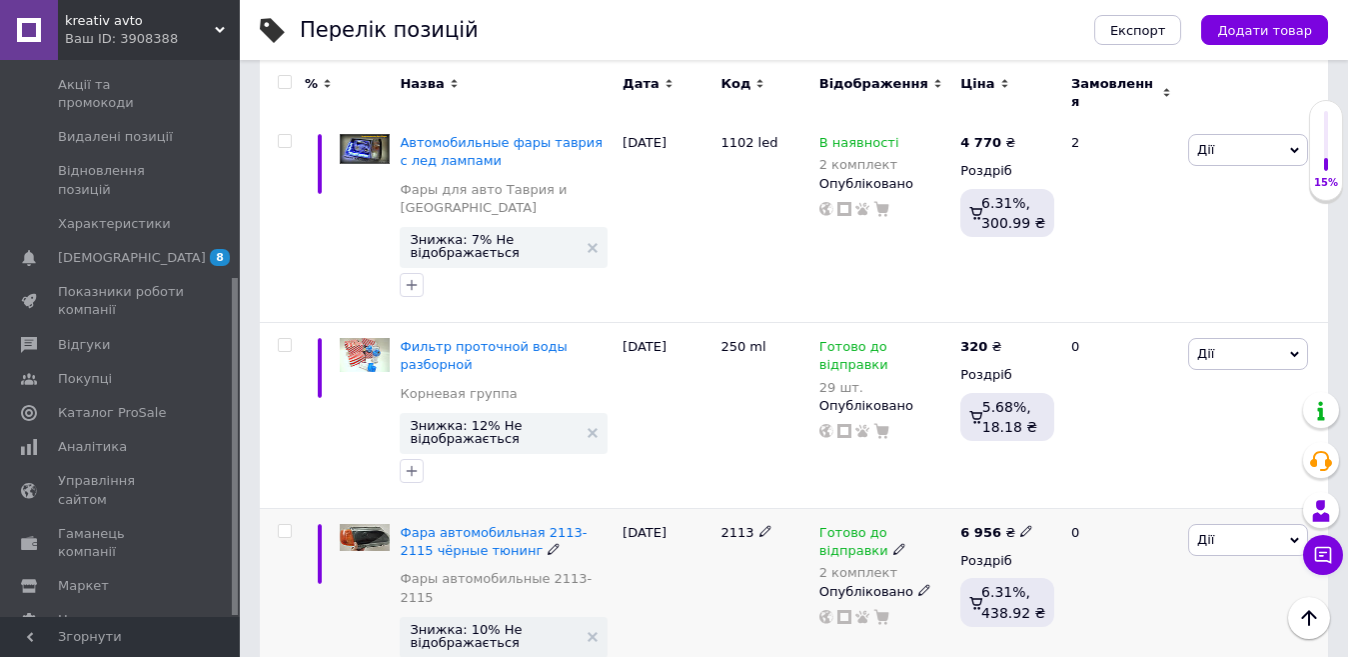
click at [1261, 524] on span "Дії" at bounding box center [1248, 540] width 120 height 32
click at [1132, 649] on li "Знижка" at bounding box center [1174, 663] width 265 height 28
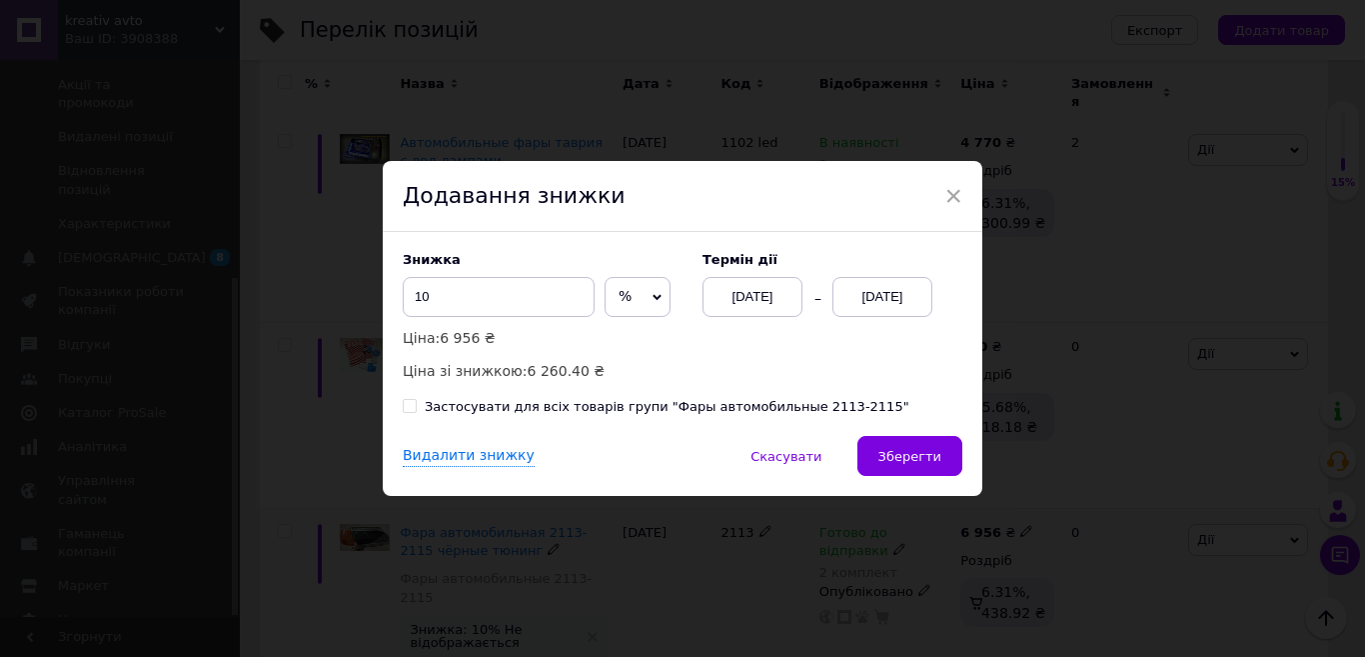
click at [911, 463] on span "Зберегти" at bounding box center [909, 456] width 63 height 15
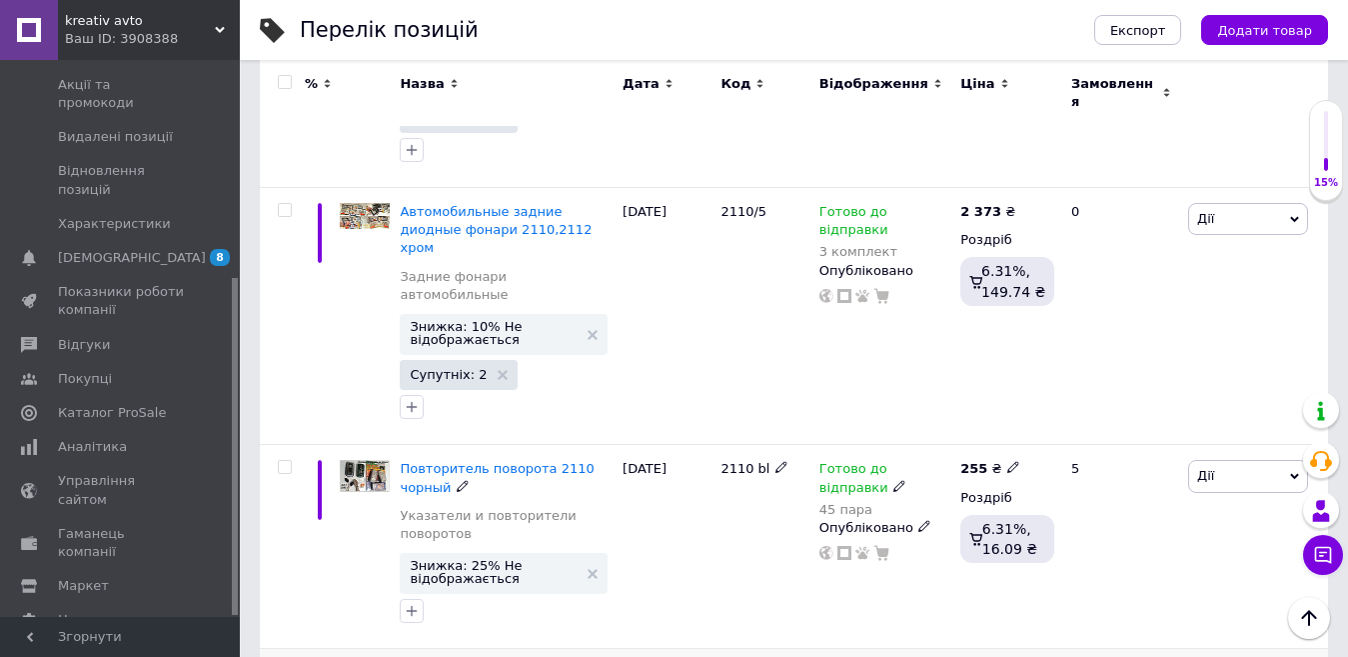
scroll to position [1217, 0]
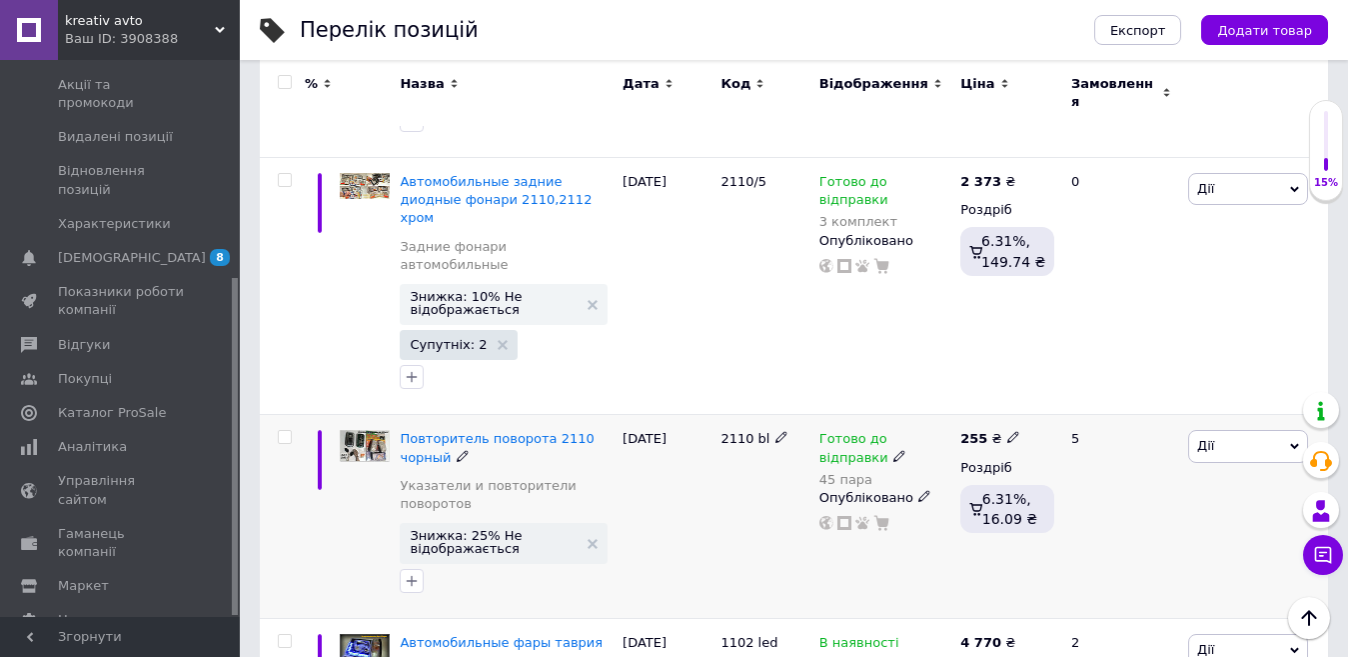
click at [1204, 438] on span "Дії" at bounding box center [1205, 445] width 17 height 15
click at [1203, 438] on span "Дії" at bounding box center [1205, 445] width 17 height 15
click at [1223, 430] on span "Дії" at bounding box center [1248, 446] width 120 height 32
click at [1150, 555] on li "Знижка" at bounding box center [1174, 569] width 265 height 28
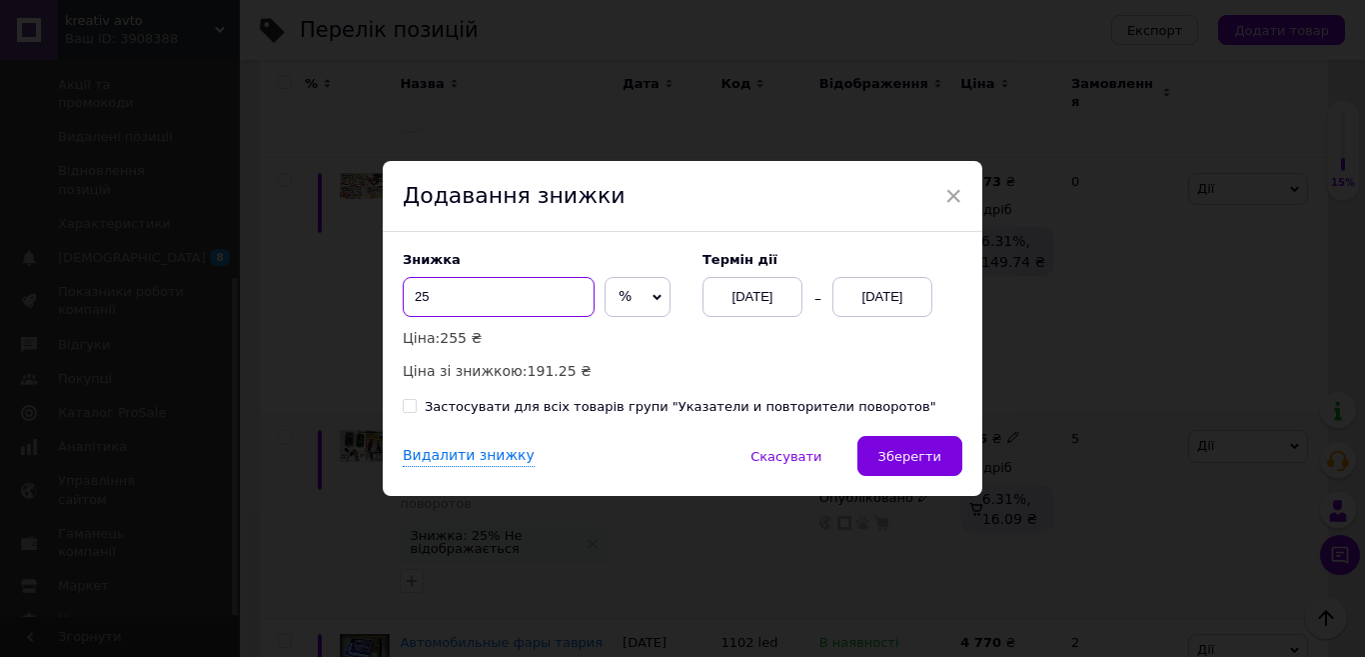
click at [427, 298] on input "25" at bounding box center [499, 297] width 192 height 40
click at [427, 297] on input "25" at bounding box center [499, 297] width 192 height 40
type input "20"
click at [914, 466] on button "Зберегти" at bounding box center [909, 456] width 105 height 40
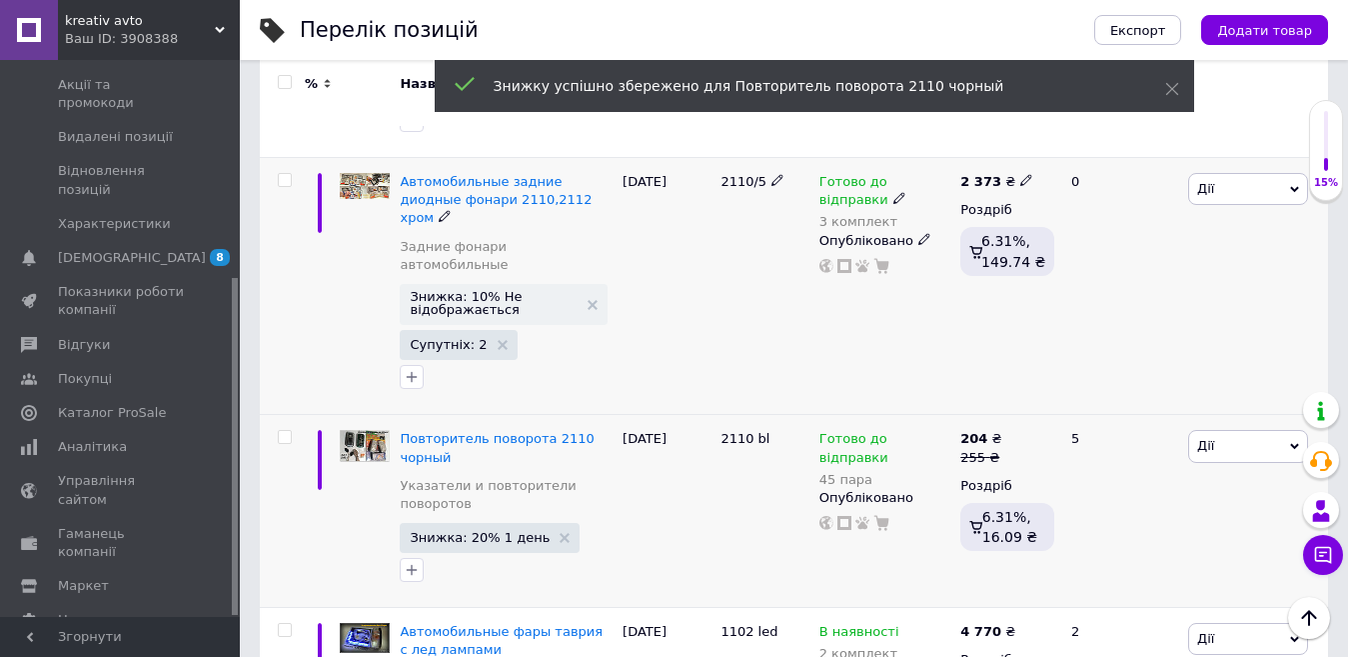
scroll to position [817, 0]
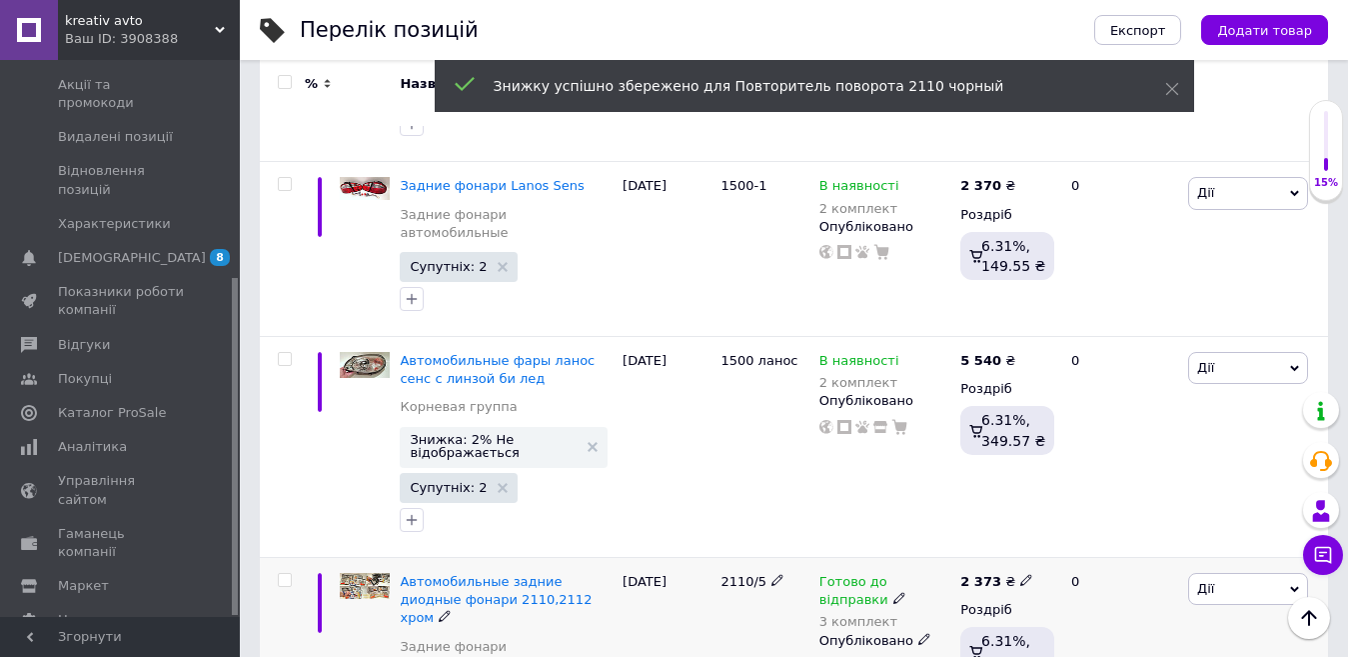
click at [1246, 573] on span "Дії" at bounding box center [1248, 589] width 120 height 32
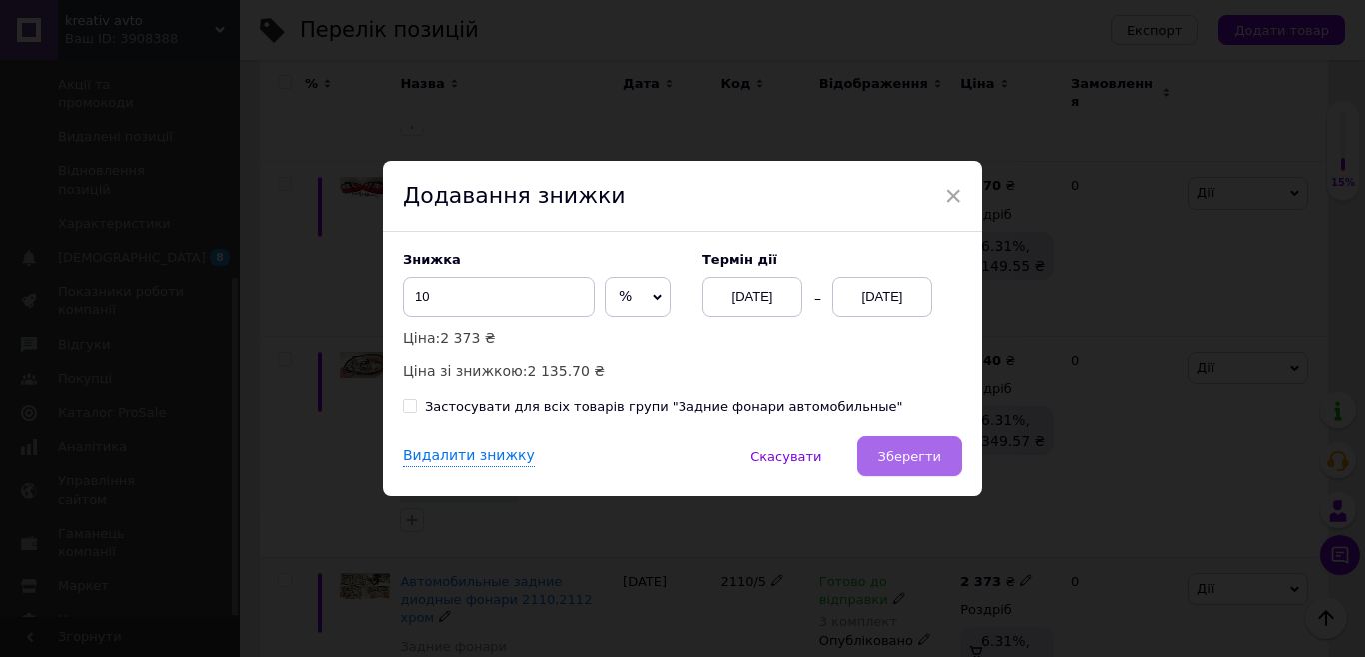
click at [890, 451] on span "Зберегти" at bounding box center [909, 456] width 63 height 15
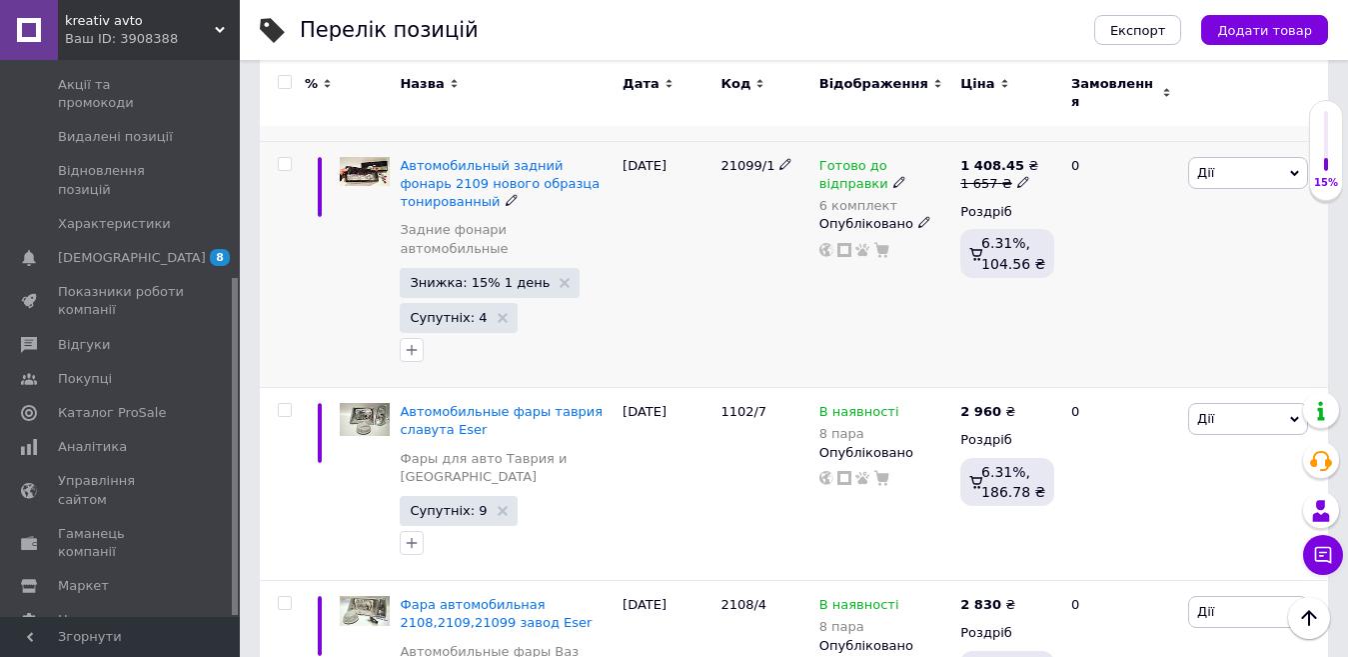
scroll to position [3541, 0]
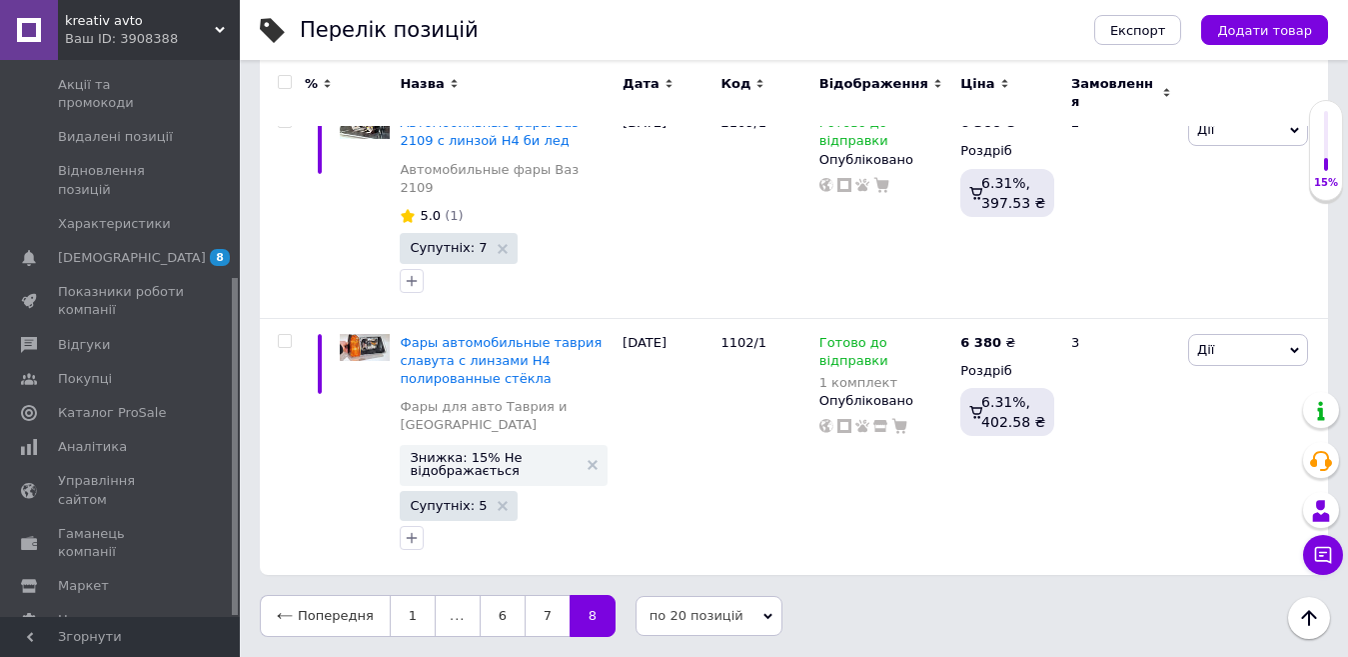
scroll to position [2897, 0]
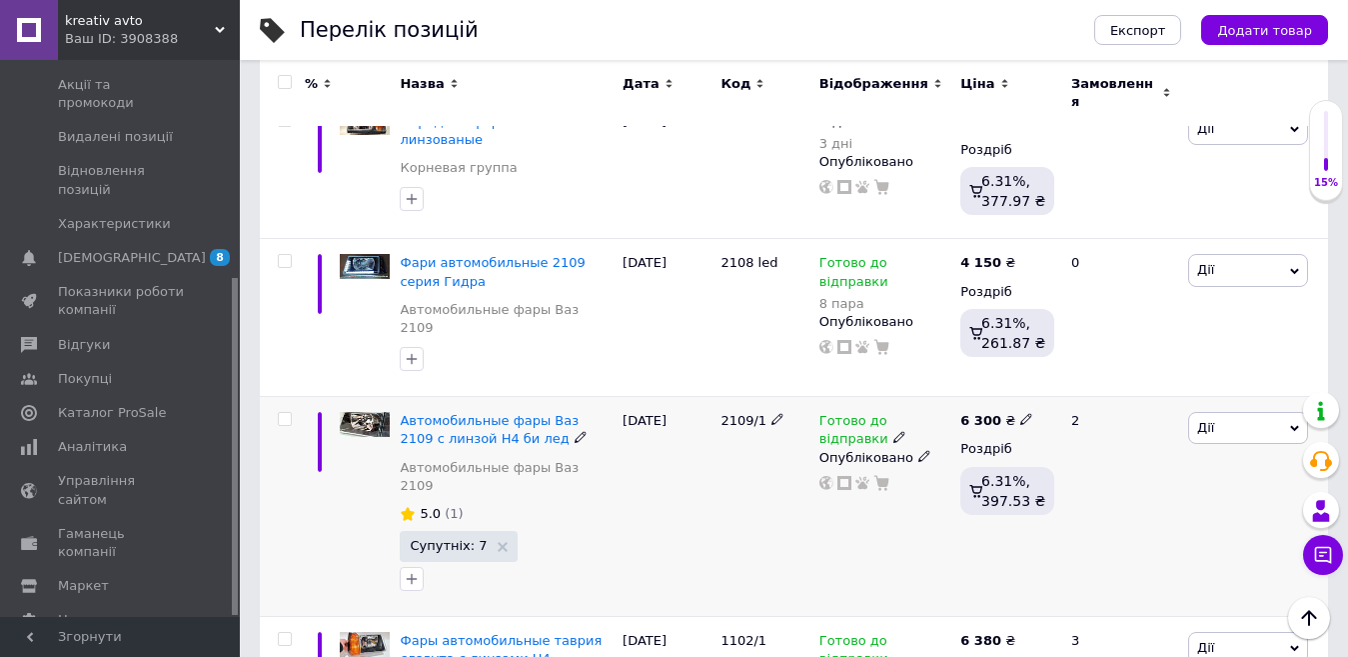
click at [1248, 412] on span "Дії" at bounding box center [1248, 428] width 120 height 32
click at [1162, 537] on li "Знижка" at bounding box center [1174, 551] width 265 height 28
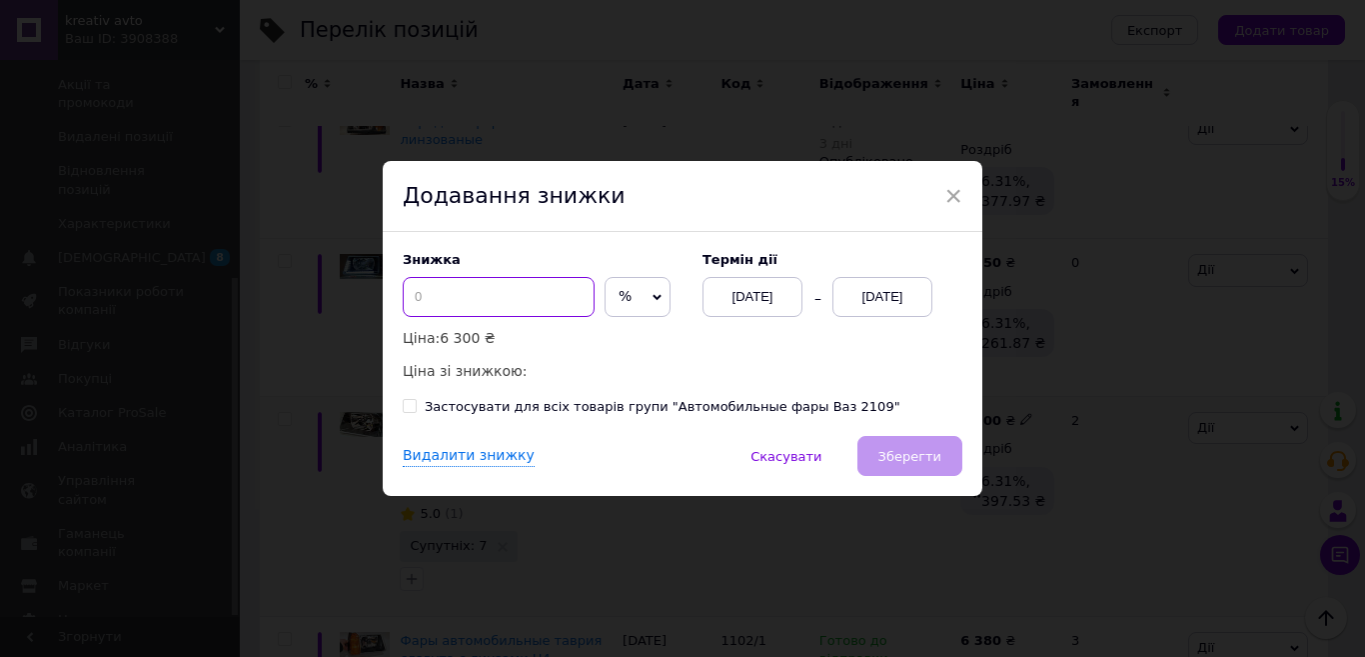
click at [503, 290] on input at bounding box center [499, 297] width 192 height 40
type input "2"
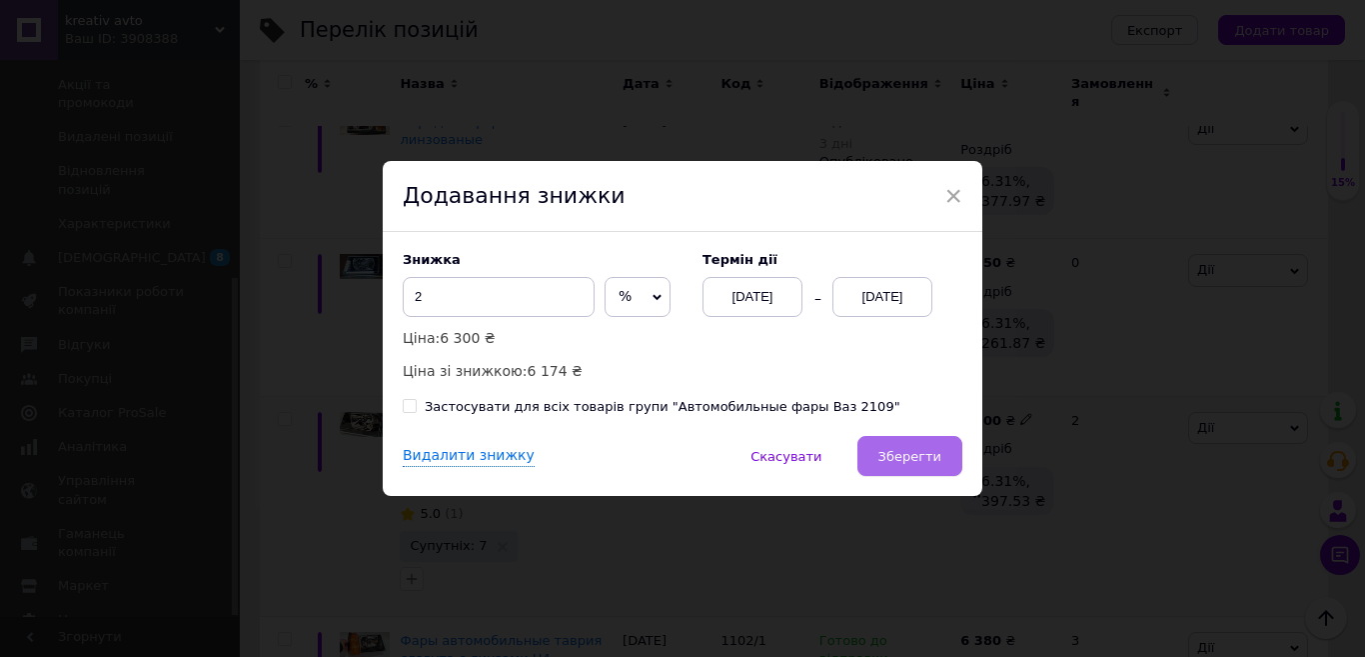
click at [918, 463] on span "Зберегти" at bounding box center [909, 456] width 63 height 15
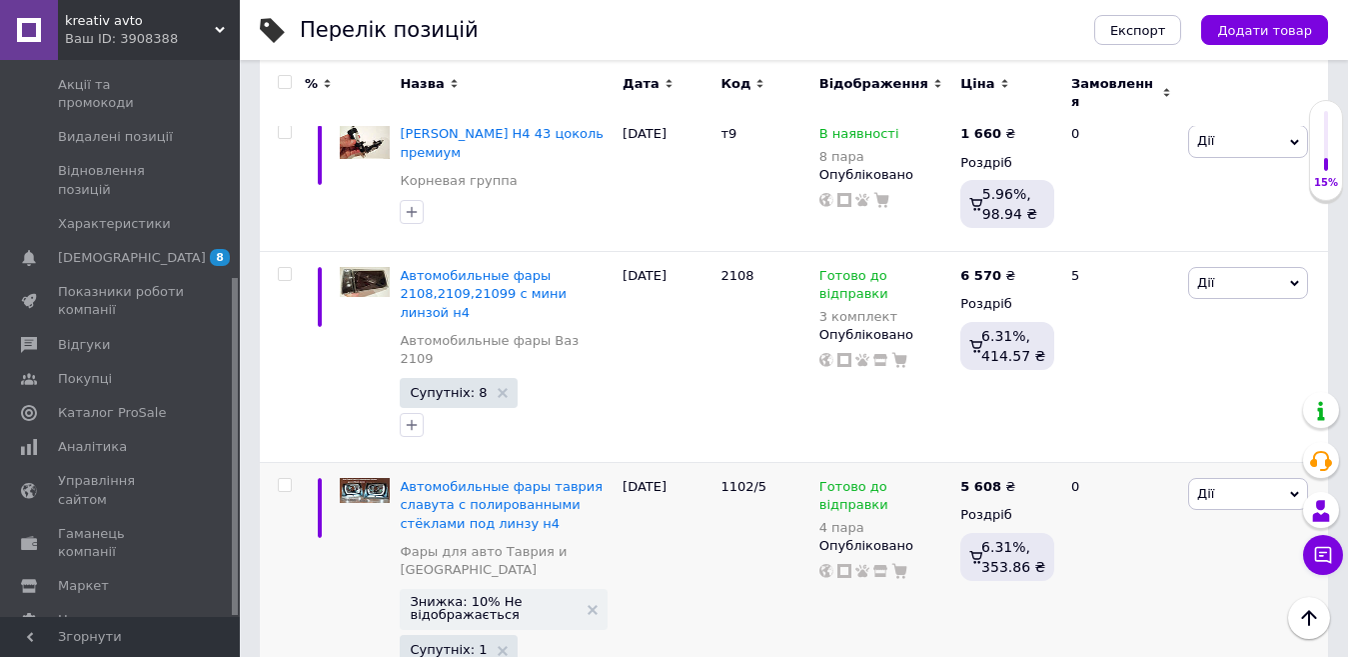
scroll to position [1198, 0]
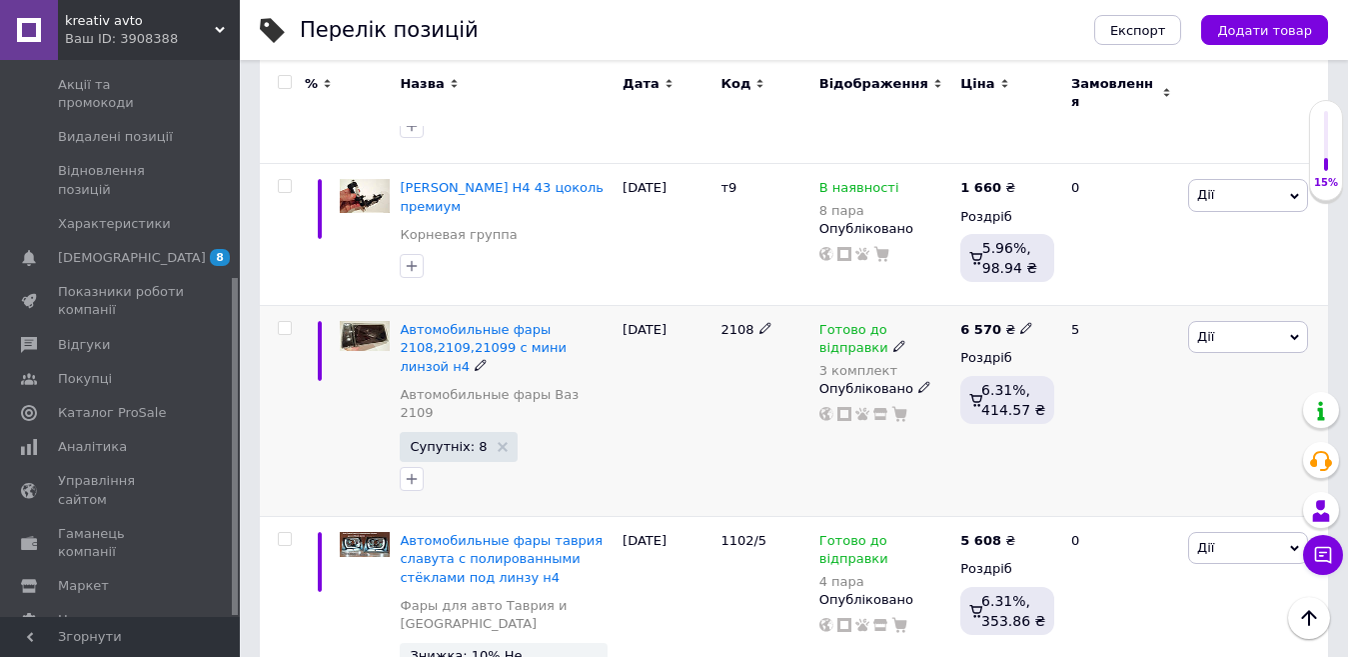
click at [1242, 321] on span "Дії" at bounding box center [1248, 337] width 120 height 32
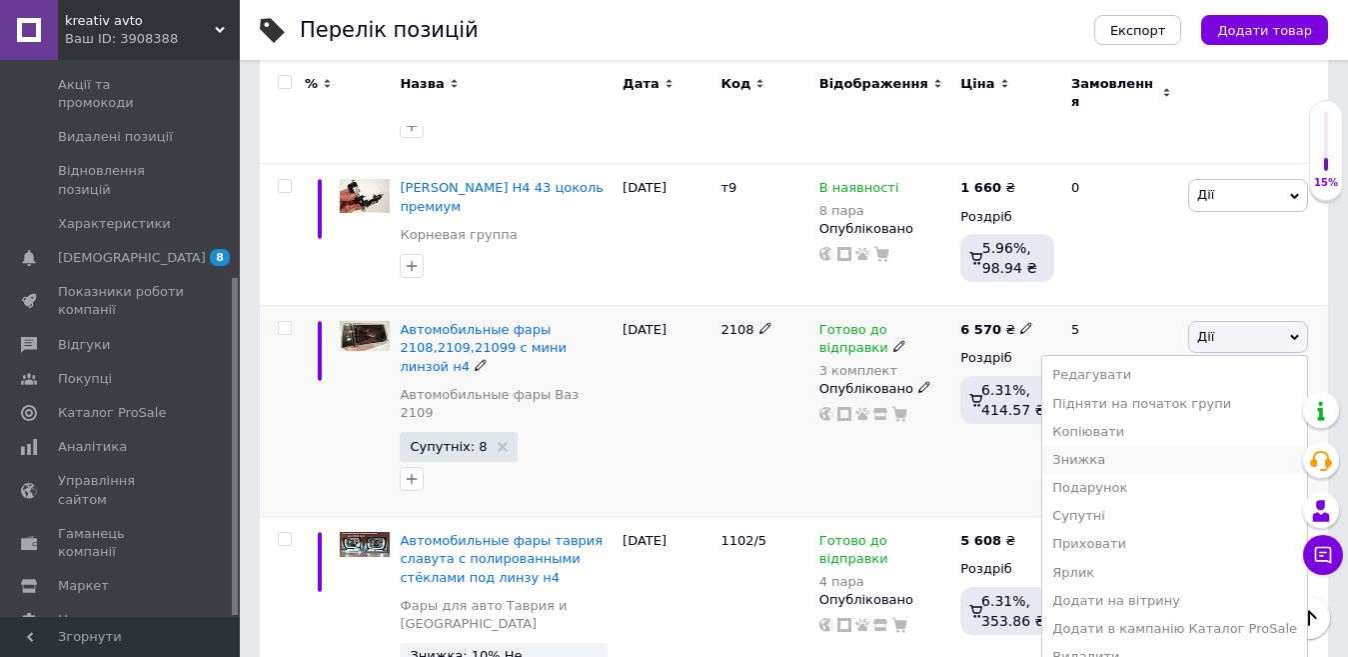
click at [1152, 446] on li "Знижка" at bounding box center [1174, 460] width 265 height 28
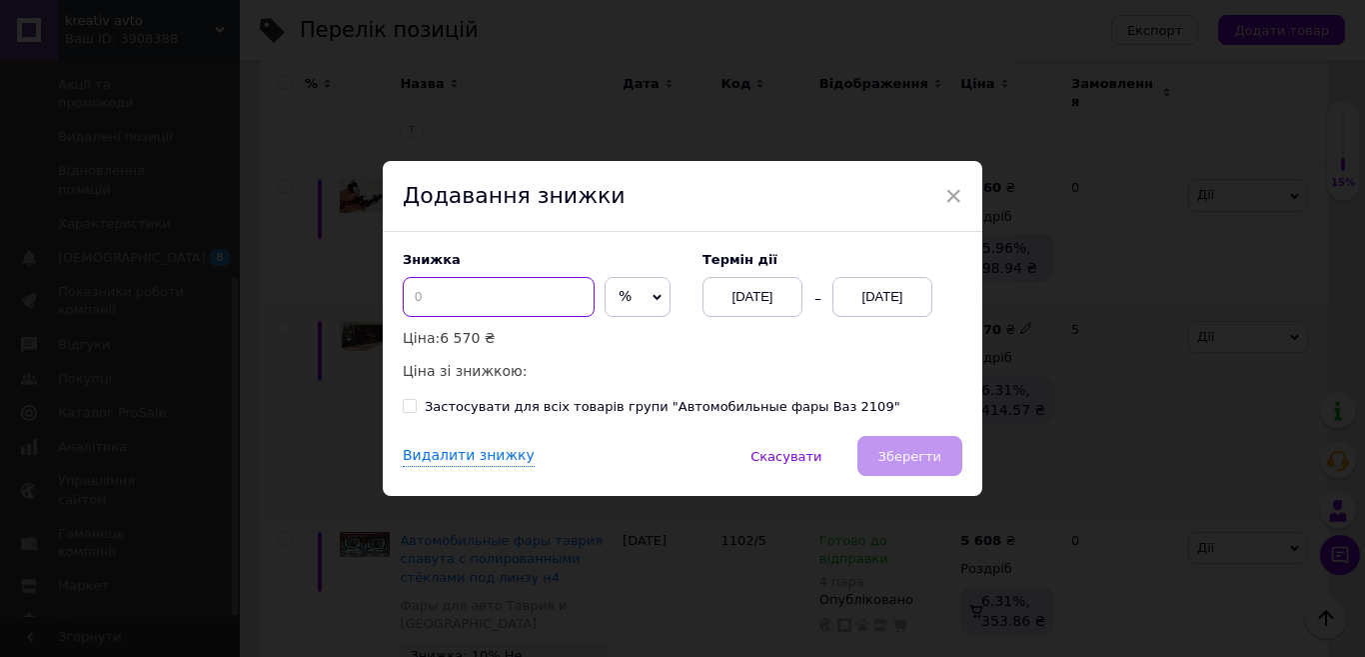
click at [551, 292] on input at bounding box center [499, 297] width 192 height 40
type input "4"
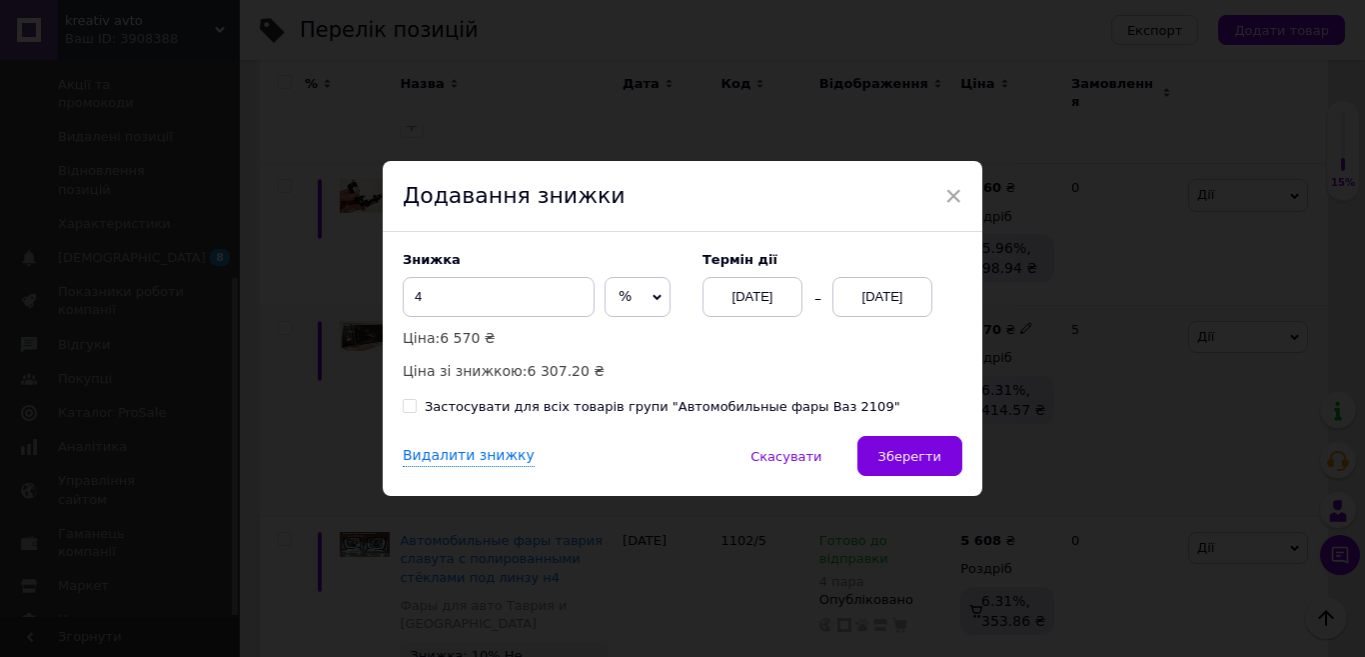
click at [908, 478] on div "Видалити знижку   Скасувати   Зберегти" at bounding box center [683, 466] width 600 height 60
click at [907, 450] on span "Зберегти" at bounding box center [909, 456] width 63 height 15
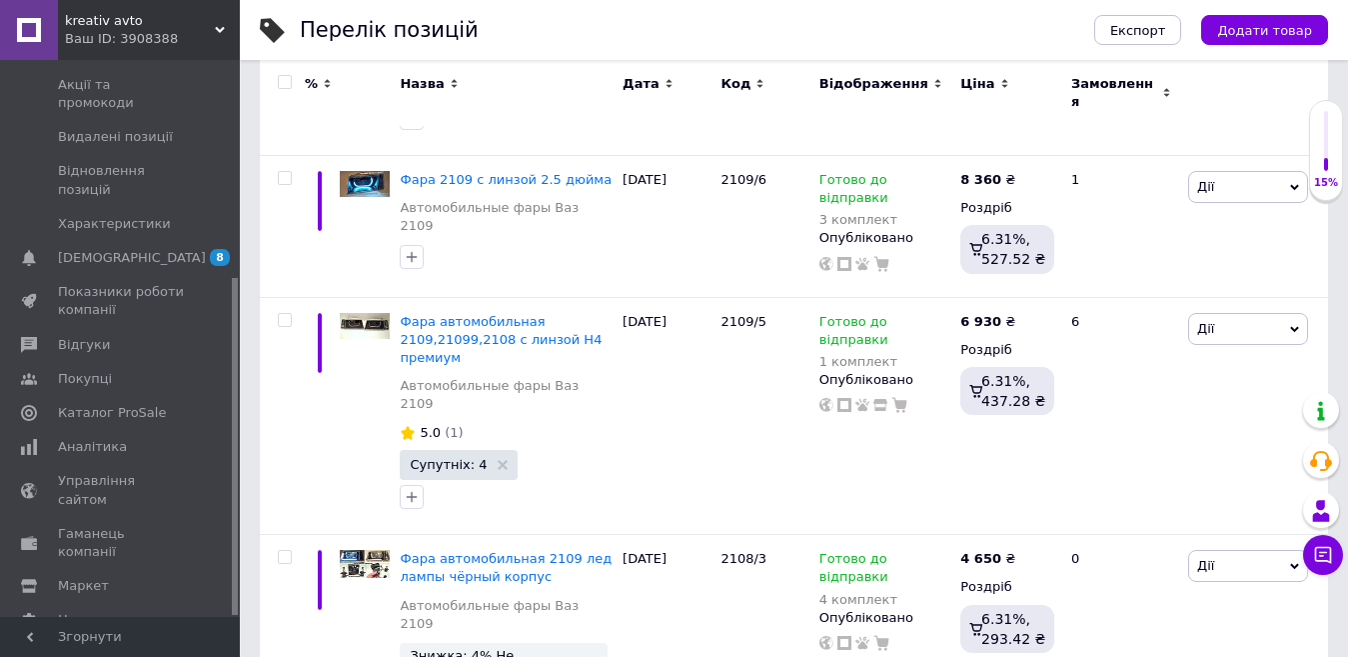
scroll to position [600, 0]
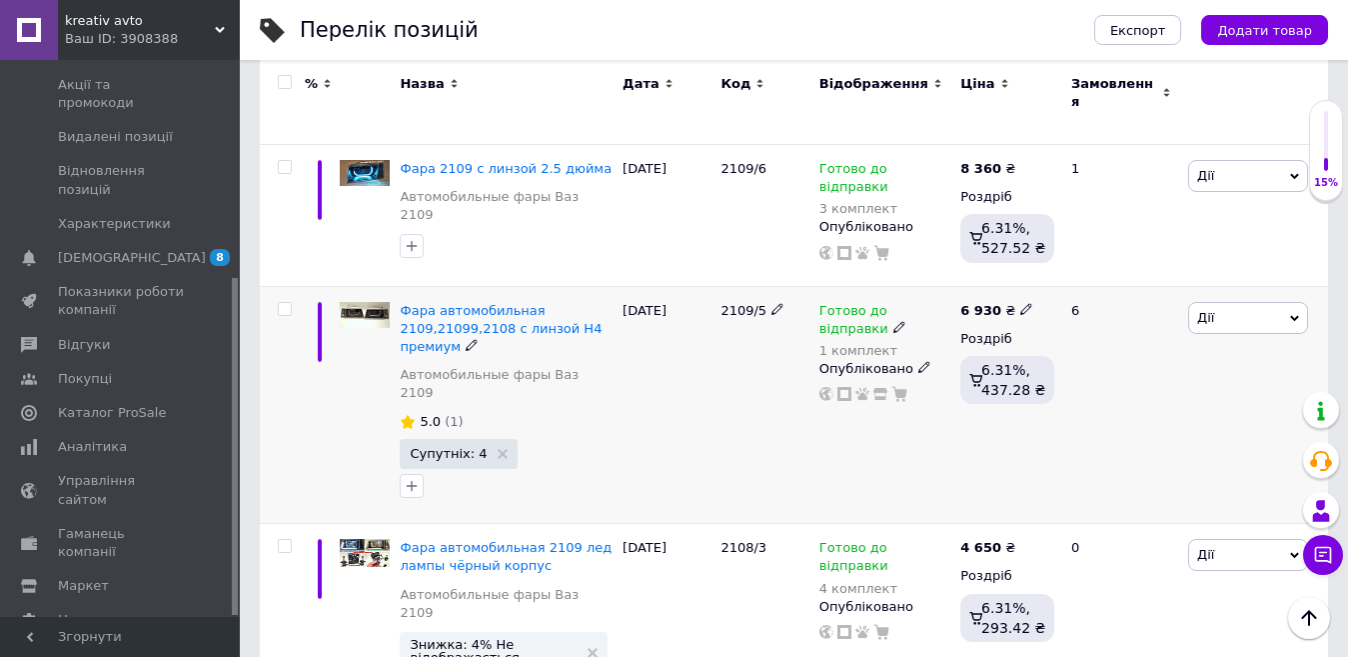
click at [1232, 302] on span "Дії" at bounding box center [1248, 318] width 120 height 32
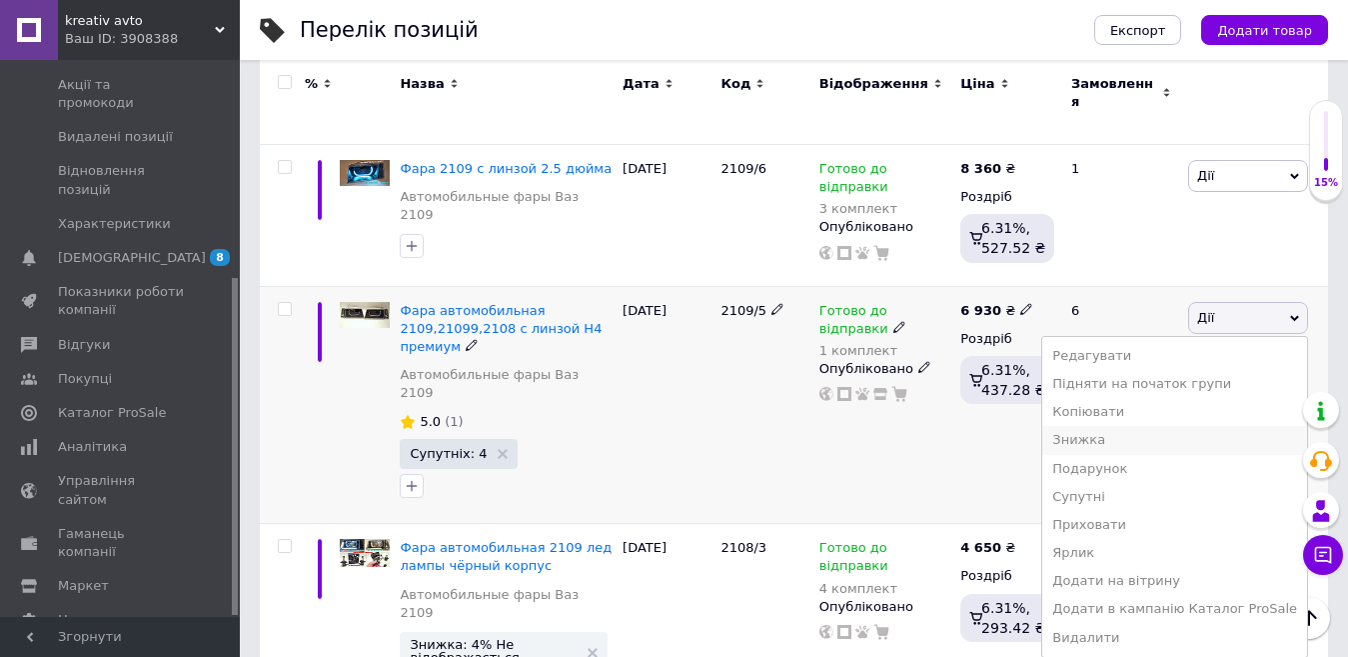
click at [1120, 426] on li "Знижка" at bounding box center [1174, 440] width 265 height 28
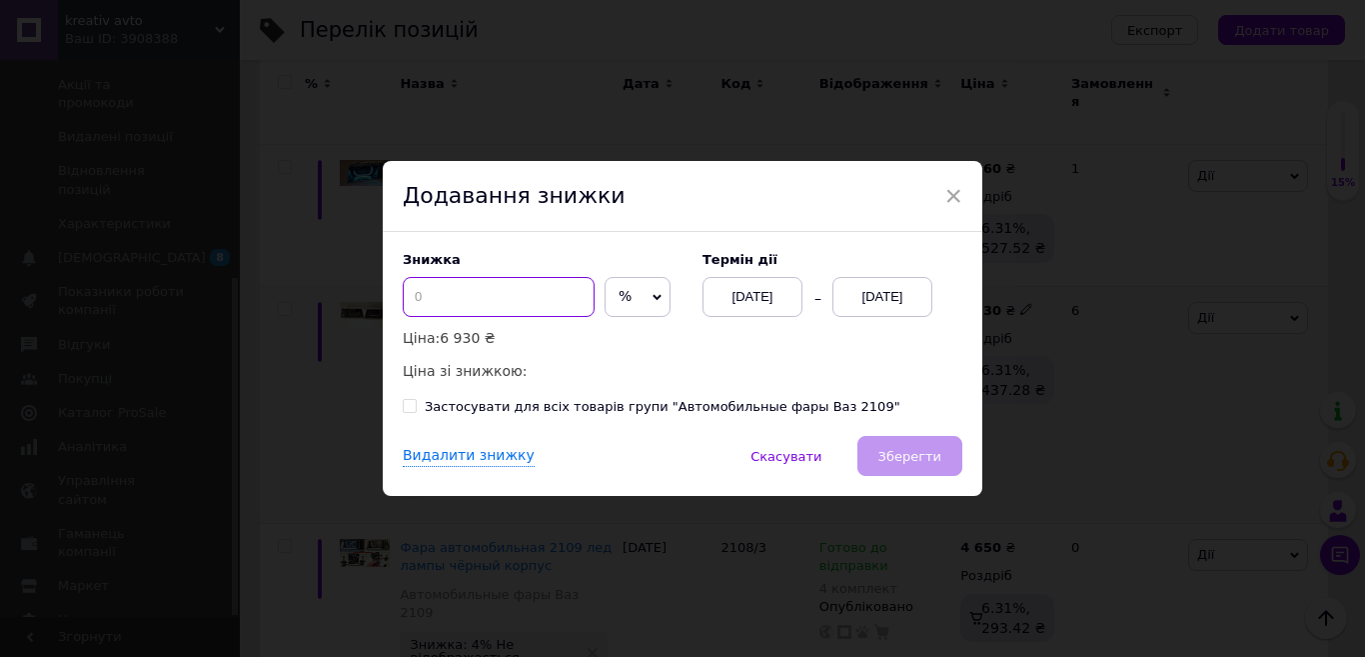
click at [496, 296] on input at bounding box center [499, 297] width 192 height 40
type input "2"
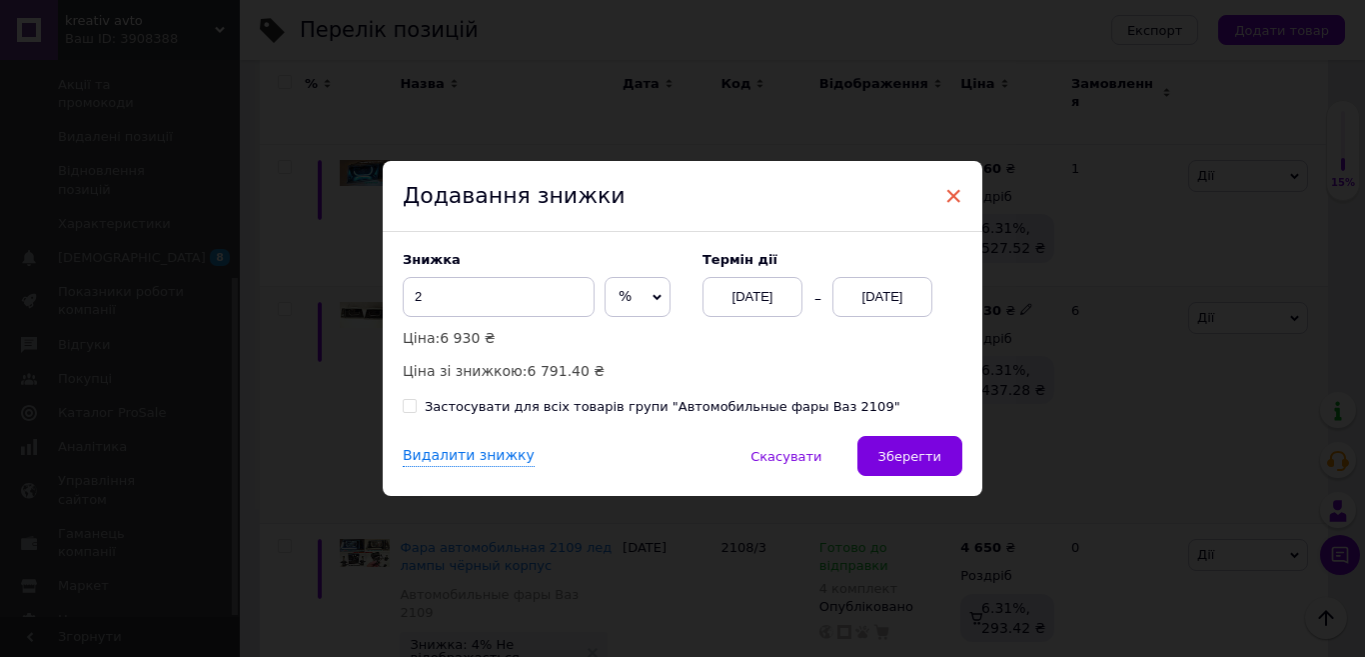
click at [957, 198] on span "×" at bounding box center [953, 196] width 18 height 34
